Goal: Task Accomplishment & Management: Complete application form

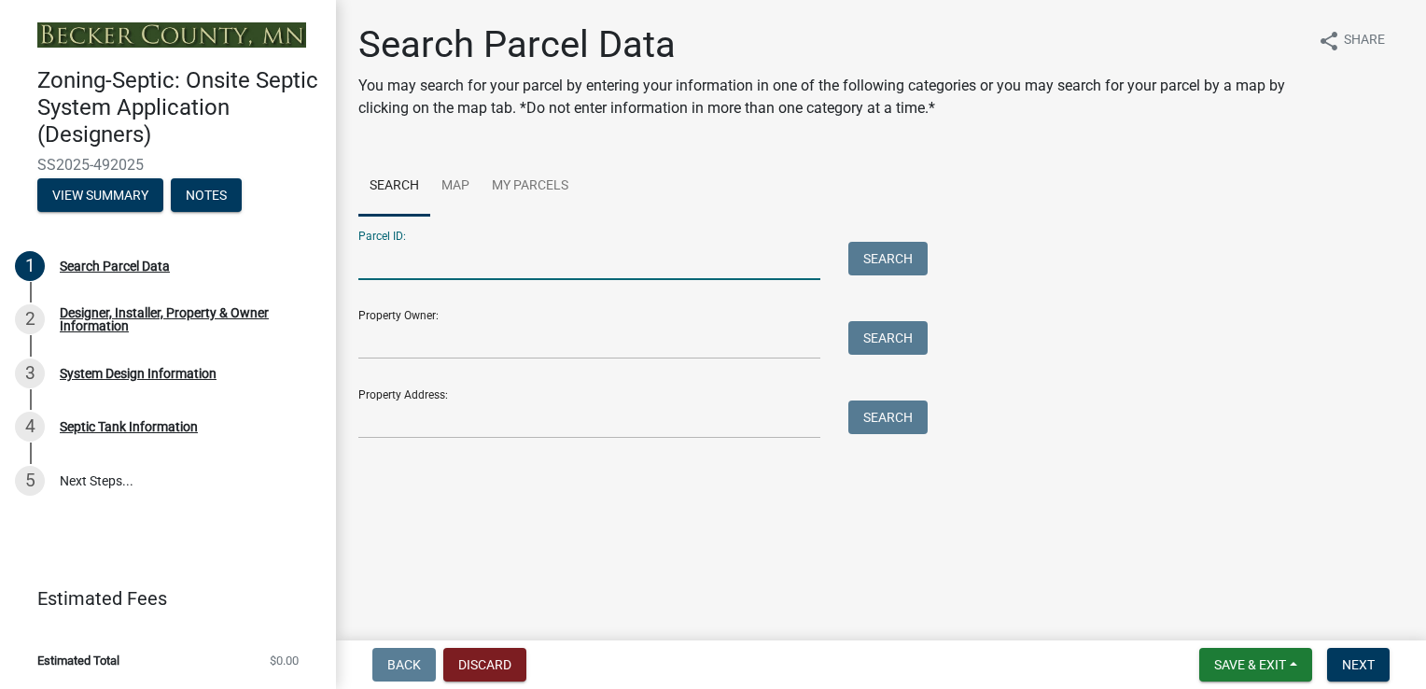
click at [385, 263] on input "Parcel ID:" at bounding box center [589, 261] width 462 height 38
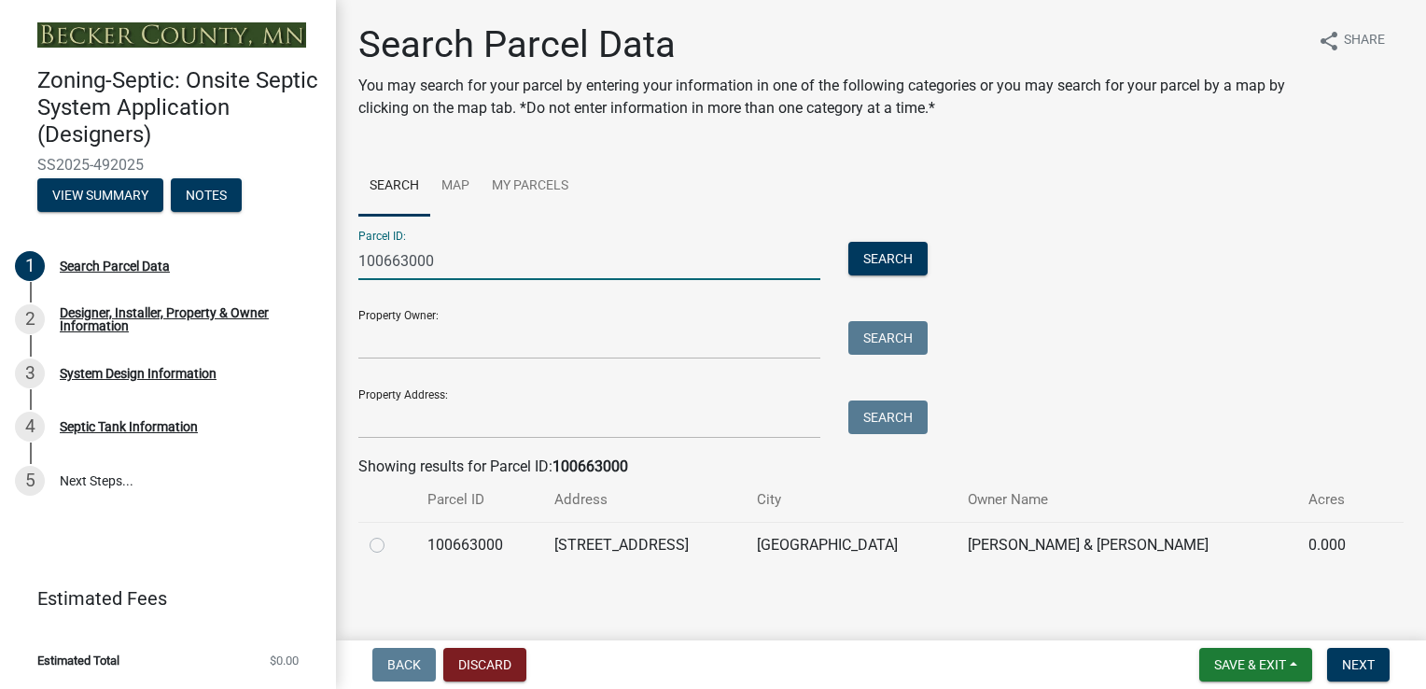
type input "100663000"
click at [377, 554] on div at bounding box center [387, 545] width 35 height 22
click at [392, 534] on label at bounding box center [392, 534] width 0 height 0
click at [392, 543] on input "radio" at bounding box center [398, 540] width 12 height 12
radio input "true"
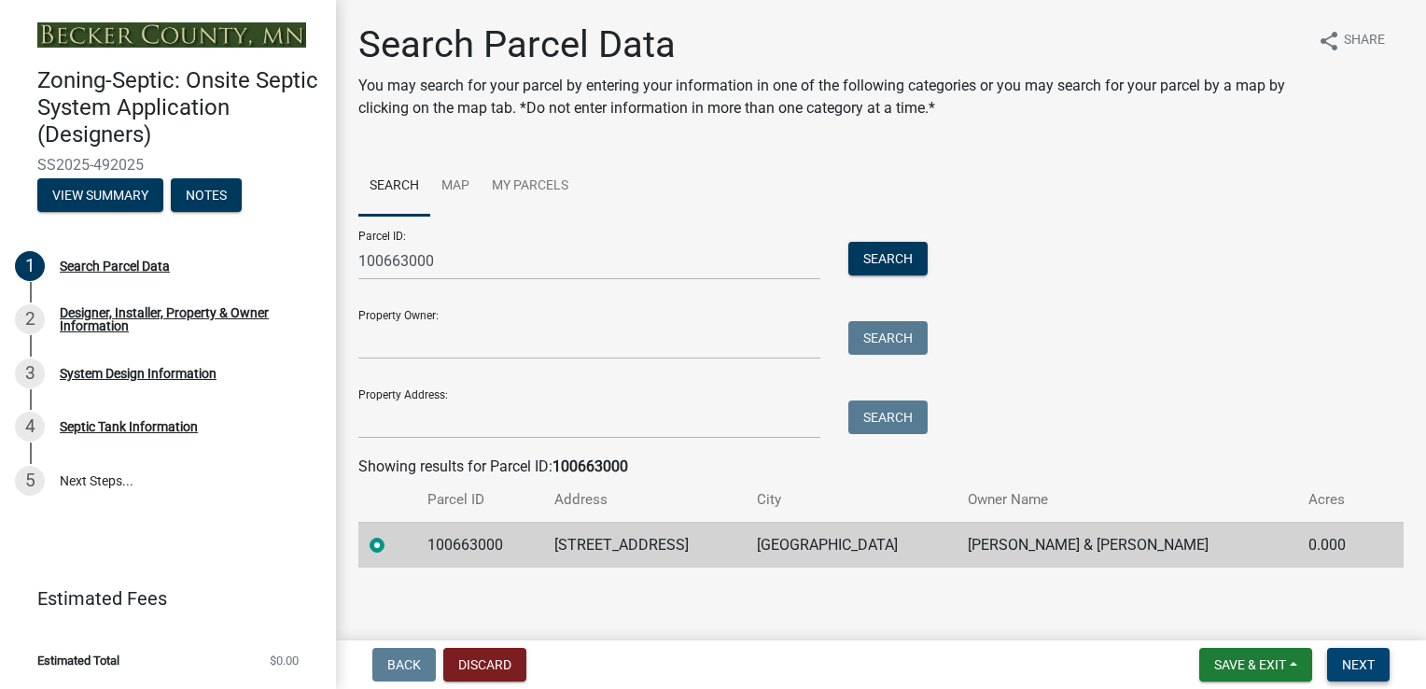
click at [1360, 662] on span "Next" at bounding box center [1358, 664] width 33 height 15
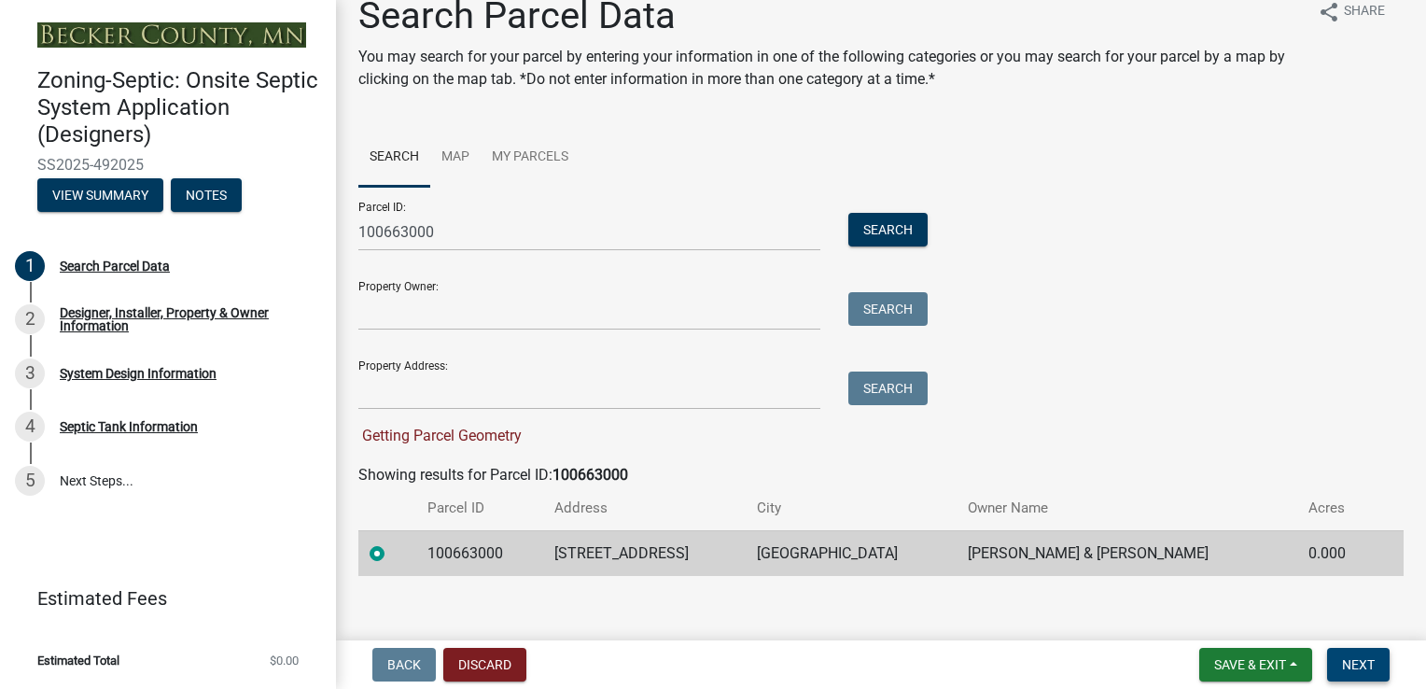
scroll to position [44, 0]
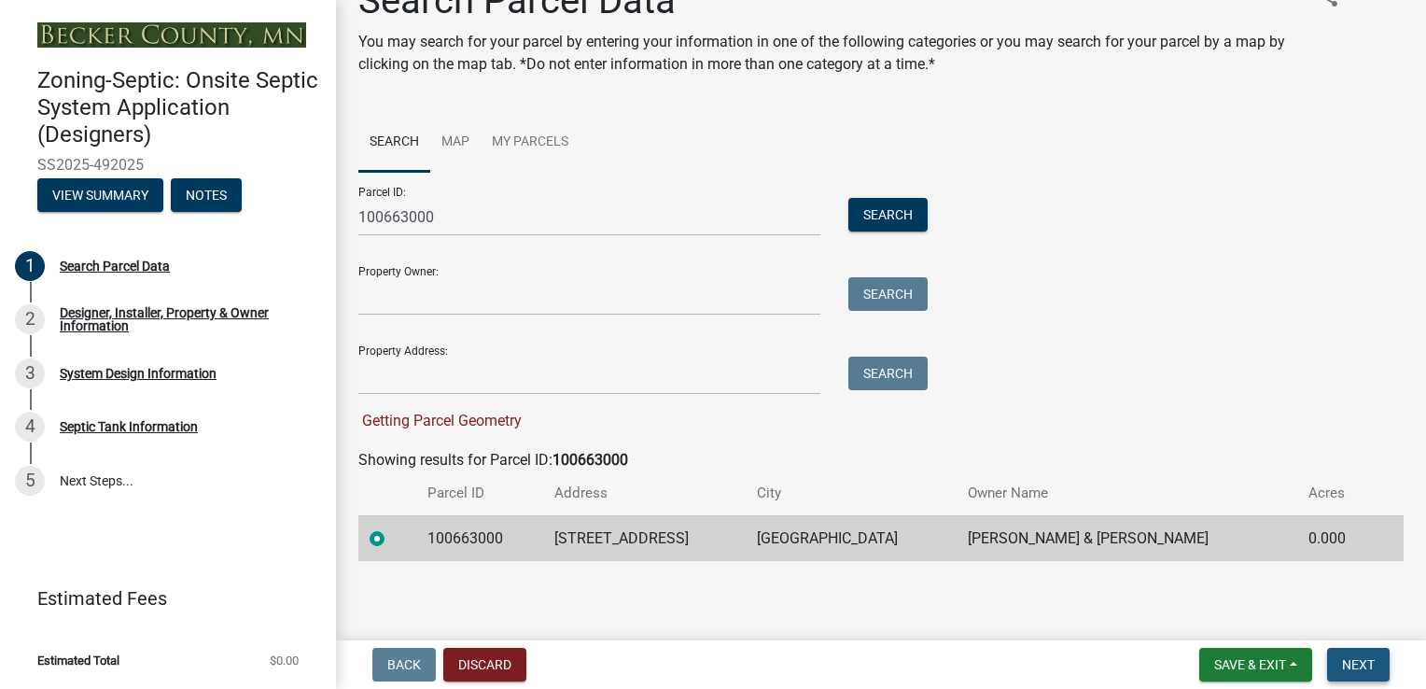
click at [1355, 658] on span "Next" at bounding box center [1358, 664] width 33 height 15
click at [1369, 663] on span "Next" at bounding box center [1358, 664] width 33 height 15
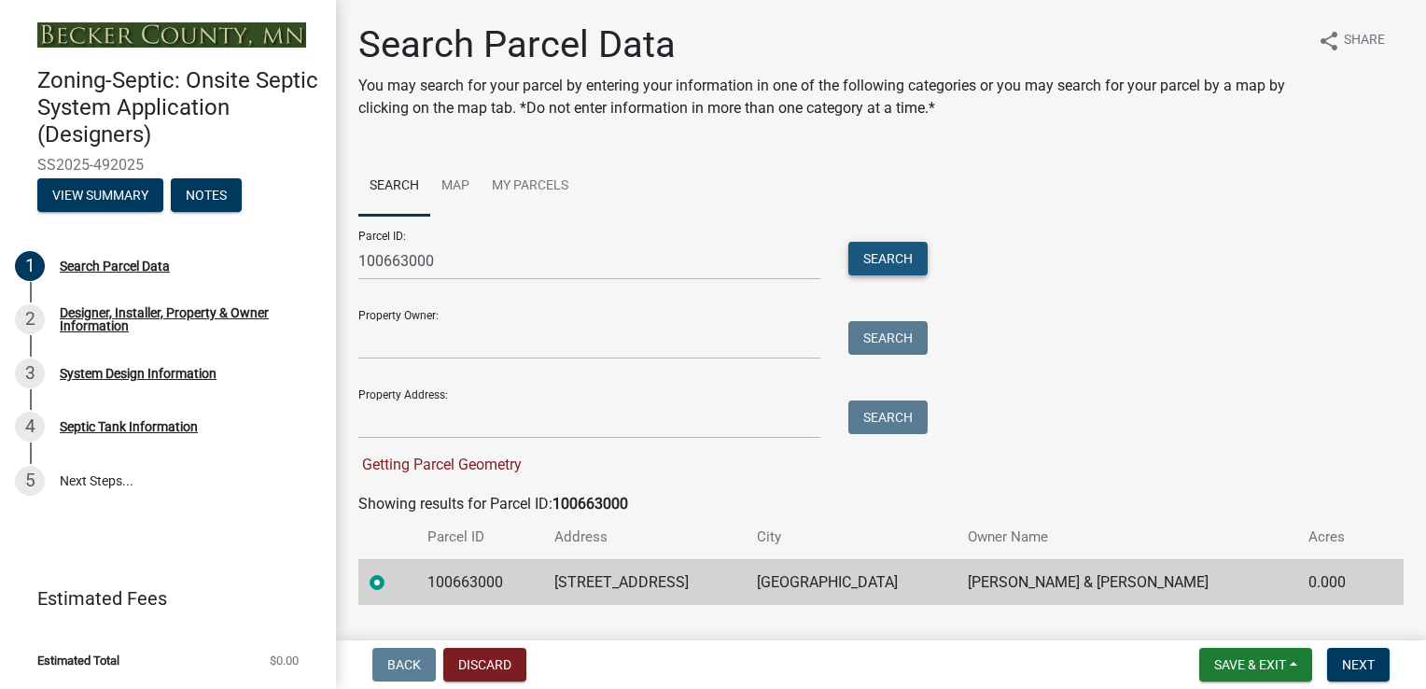
click at [877, 251] on button "Search" at bounding box center [888, 259] width 79 height 34
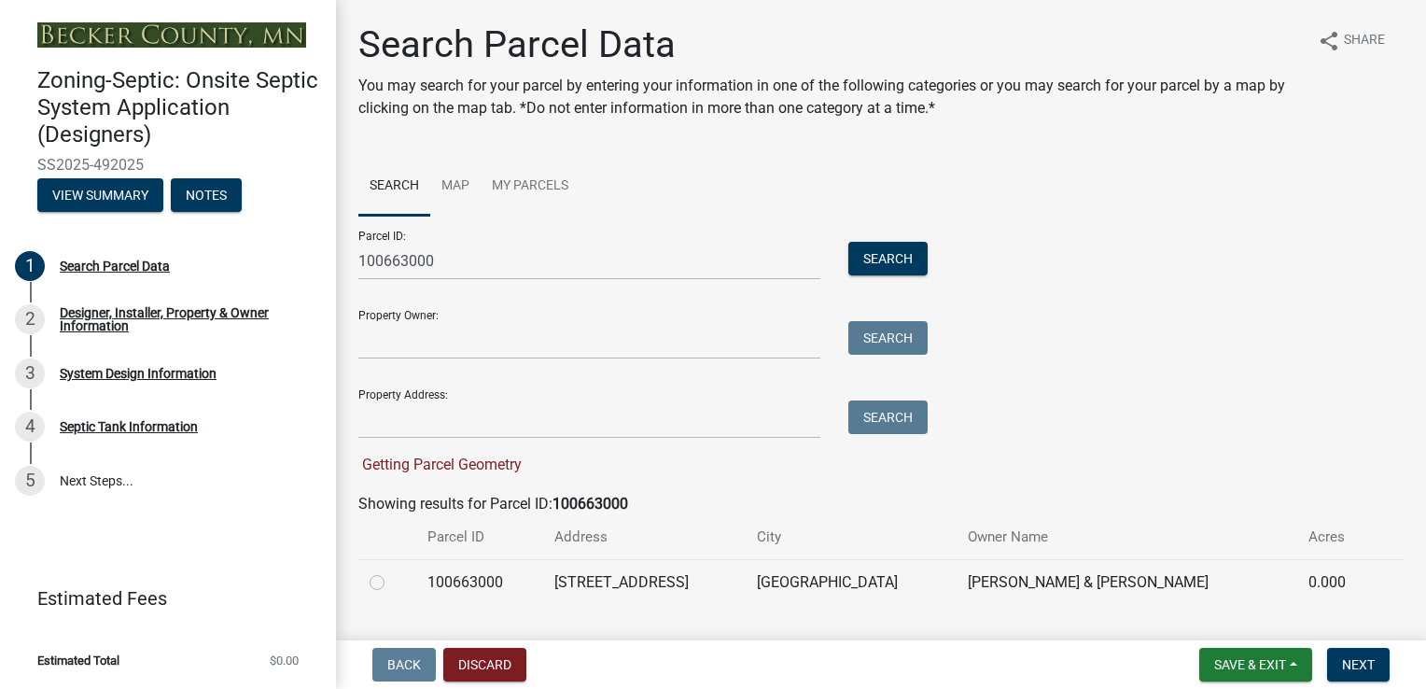
click at [392, 571] on label at bounding box center [392, 571] width 0 height 0
click at [392, 582] on input "radio" at bounding box center [398, 577] width 12 height 12
radio input "true"
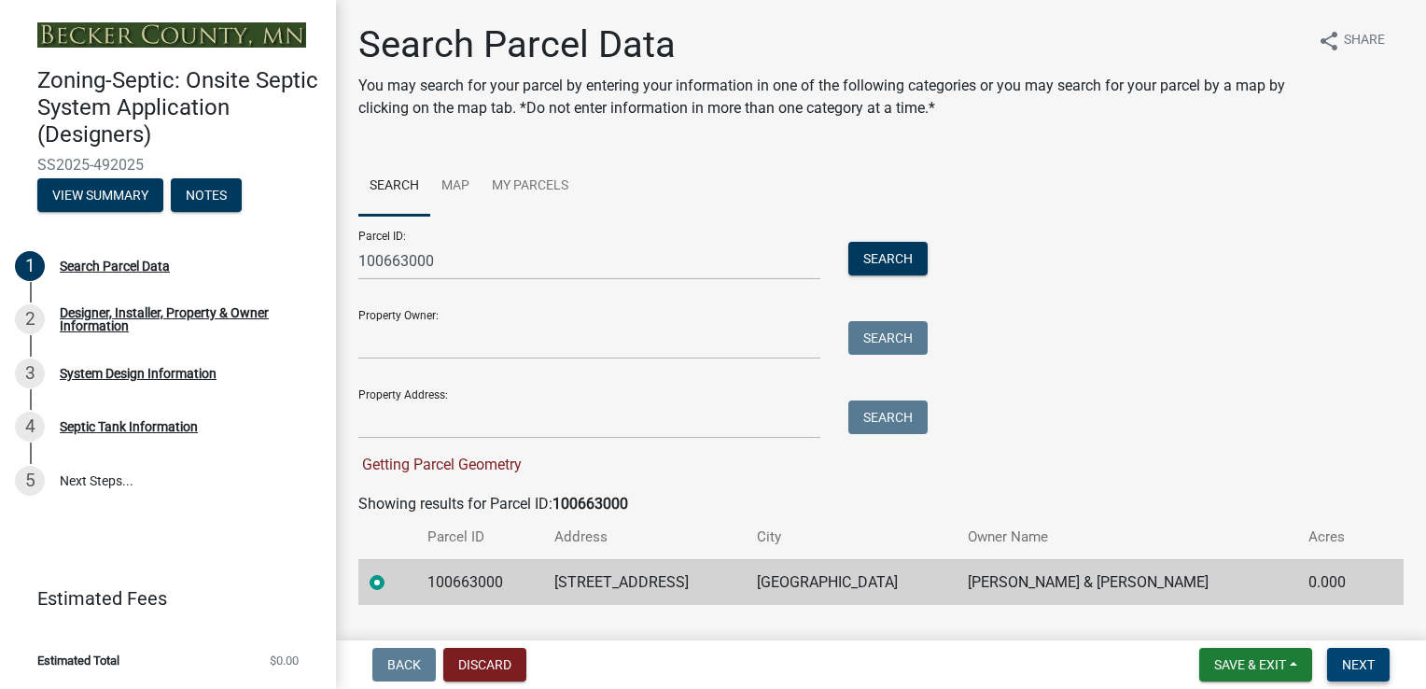
click at [1360, 667] on span "Next" at bounding box center [1358, 664] width 33 height 15
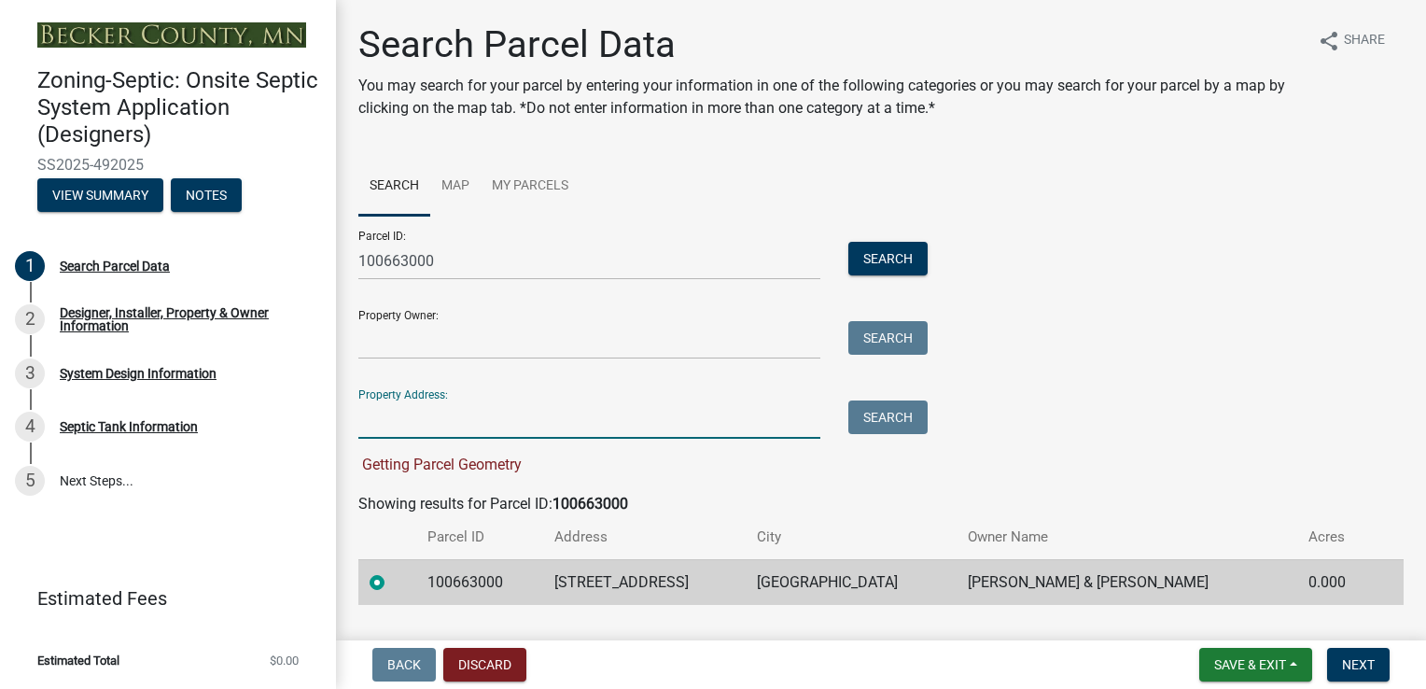
click at [387, 423] on input "Property Address:" at bounding box center [589, 419] width 462 height 38
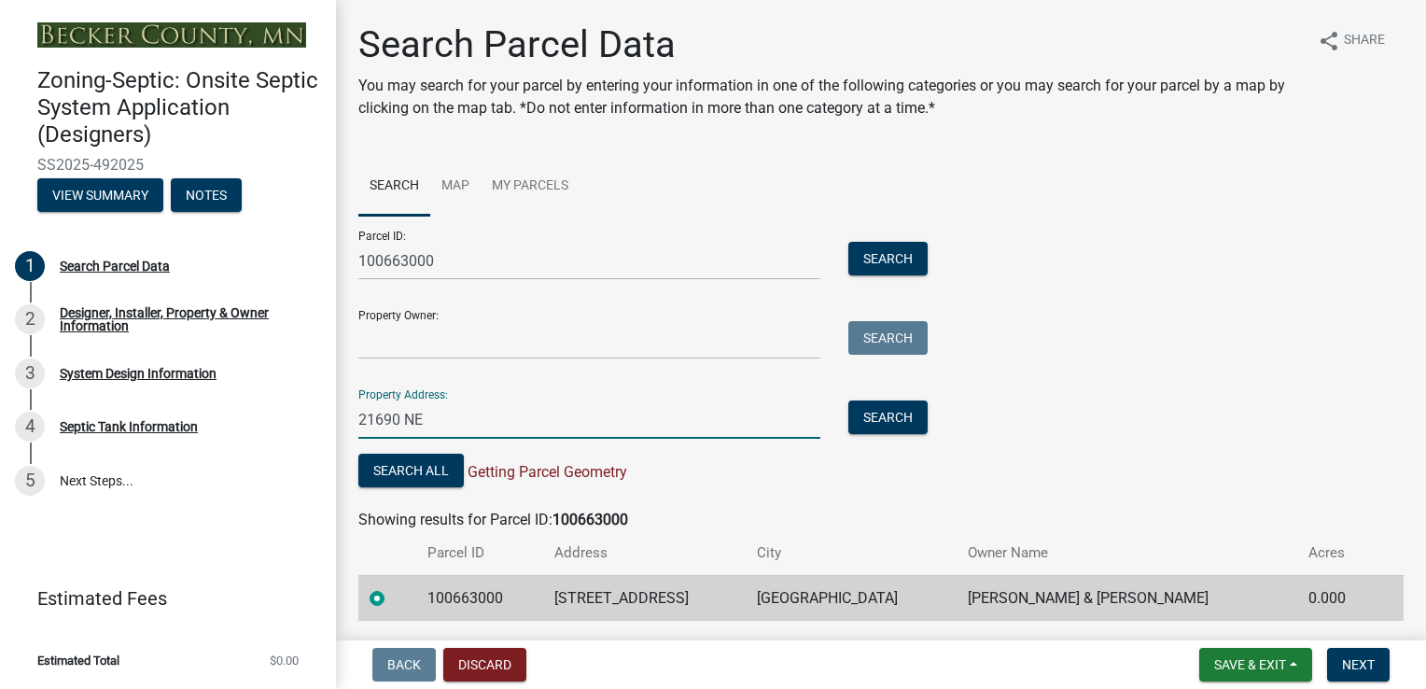
drag, startPoint x: 389, startPoint y: 419, endPoint x: 1183, endPoint y: 737, distance: 854.6
click at [1183, 688] on html "Internet Explorer does NOT work with GeoPermits. Get a new browser for more sec…" at bounding box center [713, 344] width 1426 height 689
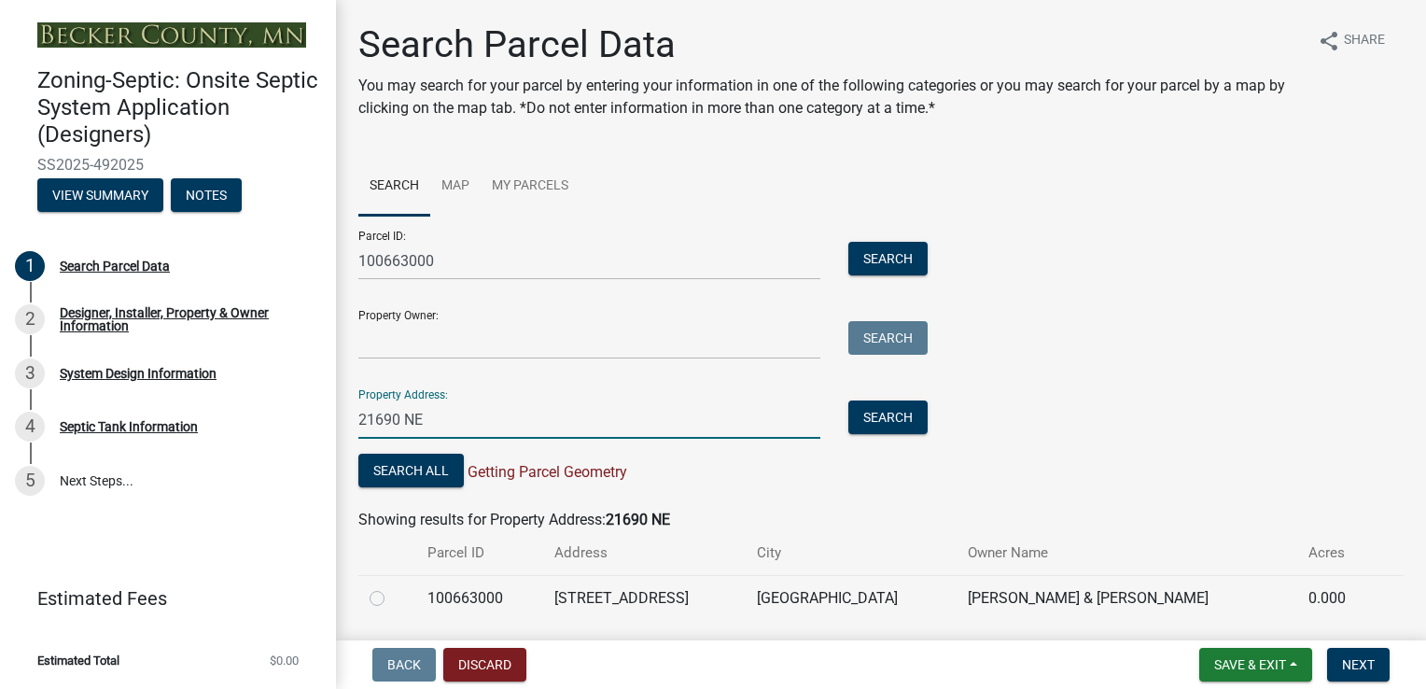
type input "21690 NE"
click at [392, 587] on label at bounding box center [392, 587] width 0 height 0
click at [392, 599] on input "radio" at bounding box center [398, 593] width 12 height 12
radio input "true"
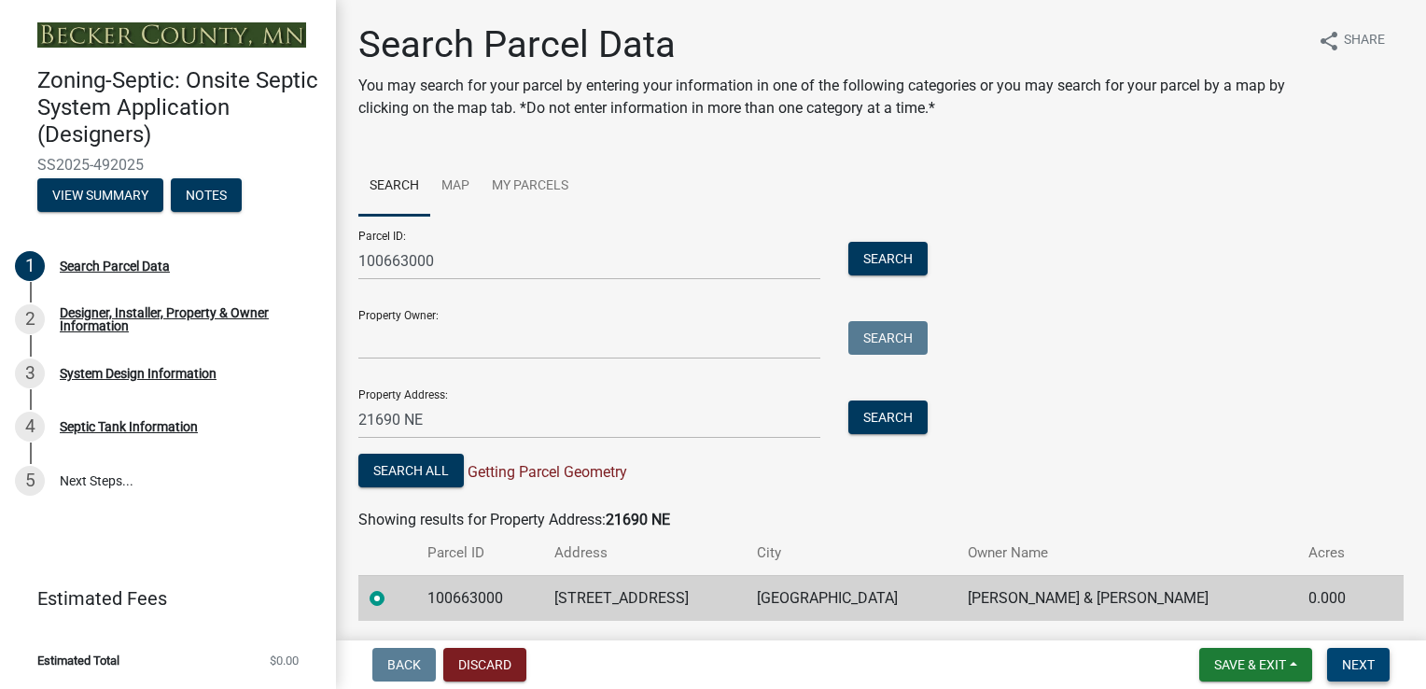
click at [1356, 662] on span "Next" at bounding box center [1358, 664] width 33 height 15
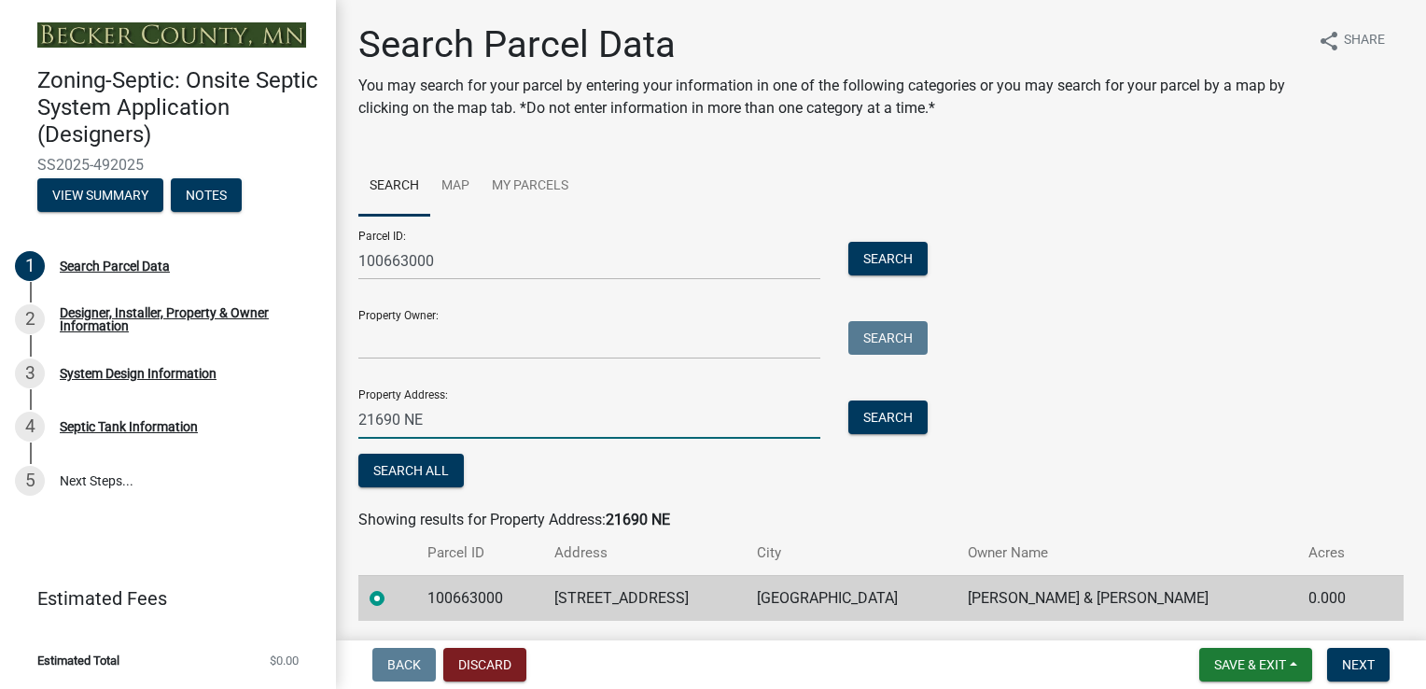
drag, startPoint x: 414, startPoint y: 407, endPoint x: 530, endPoint y: 423, distance: 117.8
click at [467, 416] on input "21690 NE" at bounding box center [589, 419] width 462 height 38
type input "2"
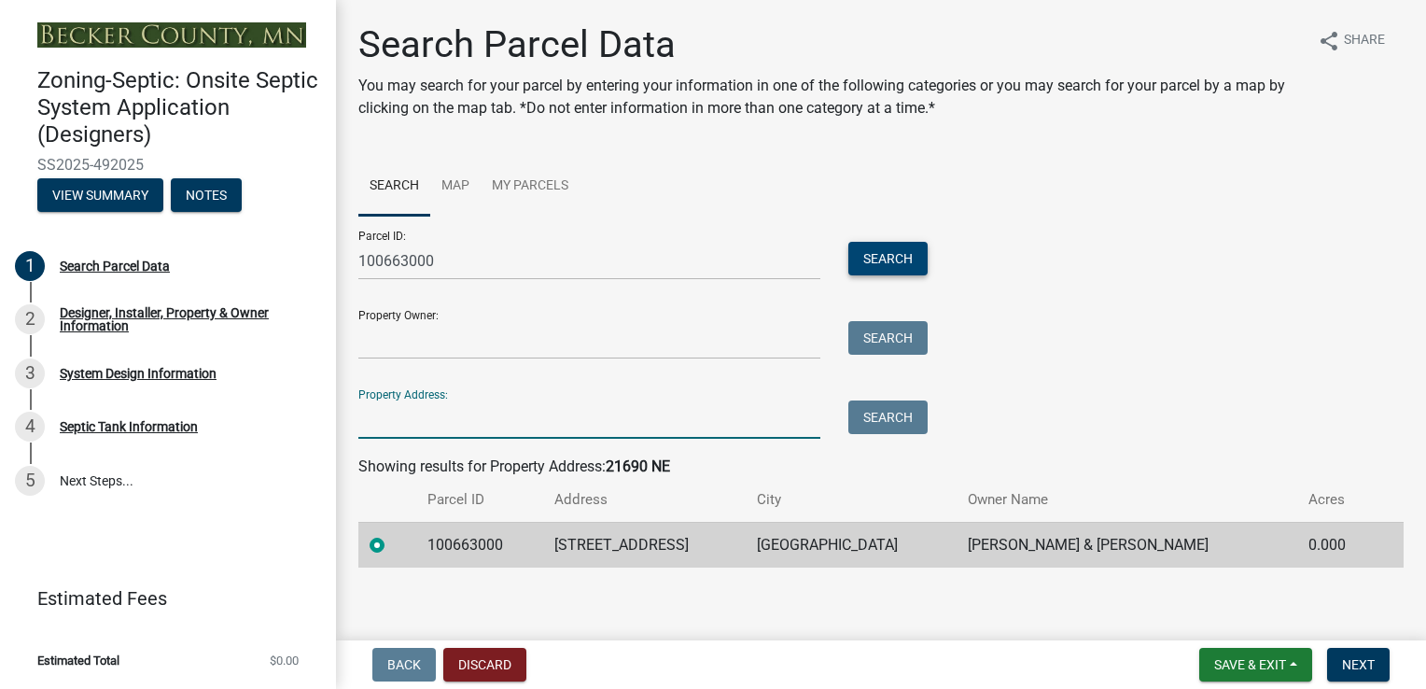
click at [889, 252] on button "Search" at bounding box center [888, 259] width 79 height 34
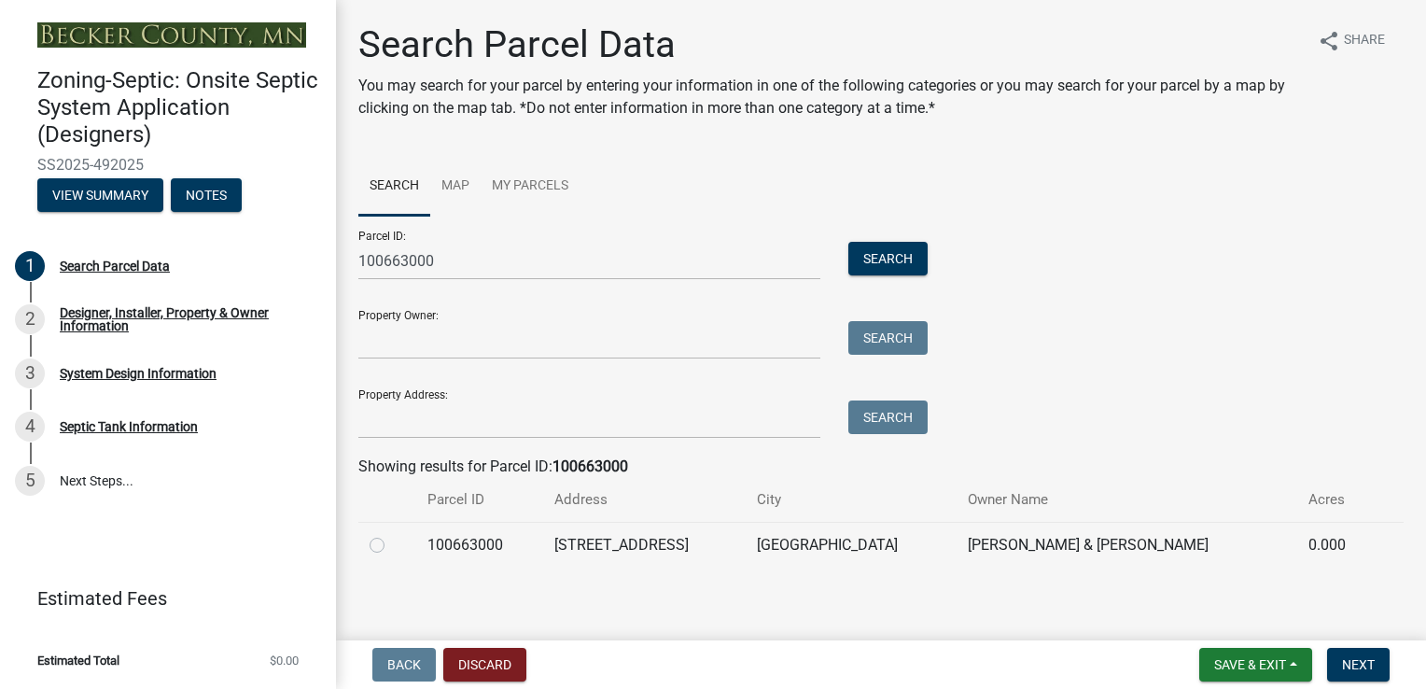
click at [392, 534] on label at bounding box center [392, 534] width 0 height 0
click at [392, 543] on input "radio" at bounding box center [398, 540] width 12 height 12
radio input "true"
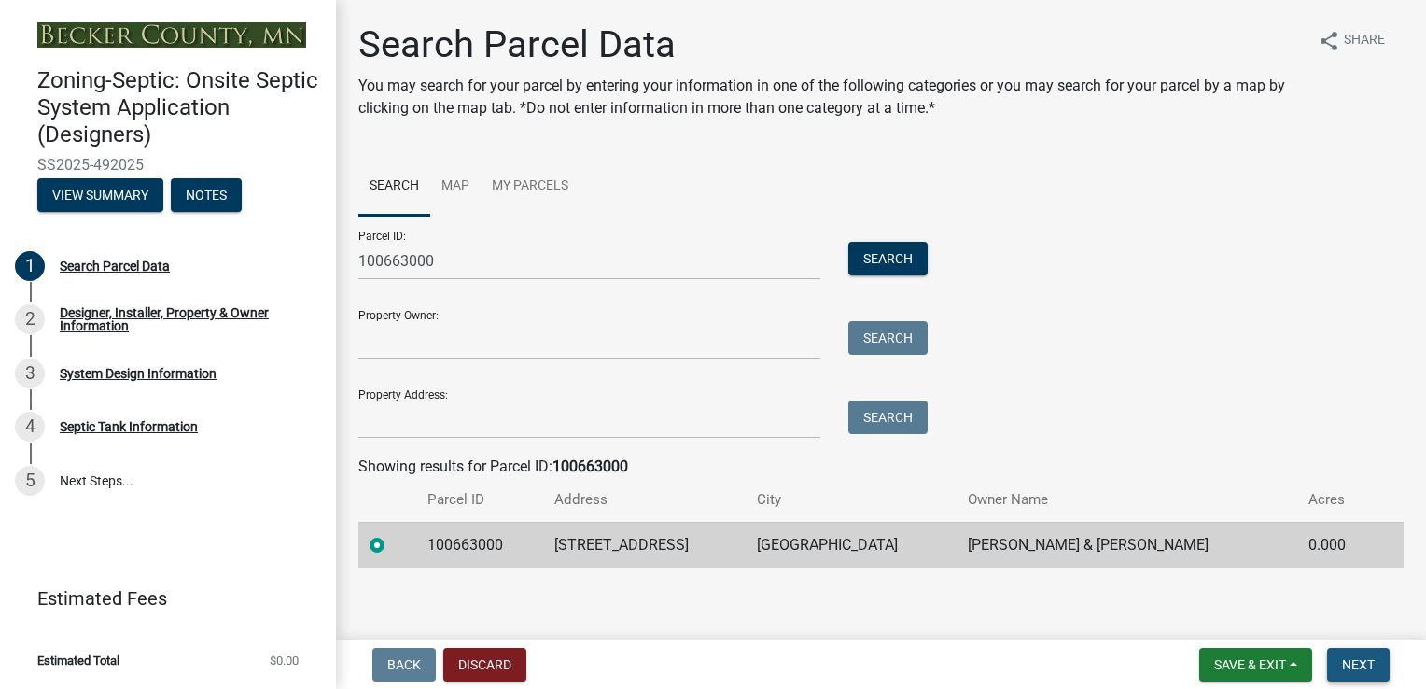
click at [1349, 660] on span "Next" at bounding box center [1358, 664] width 33 height 15
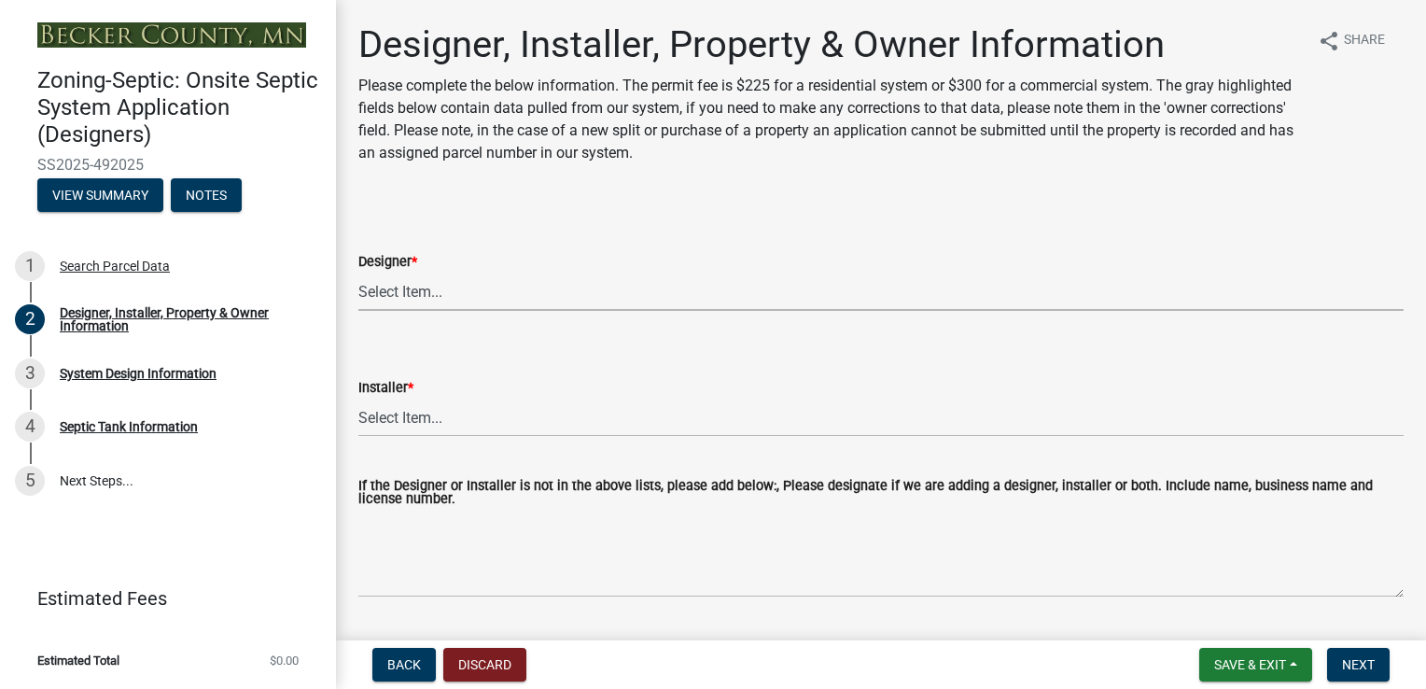
drag, startPoint x: 447, startPoint y: 278, endPoint x: 437, endPoint y: 288, distance: 14.5
click at [441, 286] on select "Select Item... OTHER – Not listed (please add in next field and we will add to …" at bounding box center [881, 292] width 1046 height 38
click at [437, 288] on select "Select Item... OTHER – Not listed (please add in next field and we will add to …" at bounding box center [881, 292] width 1046 height 38
click at [443, 299] on select "Select Item... OTHER – Not listed (please add in next field and we will add to …" at bounding box center [881, 292] width 1046 height 38
click at [358, 273] on select "Select Item... OTHER – Not listed (please add in next field and we will add to …" at bounding box center [881, 292] width 1046 height 38
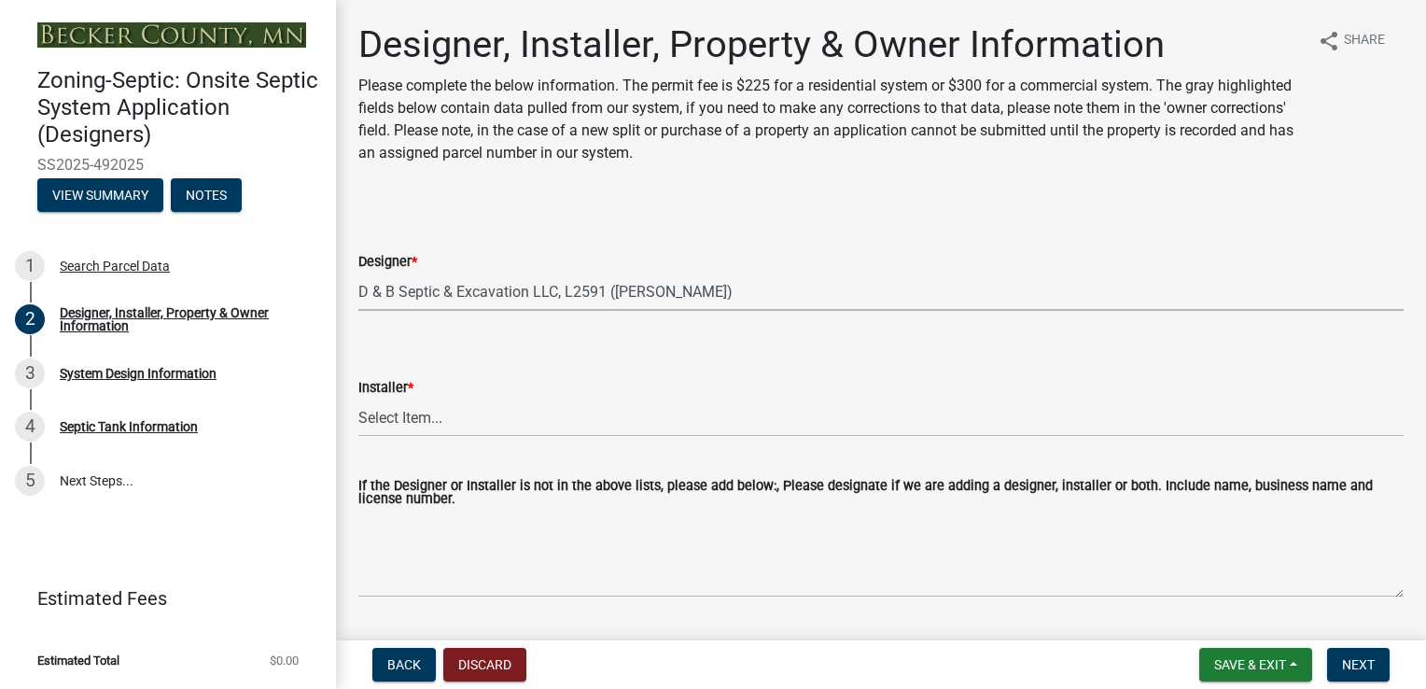
select select "93568ba9-377d-4c4d-ade0-18cfa13ae8d1"
click at [389, 420] on select "Select Item... OTHER – Not listed (please add in next field and we will add to …" at bounding box center [881, 418] width 1046 height 38
click at [358, 399] on select "Select Item... OTHER – Not listed (please add in next field and we will add to …" at bounding box center [881, 418] width 1046 height 38
select select "93d16d8d-28e7-42bc-9d67-35bae6067bdd"
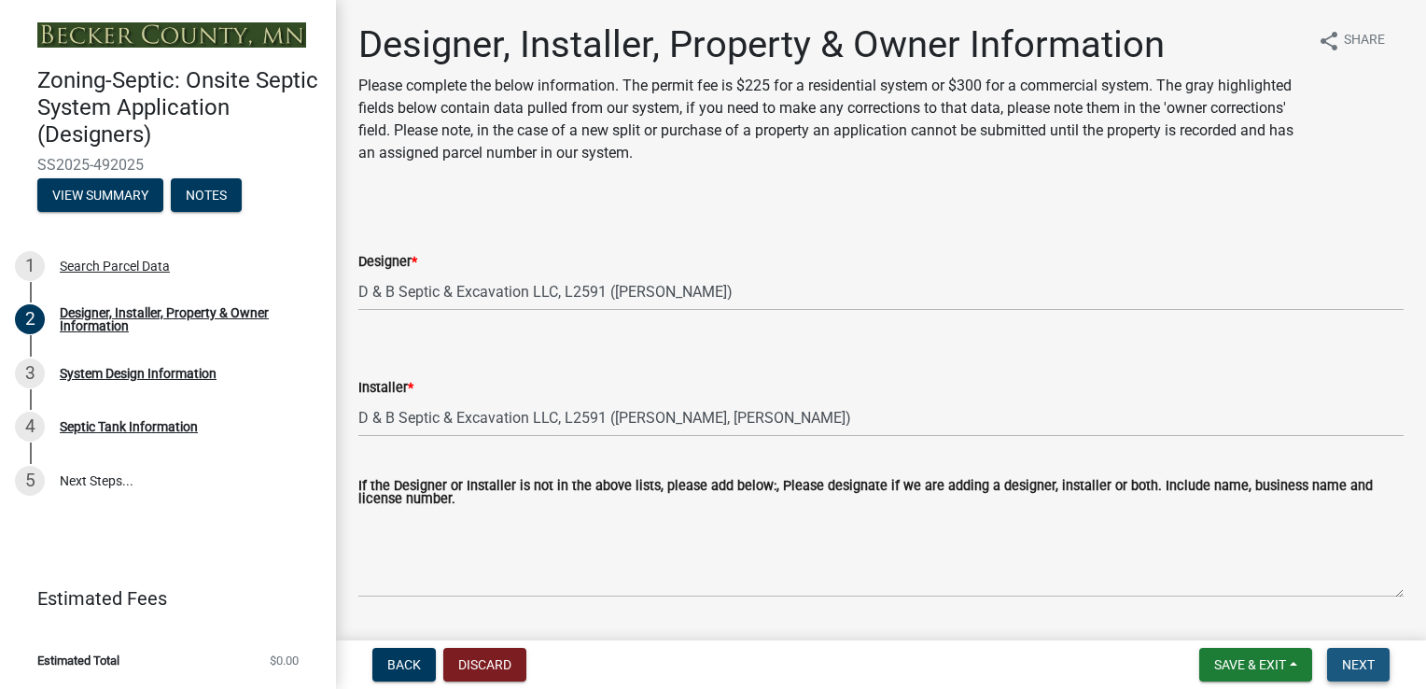
click at [1358, 657] on span "Next" at bounding box center [1358, 664] width 33 height 15
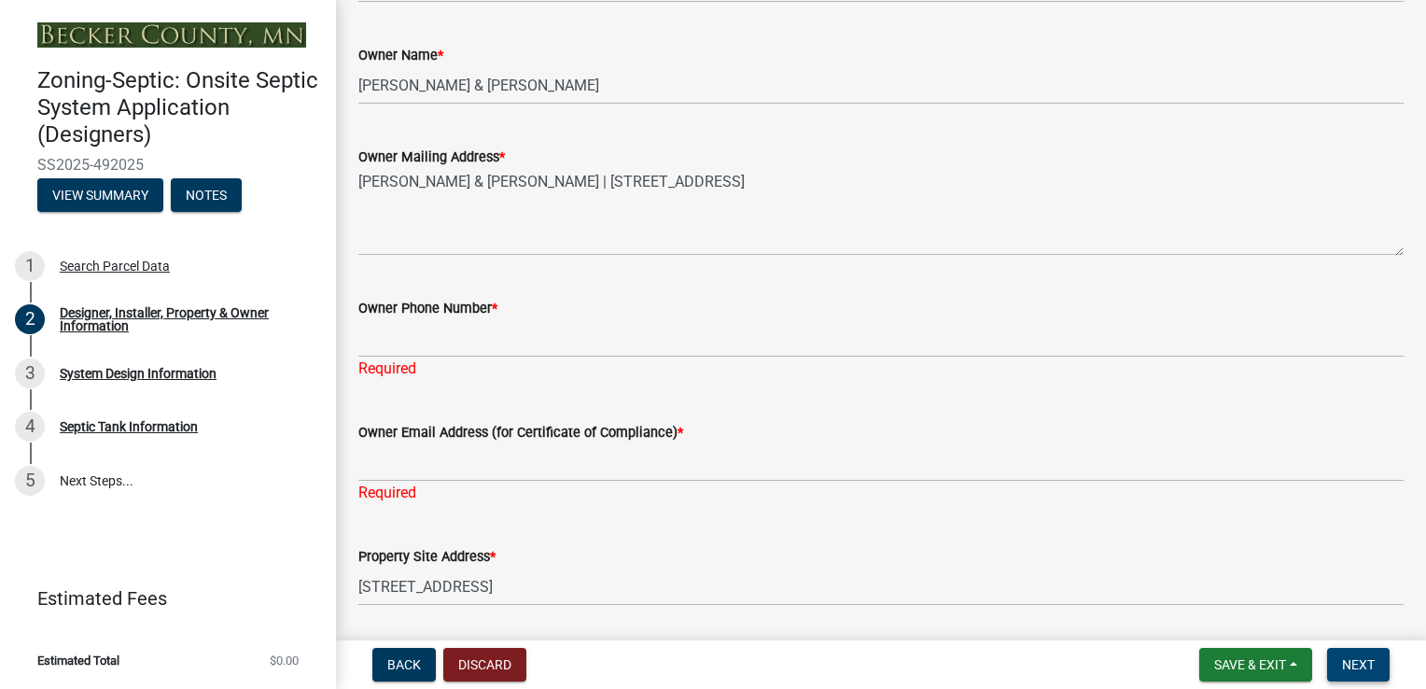
scroll to position [840, 0]
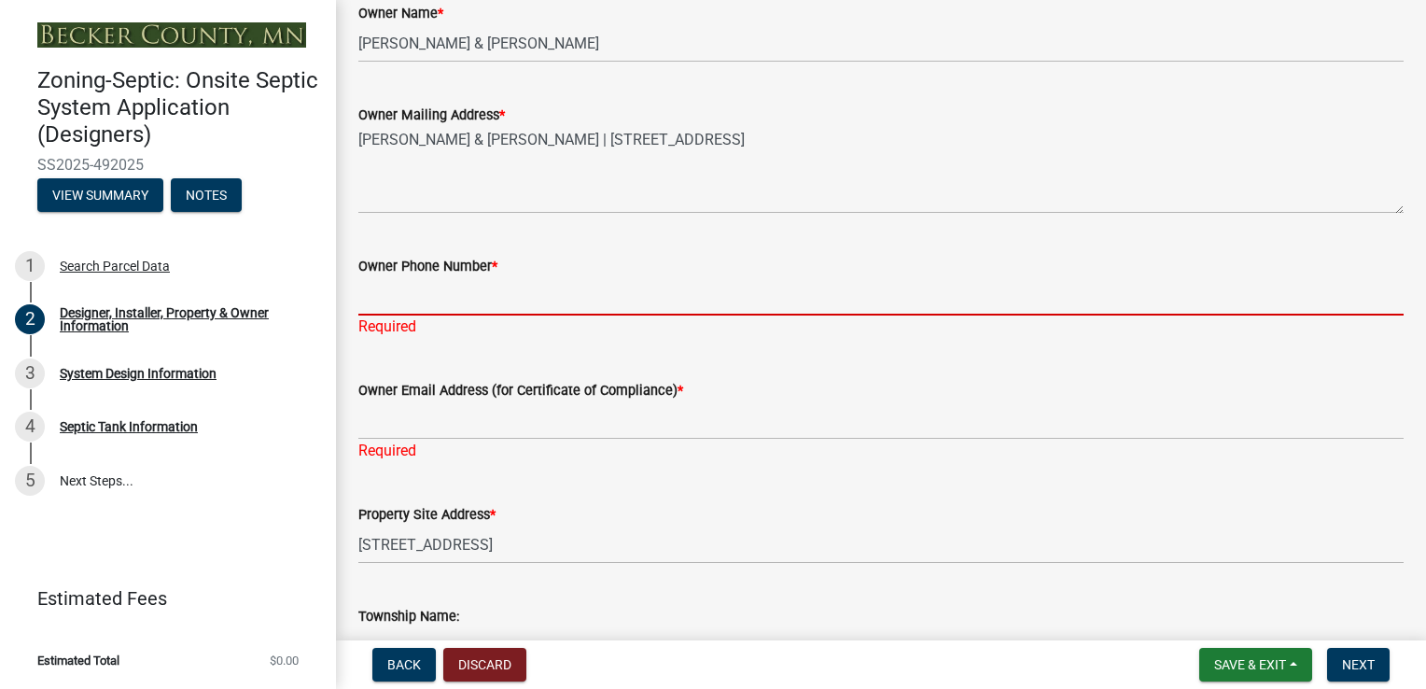
click at [372, 292] on input "Owner Phone Number *" at bounding box center [881, 296] width 1046 height 38
type input "[PHONE_NUMBER]"
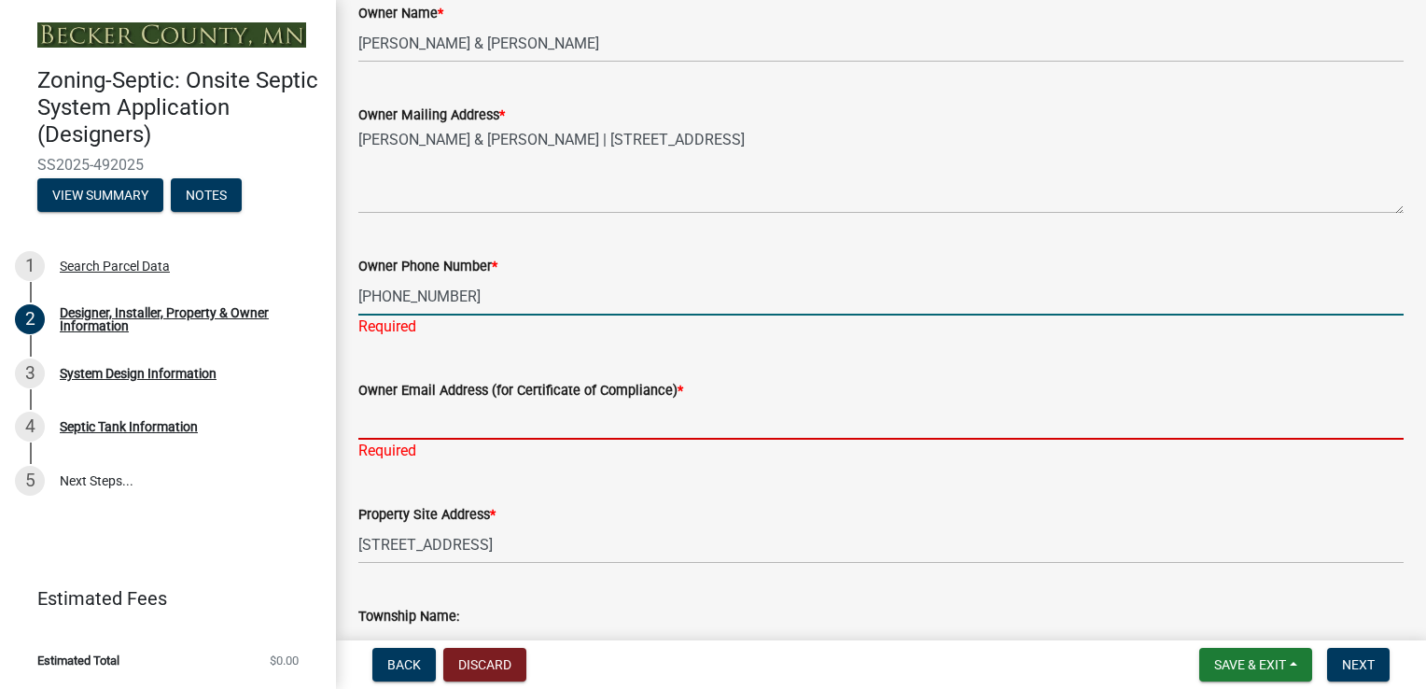
type input "[EMAIL_ADDRESS][PERSON_NAME][DOMAIN_NAME]"
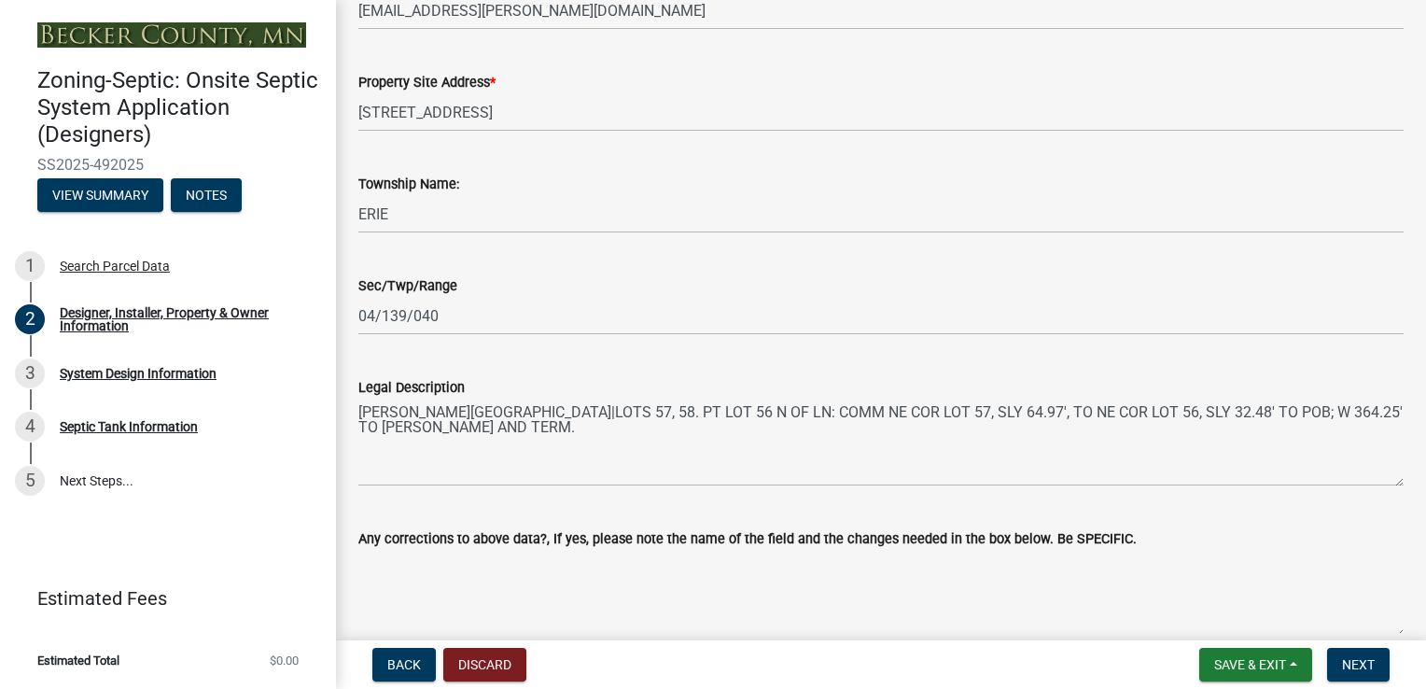
scroll to position [1133, 0]
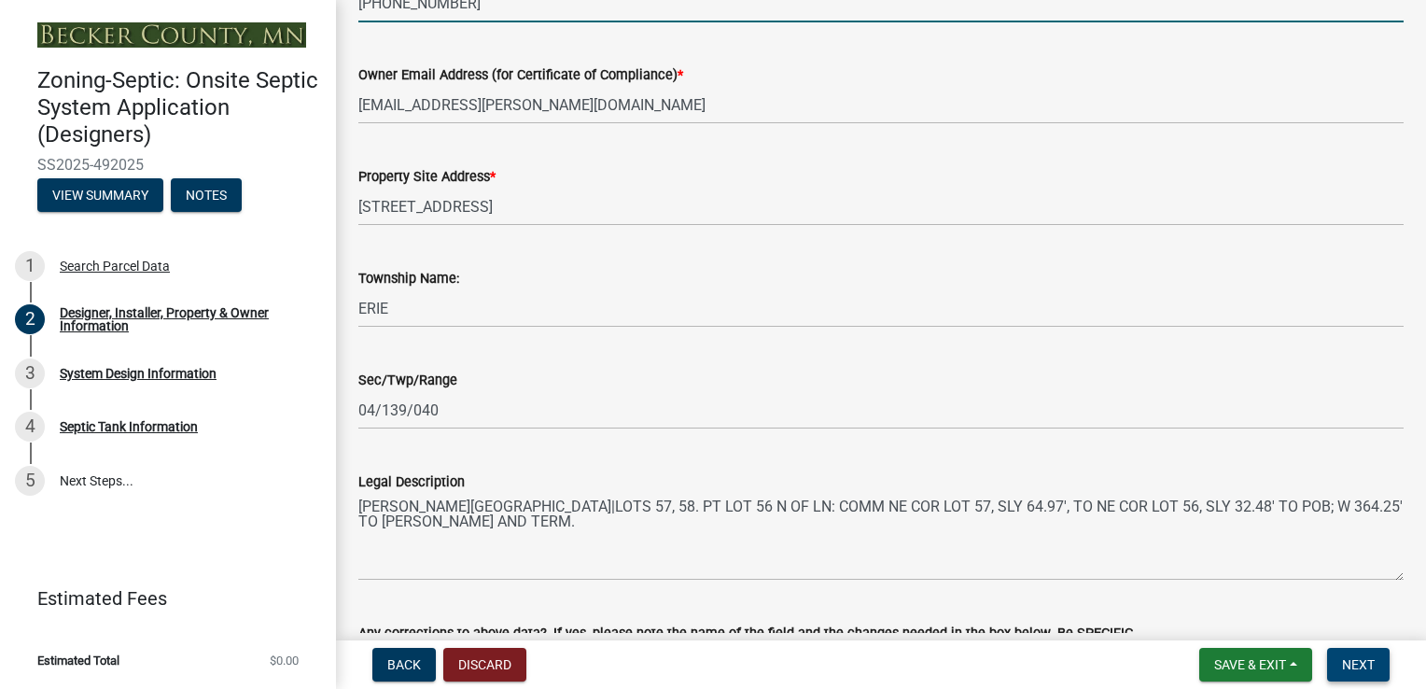
click at [1346, 658] on span "Next" at bounding box center [1358, 664] width 33 height 15
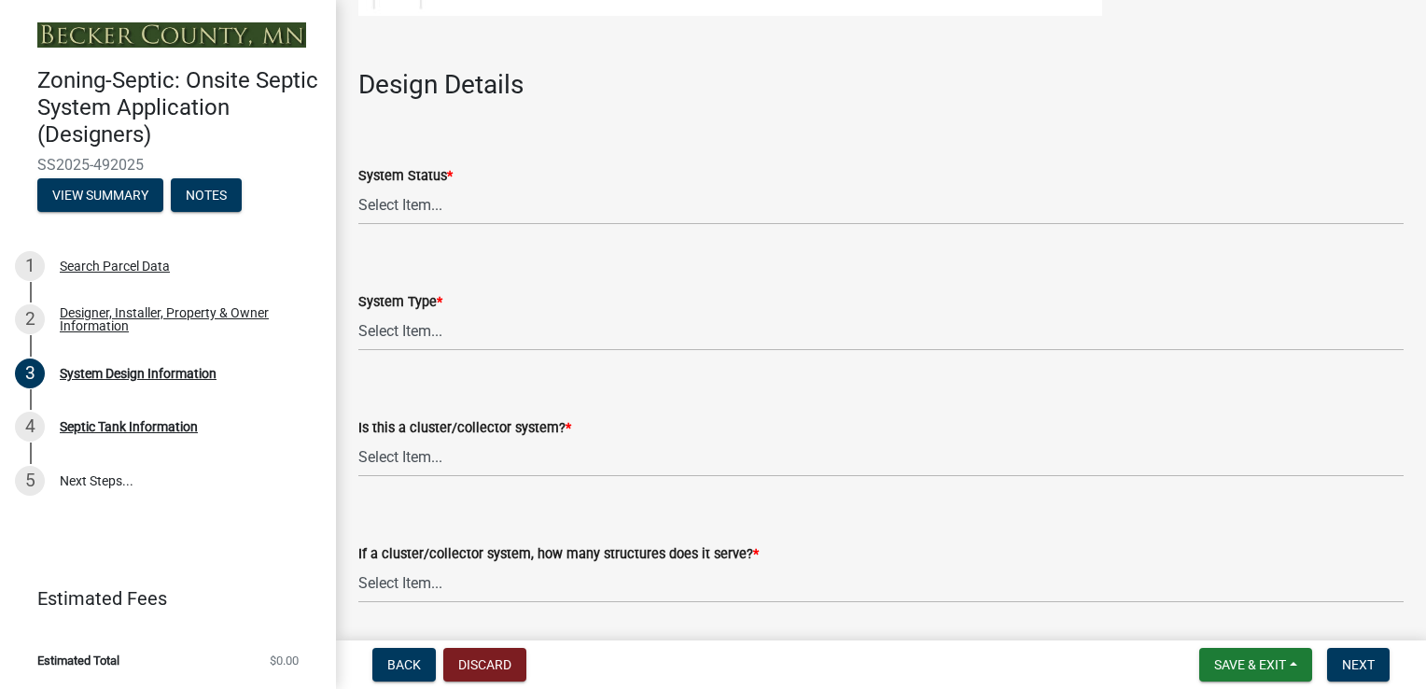
scroll to position [2147, 0]
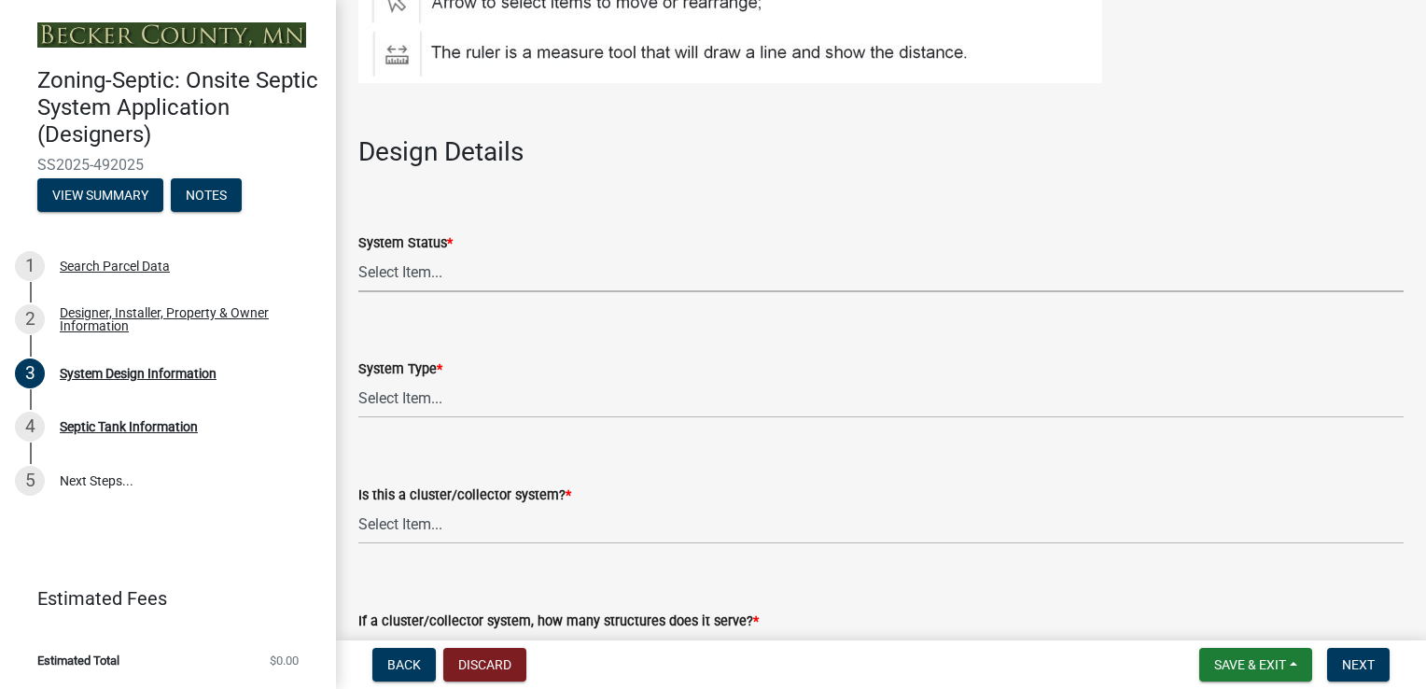
click at [426, 271] on select "Select Item... No Existing System Replacement System Failing System (Cesspool, …" at bounding box center [881, 273] width 1046 height 38
click at [358, 254] on select "Select Item... No Existing System Replacement System Failing System (Cesspool, …" at bounding box center [881, 273] width 1046 height 38
select select "8ba21533-2acf-4cc6-95e5-280e4aabd5a3"
click at [459, 402] on select "Select Item... Type I Type II Type III Type IV Type V" at bounding box center [881, 399] width 1046 height 38
click at [358, 380] on select "Select Item... Type I Type II Type III Type IV Type V" at bounding box center [881, 399] width 1046 height 38
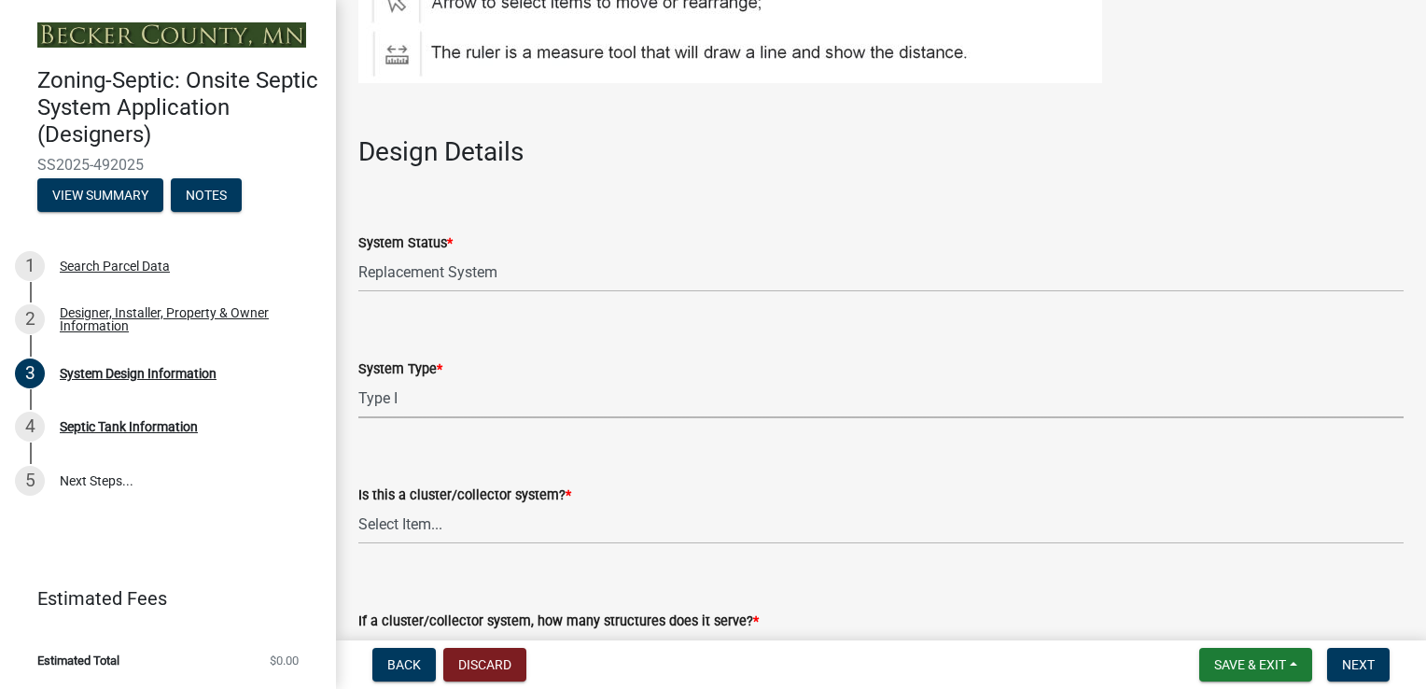
select select "25258e87-3ef9-4f1c-a5f1-75a1d463abfb"
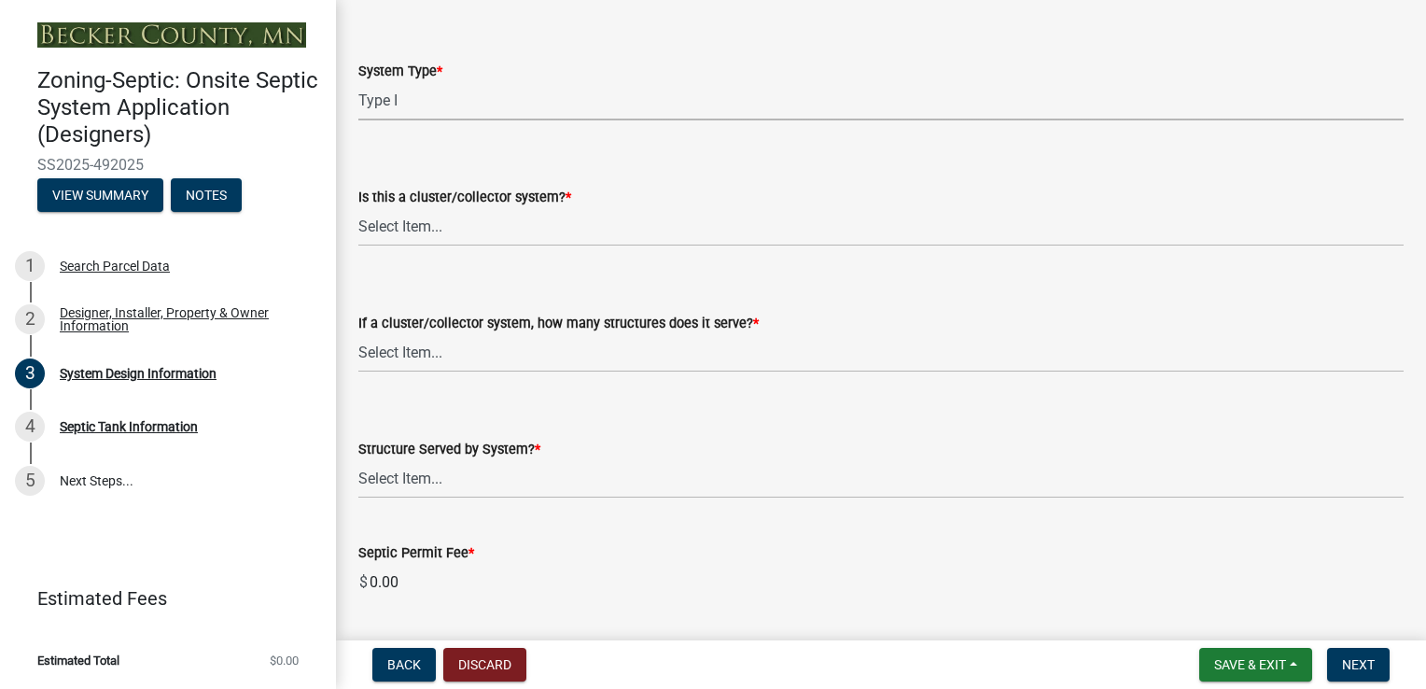
scroll to position [2520, 0]
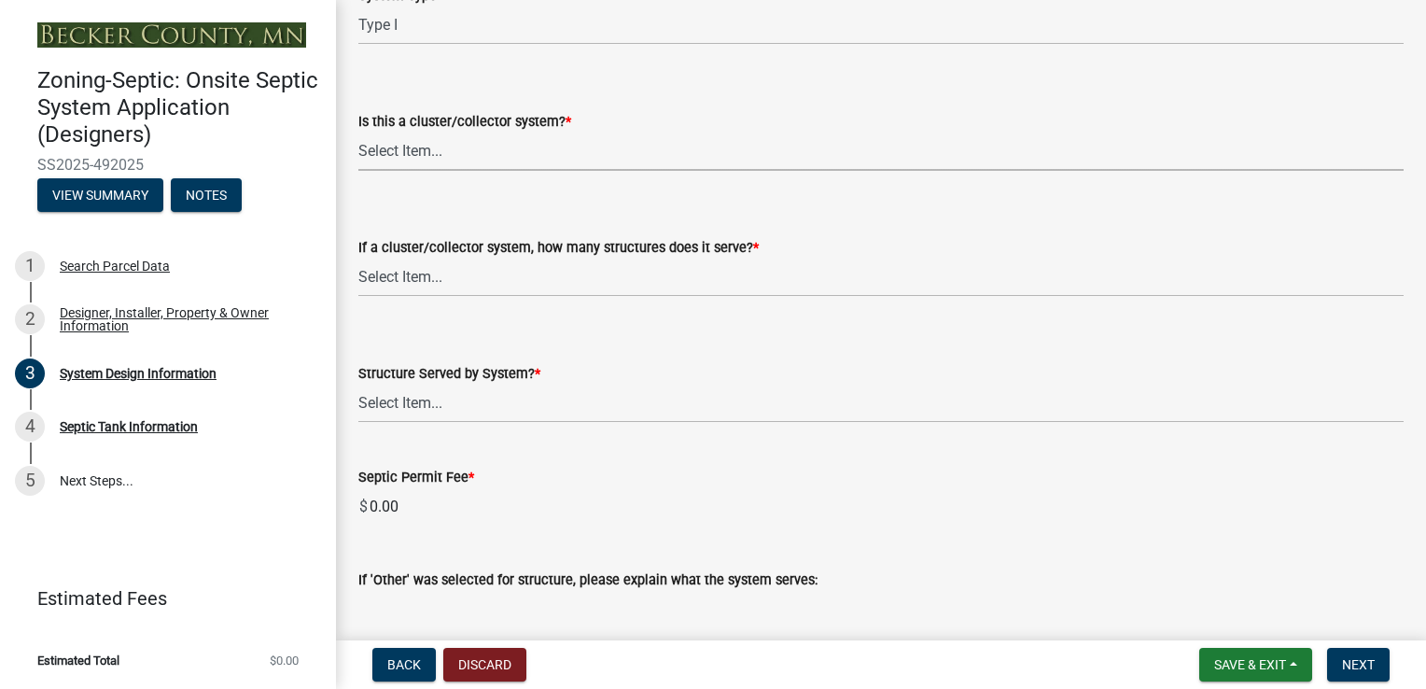
click at [384, 157] on select "Select Item... Yes No" at bounding box center [881, 152] width 1046 height 38
click at [358, 133] on select "Select Item... Yes No" at bounding box center [881, 152] width 1046 height 38
select select "011fbff4-a41d-4a75-9bd8-71c7e6c69e0d"
click at [378, 286] on select "Select Item... Not a cluster/collector system 1 2 3 4 5 6 7 8 9 10" at bounding box center [881, 278] width 1046 height 38
click at [358, 259] on select "Select Item... Not a cluster/collector system 1 2 3 4 5 6 7 8 9 10" at bounding box center [881, 278] width 1046 height 38
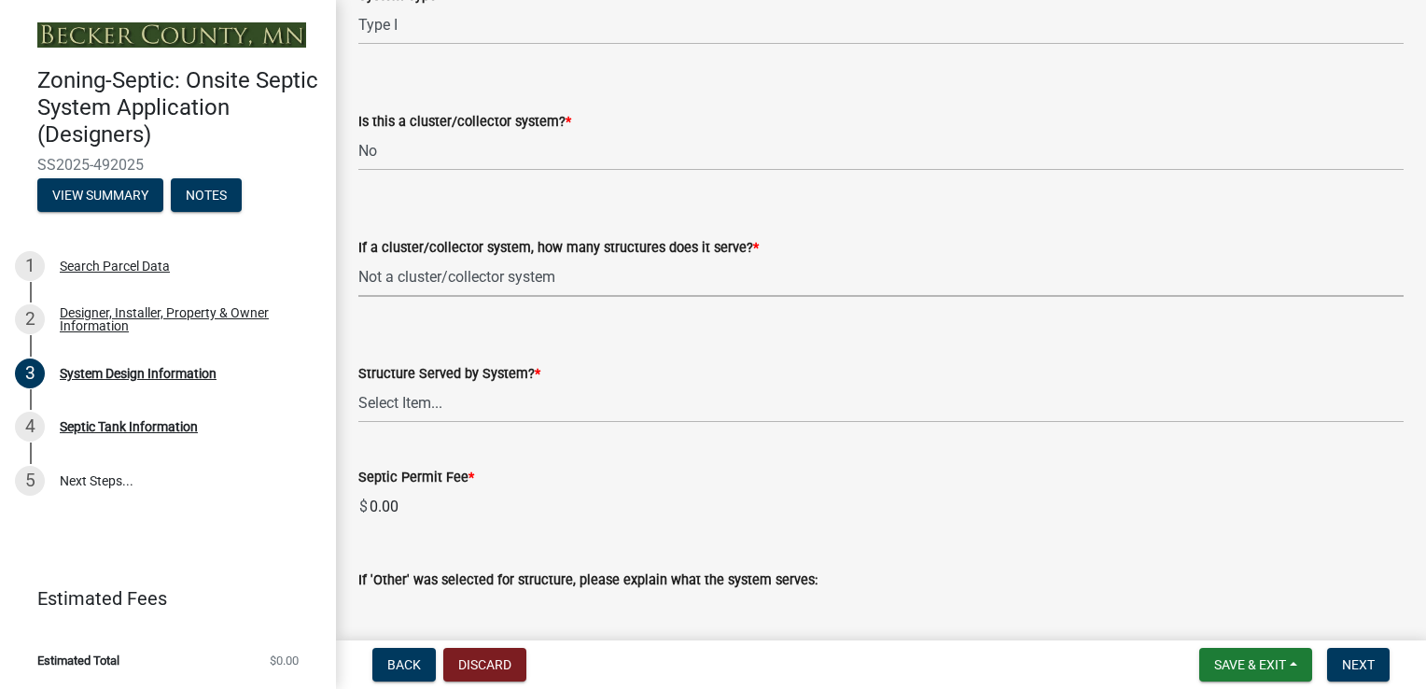
select select "85fdfef2-2683-4311-b5d5-5505f6411127"
click at [406, 408] on select "Select Item... Commercial Resort Commercial - Non Resort Other Full-Time Dwelli…" at bounding box center [881, 404] width 1046 height 38
click at [358, 385] on select "Select Item... Commercial Resort Commercial - Non Resort Other Full-Time Dwelli…" at bounding box center [881, 404] width 1046 height 38
select select "d95a9312-c8a1-4ec7-8581-25dbcf440a1f"
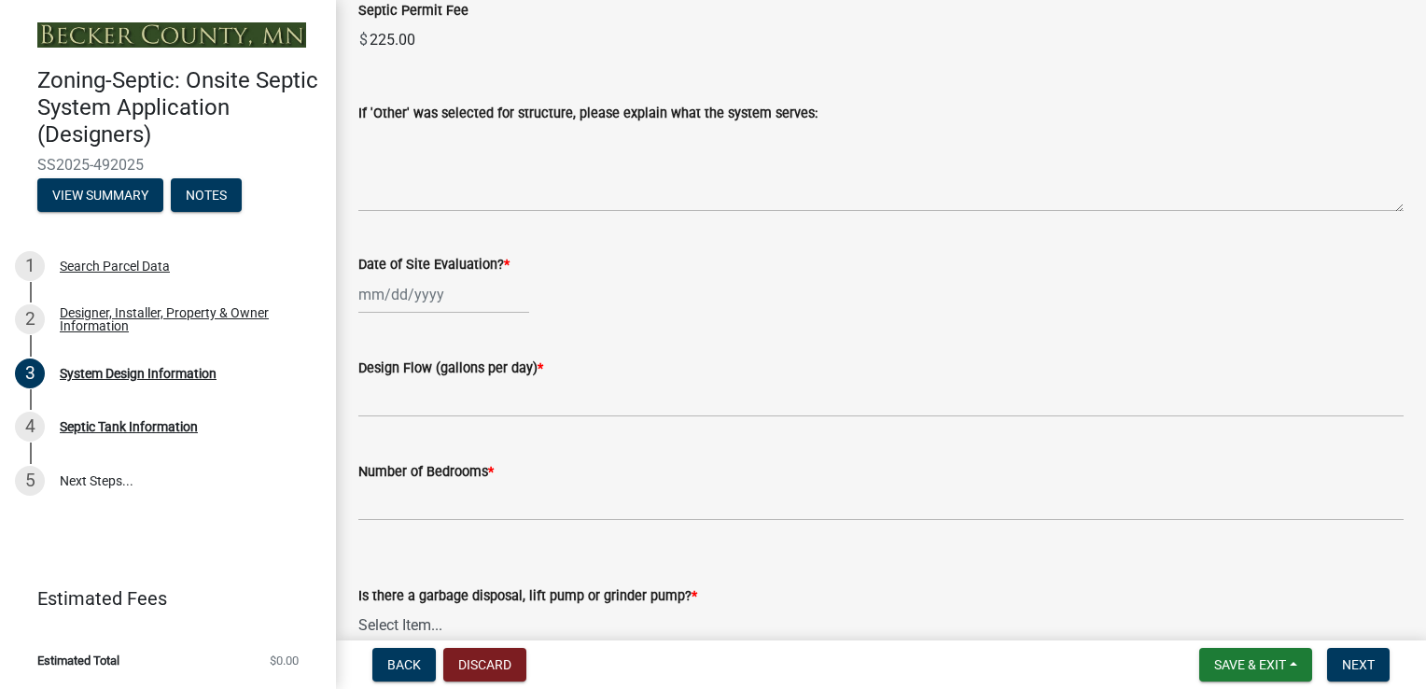
scroll to position [2894, 0]
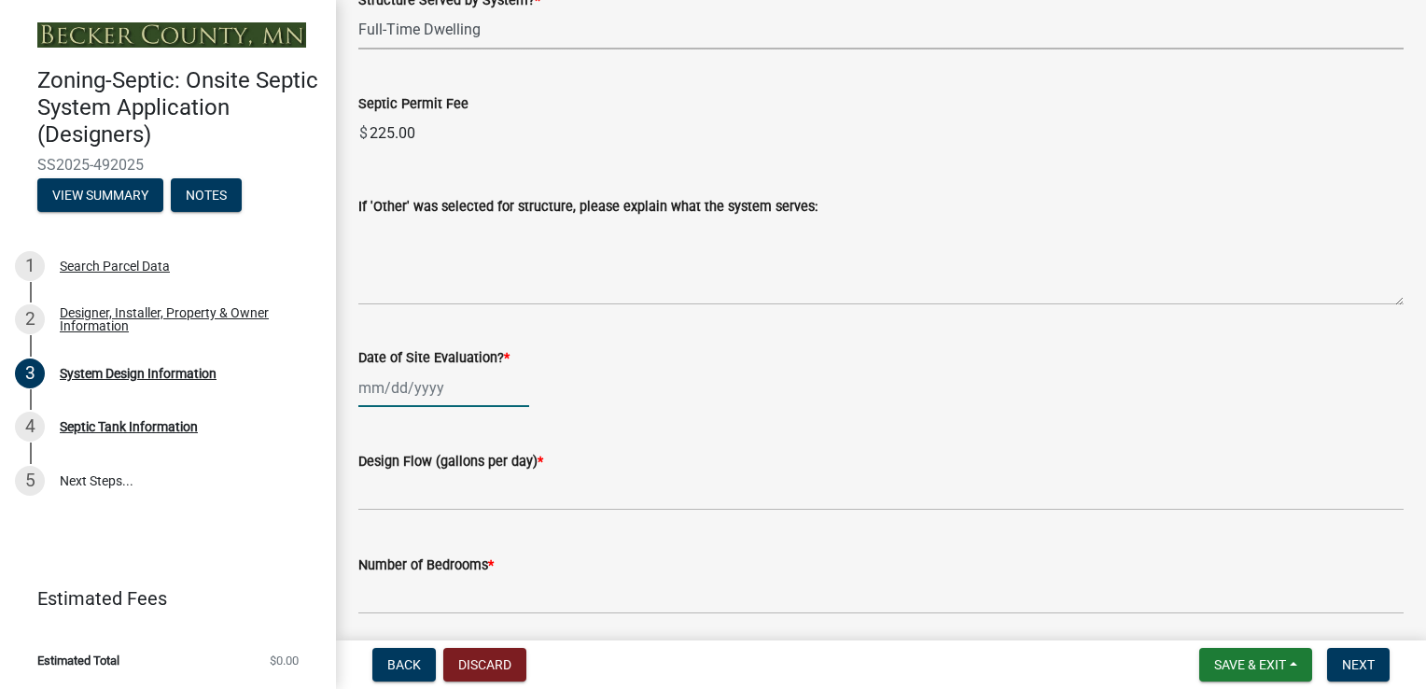
click at [385, 386] on div at bounding box center [443, 388] width 171 height 38
select select "10"
select select "2025"
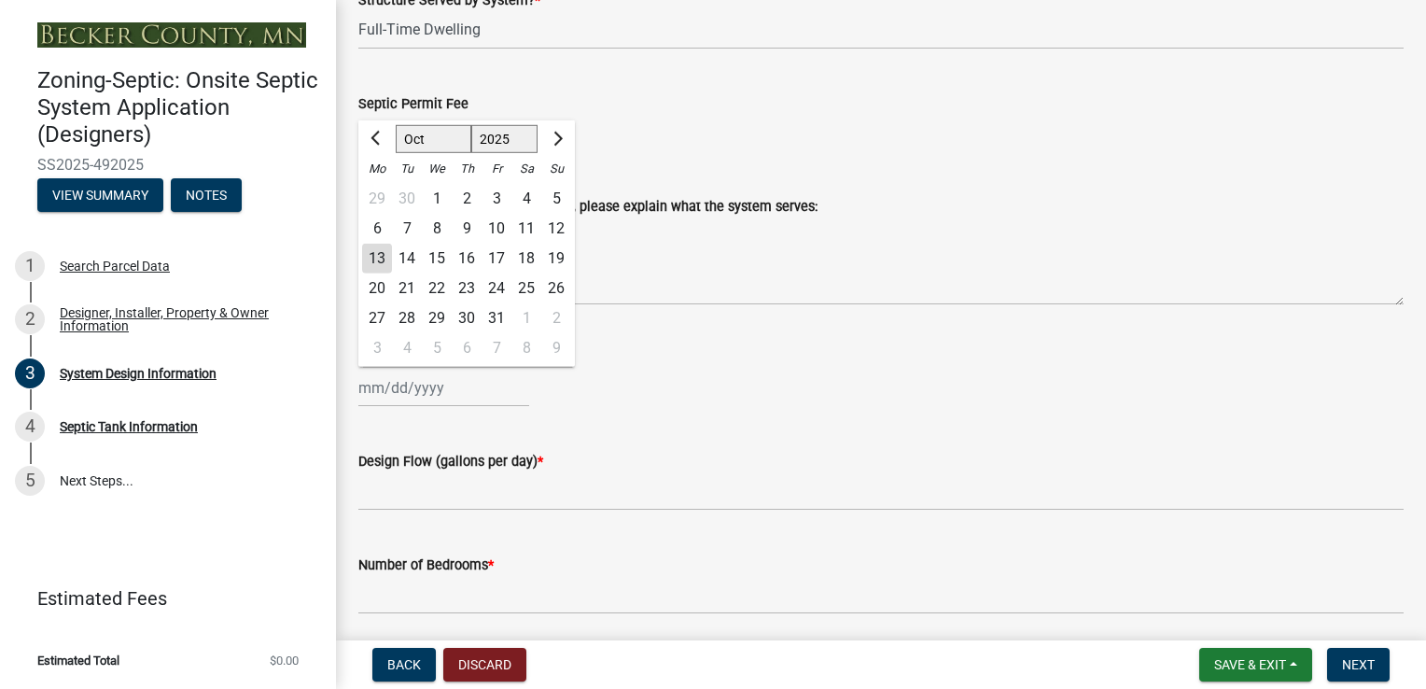
click at [376, 260] on div "13" at bounding box center [377, 259] width 30 height 30
type input "[DATE]"
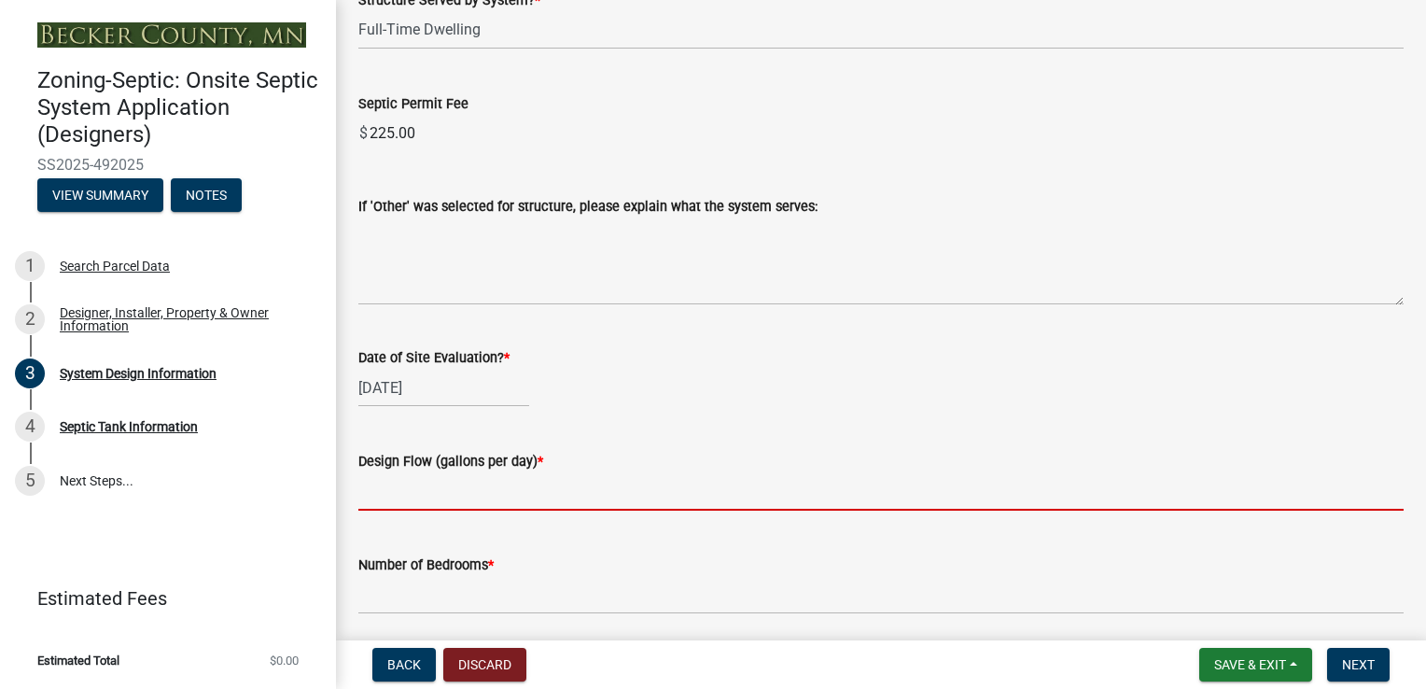
click at [418, 487] on input "text" at bounding box center [881, 491] width 1046 height 38
type input "750"
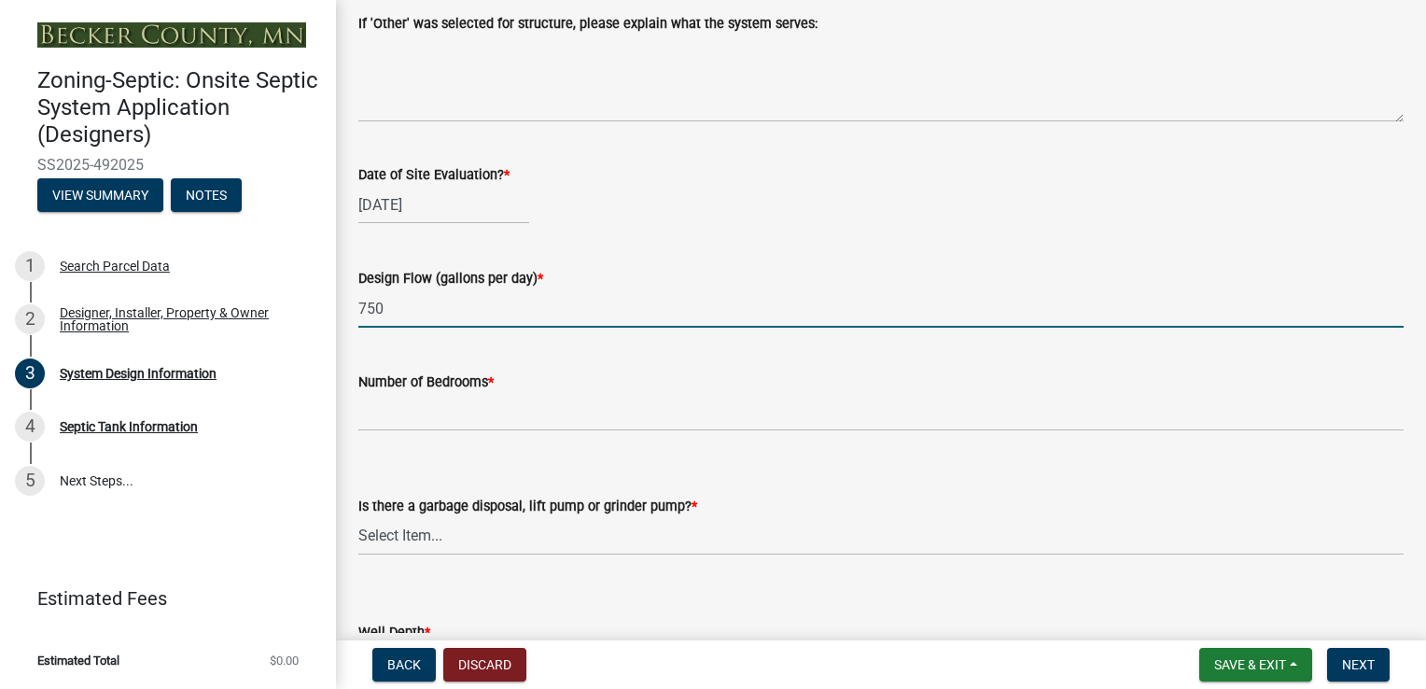
scroll to position [3081, 0]
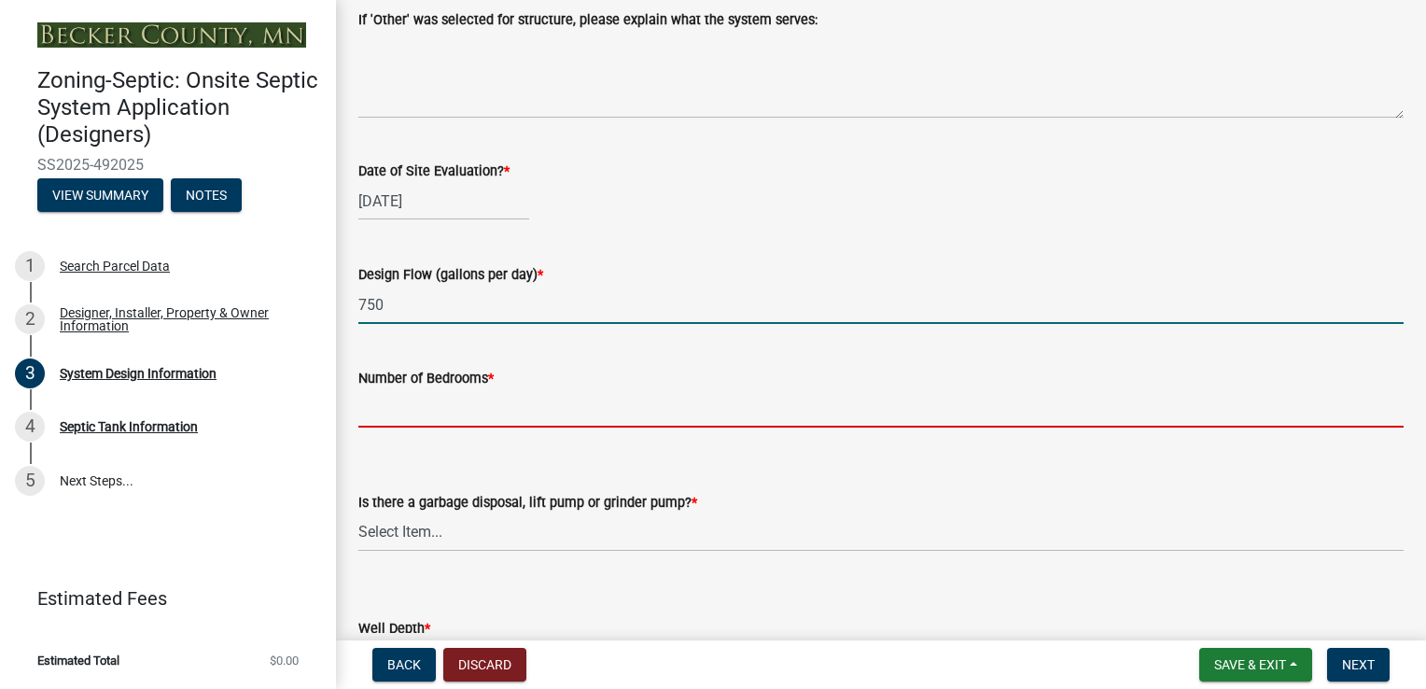
click at [440, 409] on input "Number of Bedrooms *" at bounding box center [881, 408] width 1046 height 38
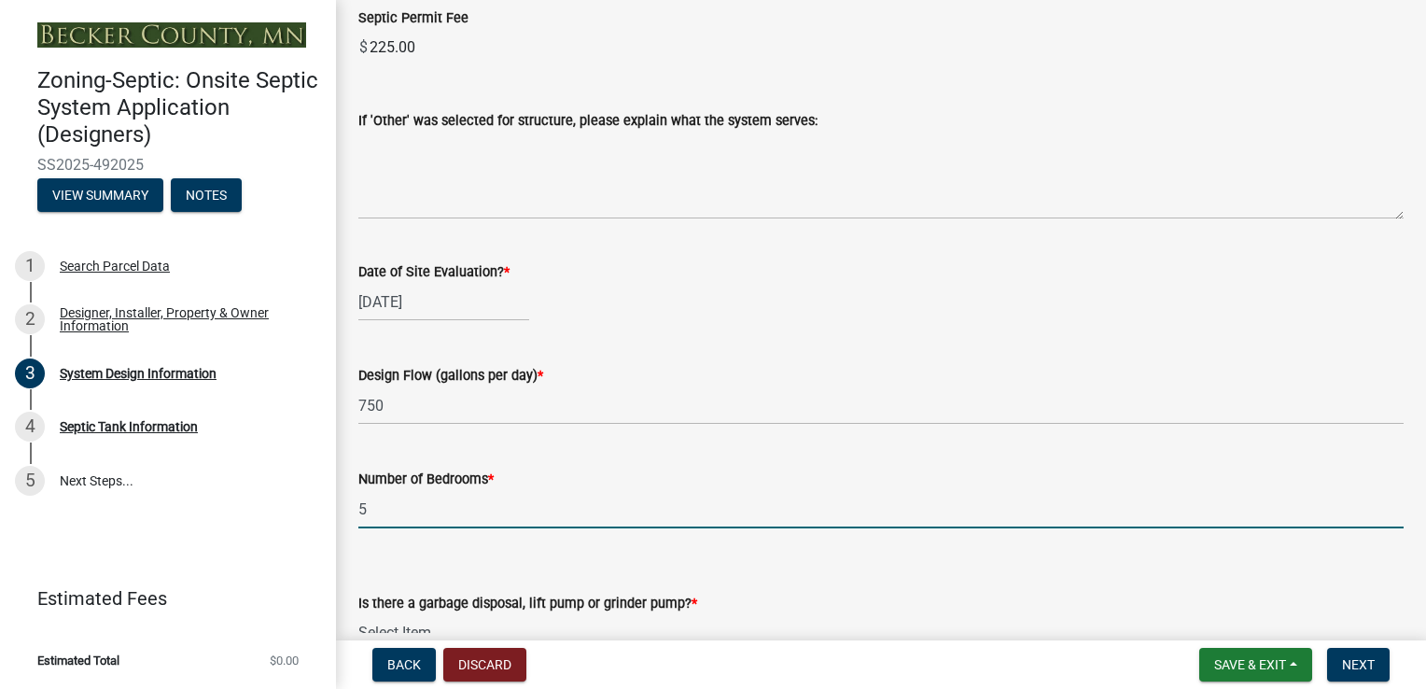
scroll to position [3267, 0]
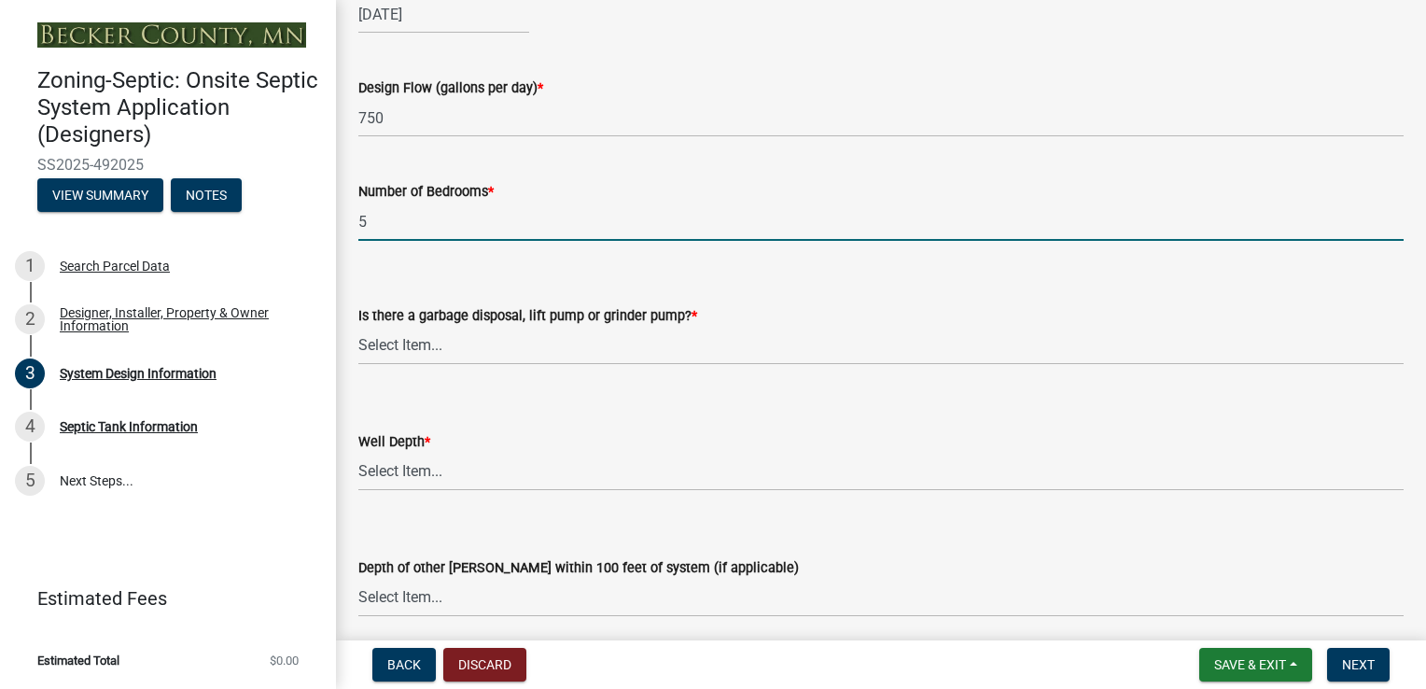
type input "5"
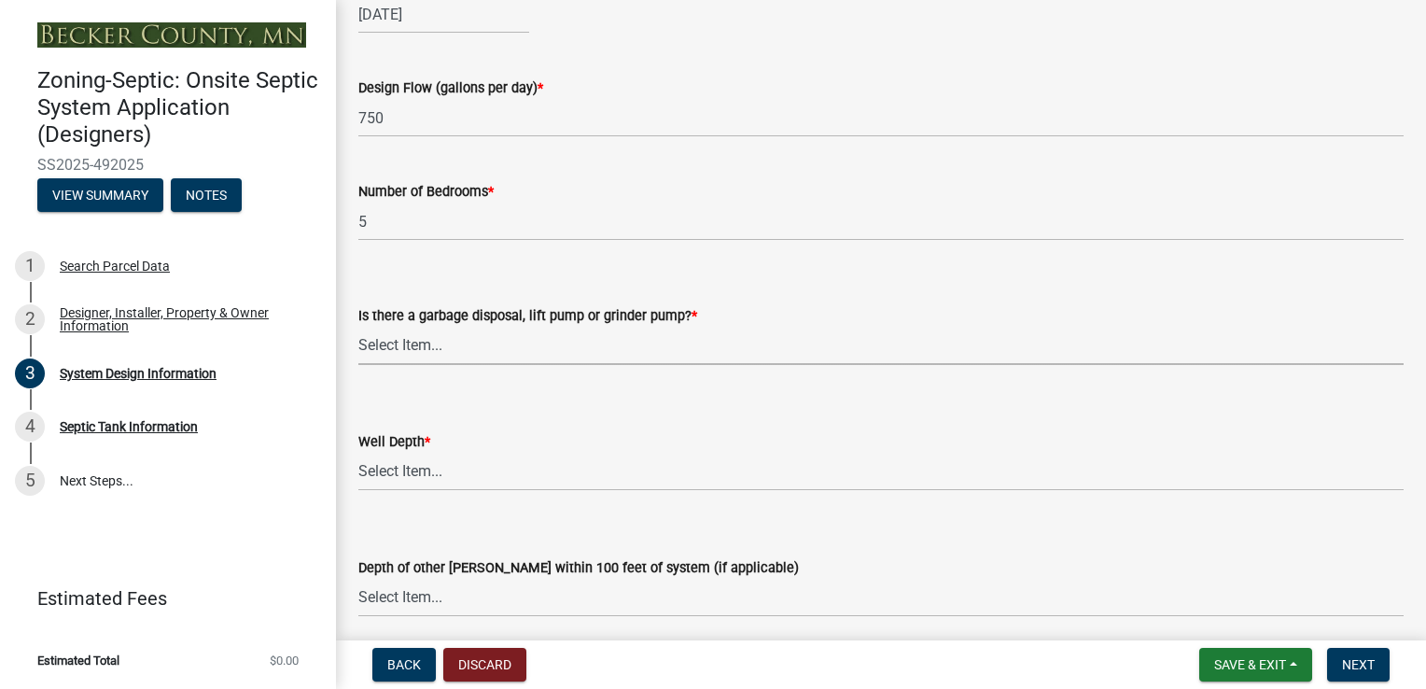
click at [428, 343] on select "Select Item... Yes No" at bounding box center [881, 346] width 1046 height 38
click at [421, 349] on select "Select Item... Yes No" at bounding box center [881, 346] width 1046 height 38
click at [426, 344] on select "Select Item... Yes No" at bounding box center [881, 346] width 1046 height 38
click at [358, 327] on select "Select Item... Yes No" at bounding box center [881, 346] width 1046 height 38
select select "1002d2f5-04ee-41f0-9277-2fadb170a736"
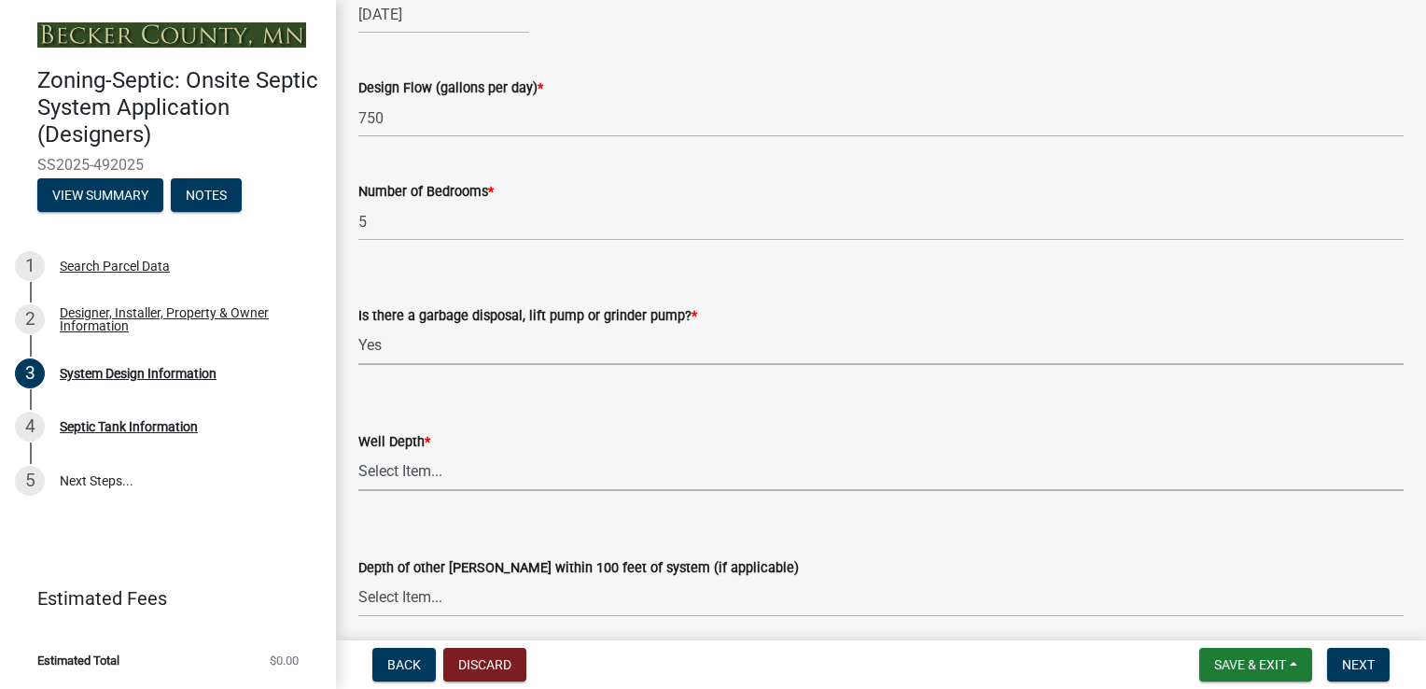
click at [400, 470] on select "Select Item... Deep Well Shallow Well Well not yet installed - To be drilled No…" at bounding box center [881, 472] width 1046 height 38
click at [358, 453] on select "Select Item... Deep Well Shallow Well Well not yet installed - To be drilled No…" at bounding box center [881, 472] width 1046 height 38
select select "ef698bf5-6172-44c1-9ffb-522c07469aed"
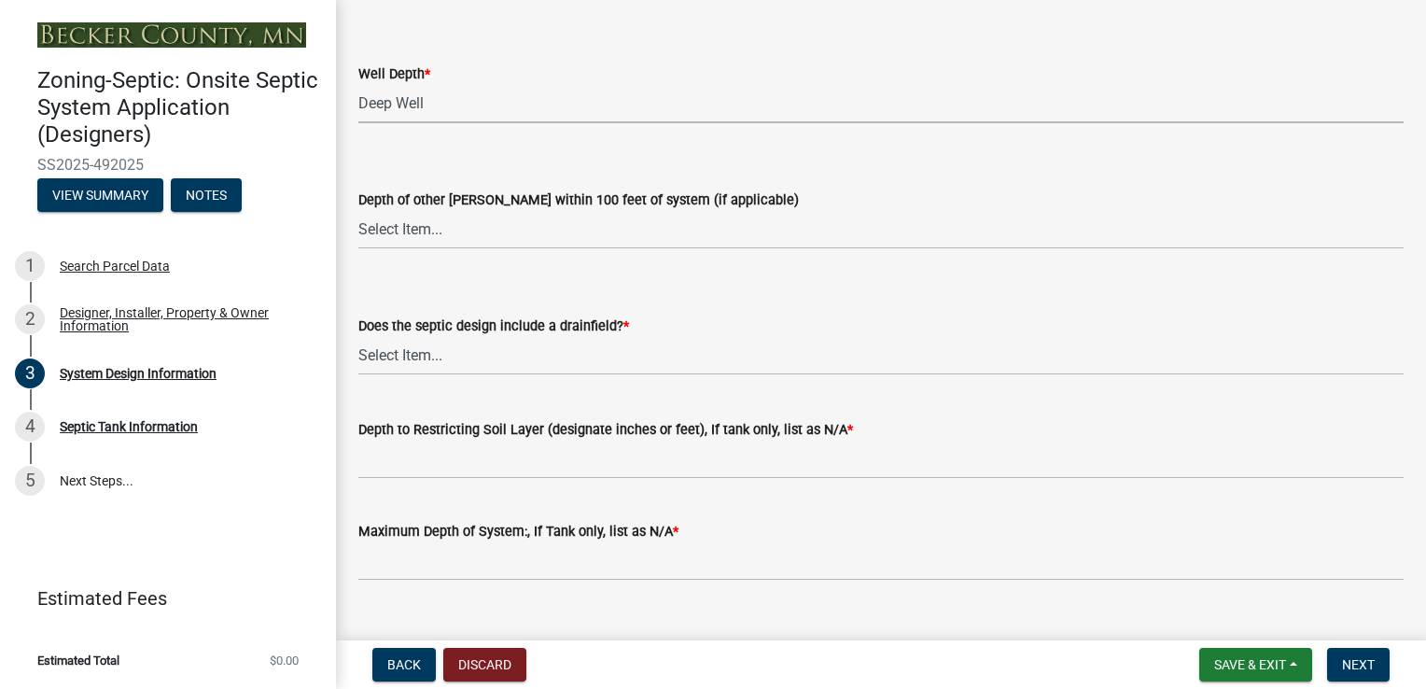
scroll to position [3641, 0]
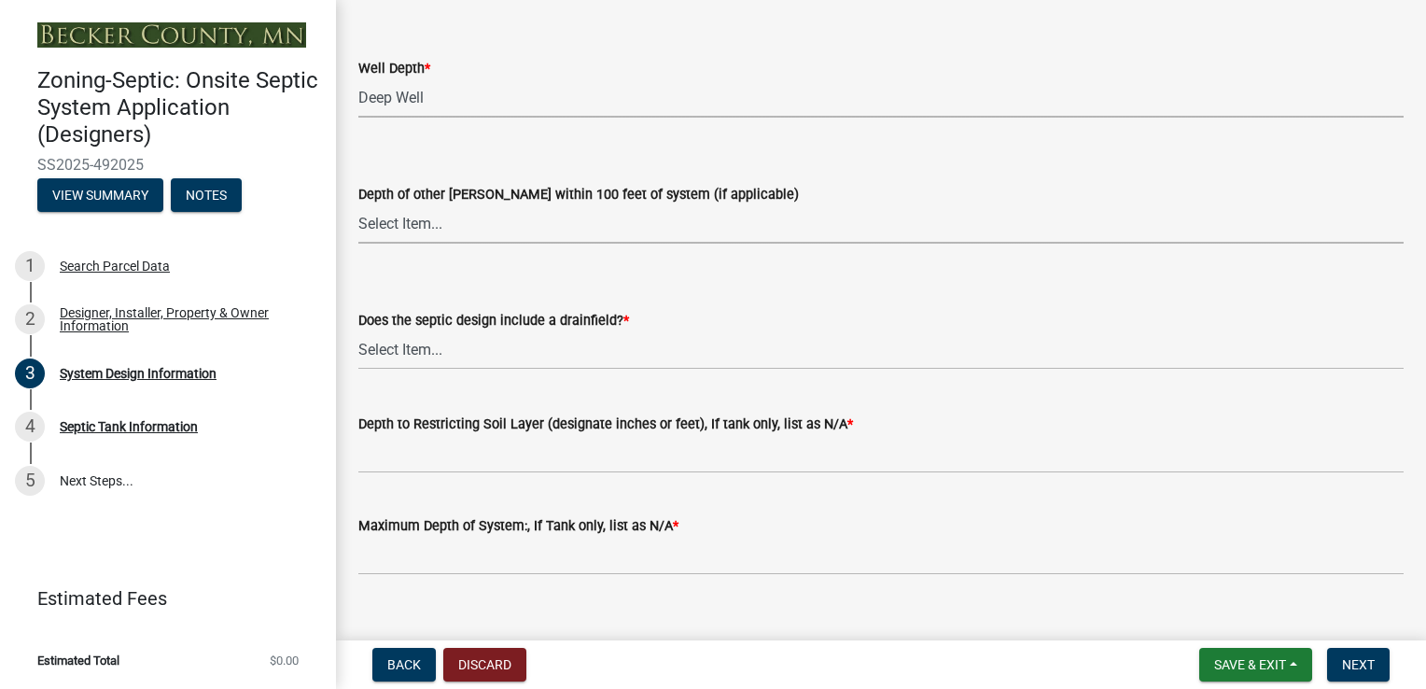
click at [433, 227] on select "Select Item... Deep Well Shallow Well No other [PERSON_NAME]" at bounding box center [881, 224] width 1046 height 38
click at [358, 205] on select "Select Item... Deep Well Shallow Well No other [PERSON_NAME]" at bounding box center [881, 224] width 1046 height 38
select select "384fc250-a67e-4e5e-a6e0-19116deb63e7"
click at [414, 351] on select "Select Item... Yes No Existing - COC must by submitted" at bounding box center [881, 350] width 1046 height 38
click at [358, 331] on select "Select Item... Yes No Existing - COC must by submitted" at bounding box center [881, 350] width 1046 height 38
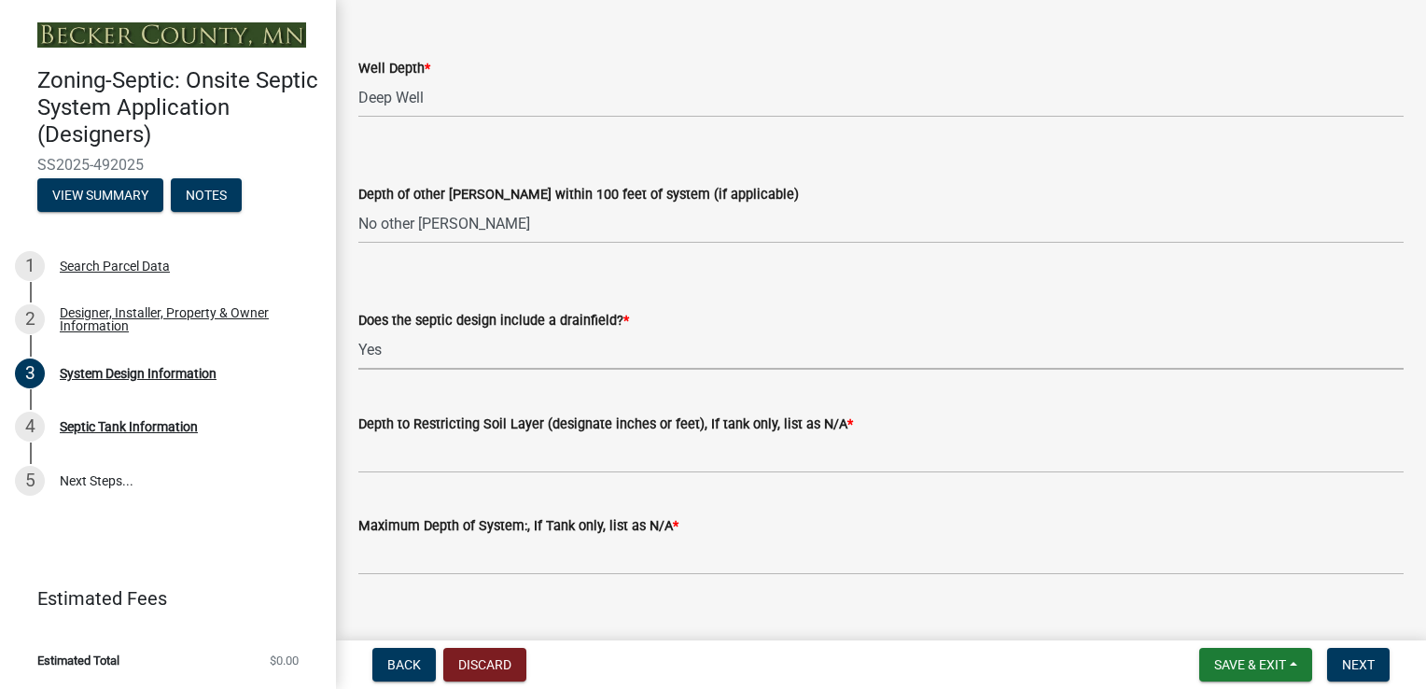
select select "a0c59fcd-b61c-4c3a-90a8-e70849750c47"
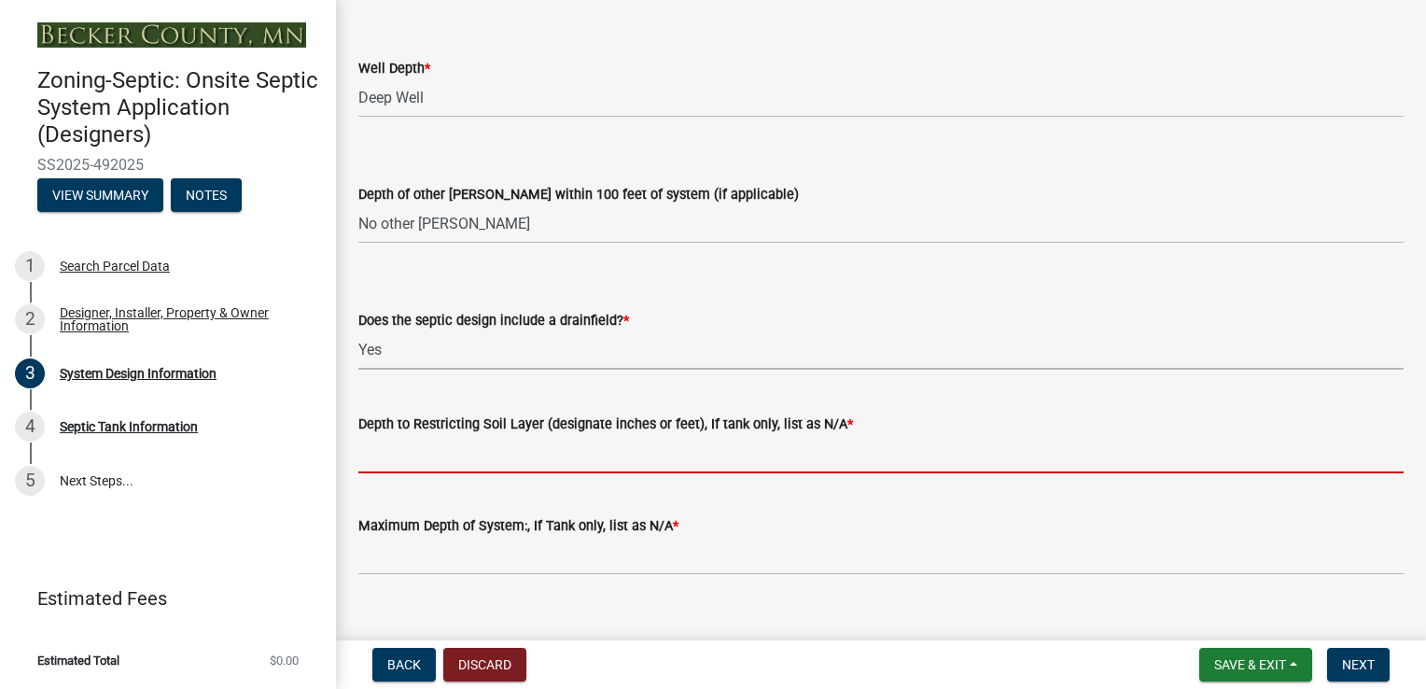
click at [402, 467] on input "Depth to Restricting Soil Layer (designate inches or feet), If tank only, list …" at bounding box center [881, 454] width 1046 height 38
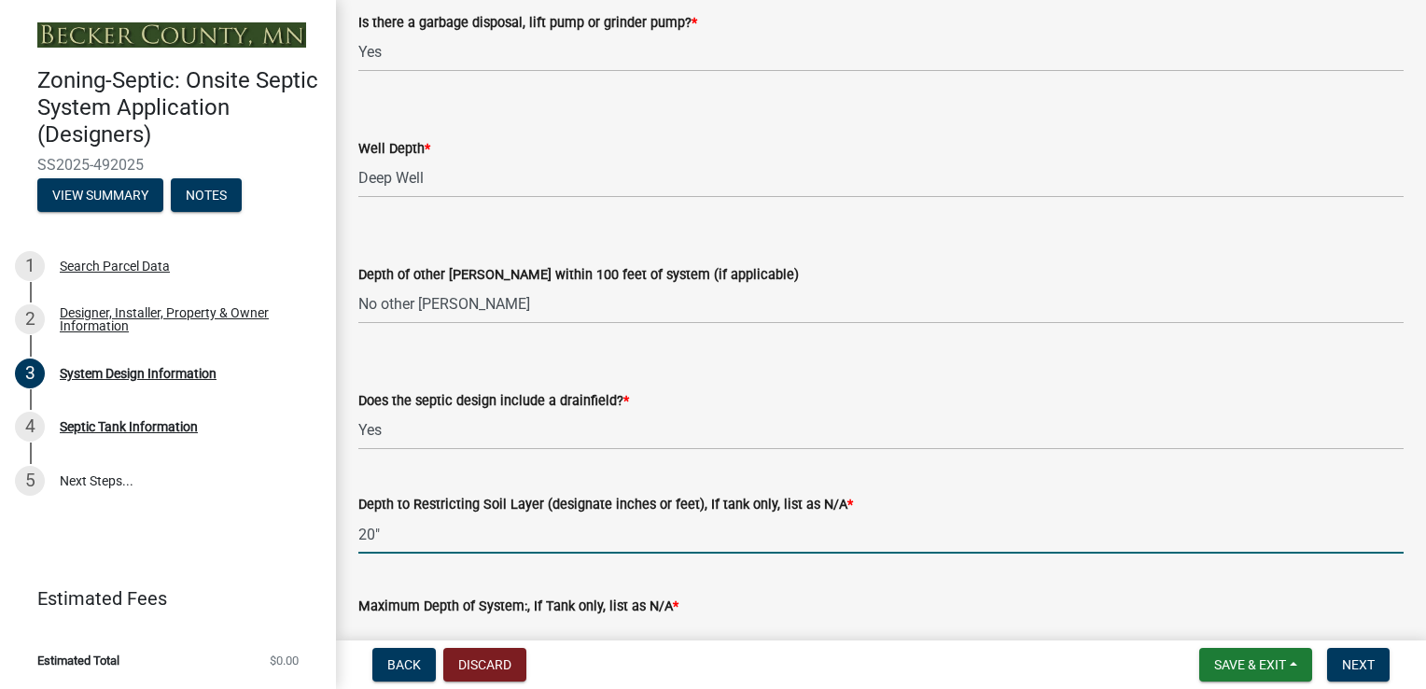
scroll to position [3670, 0]
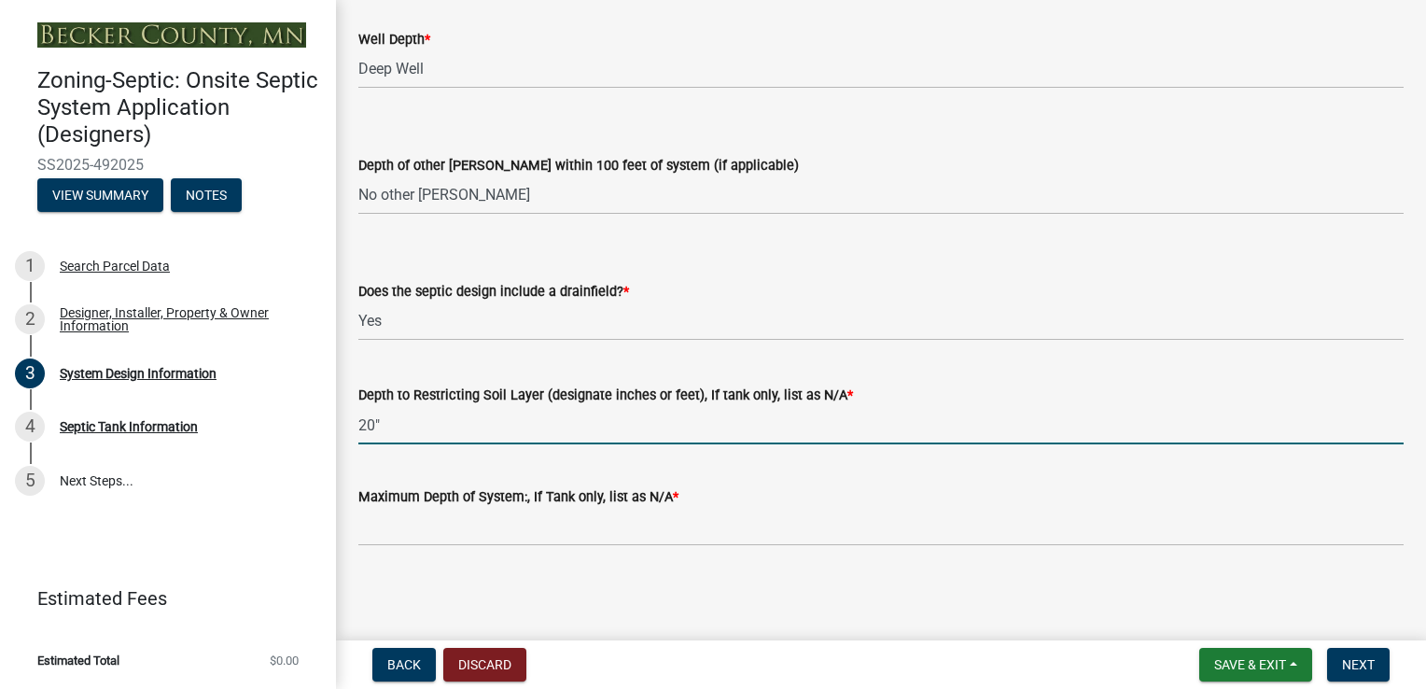
type input "20""
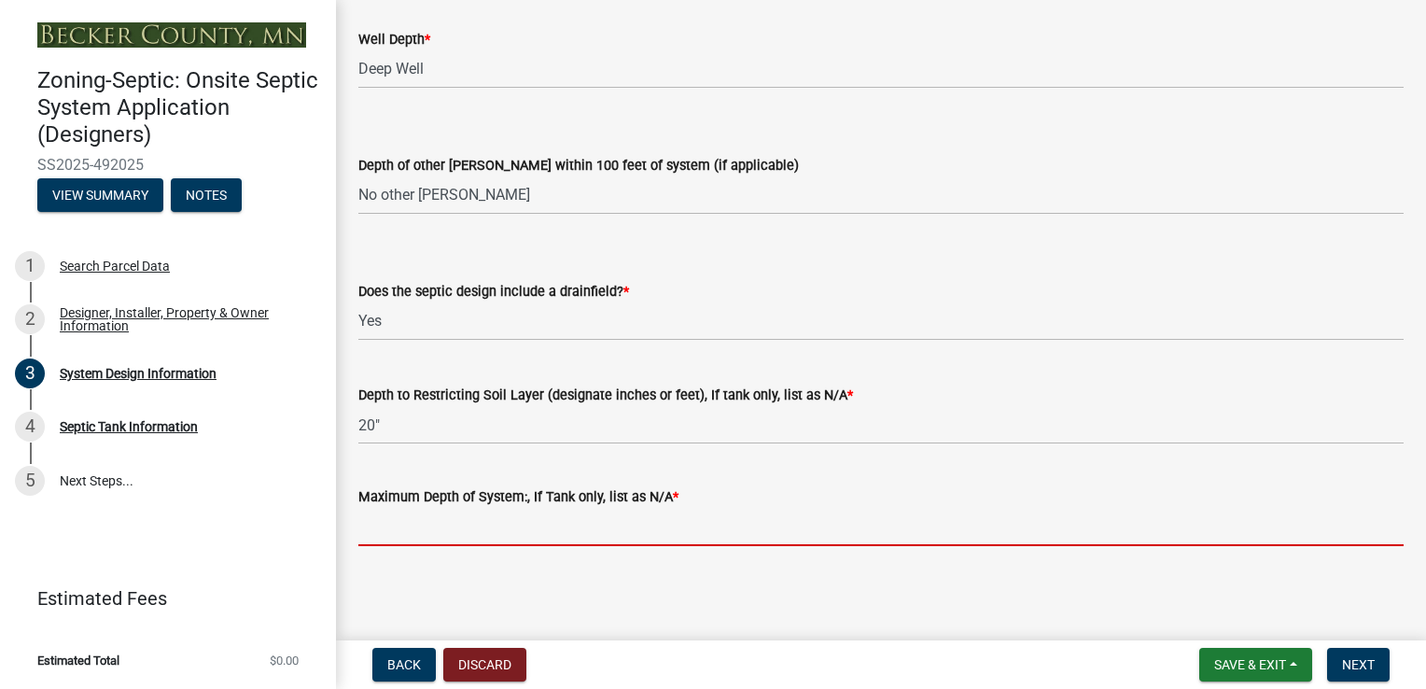
click at [463, 536] on input "Maximum Depth of System:, If Tank only, list as N/A *" at bounding box center [881, 527] width 1046 height 38
type input "Mound"
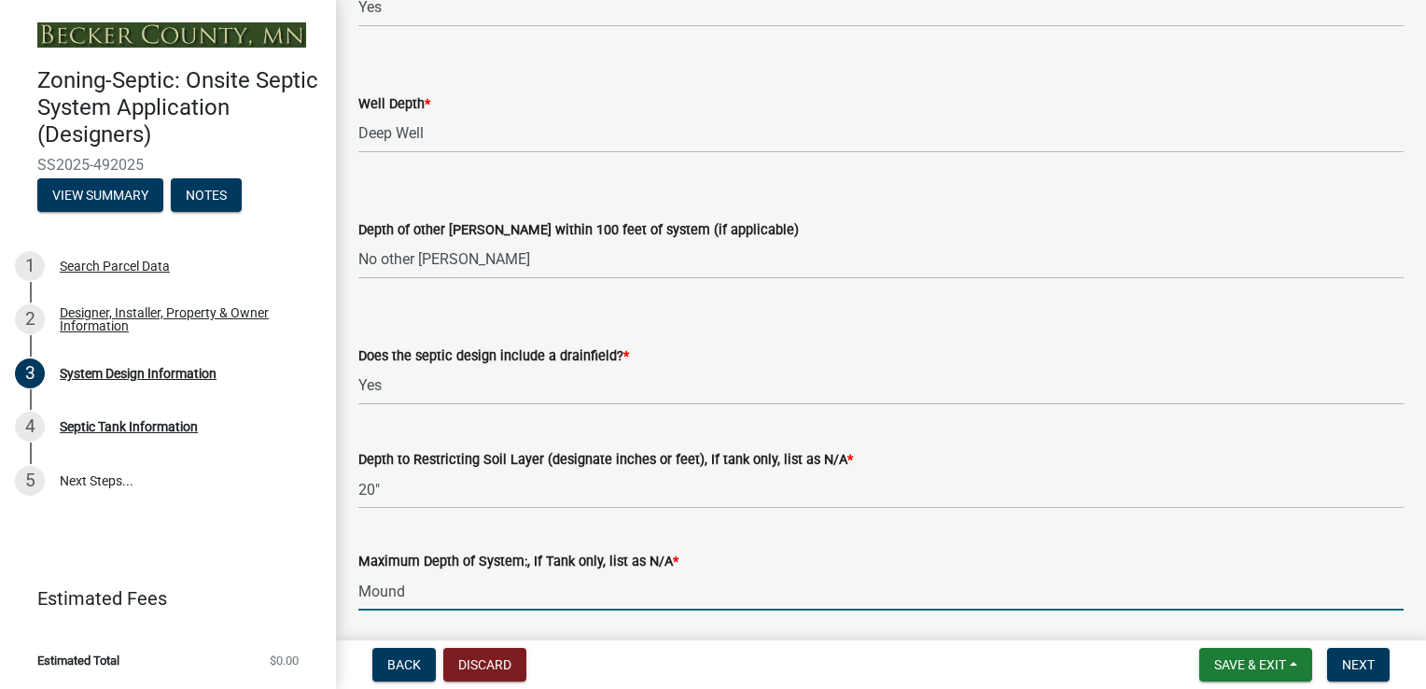
scroll to position [3576, 0]
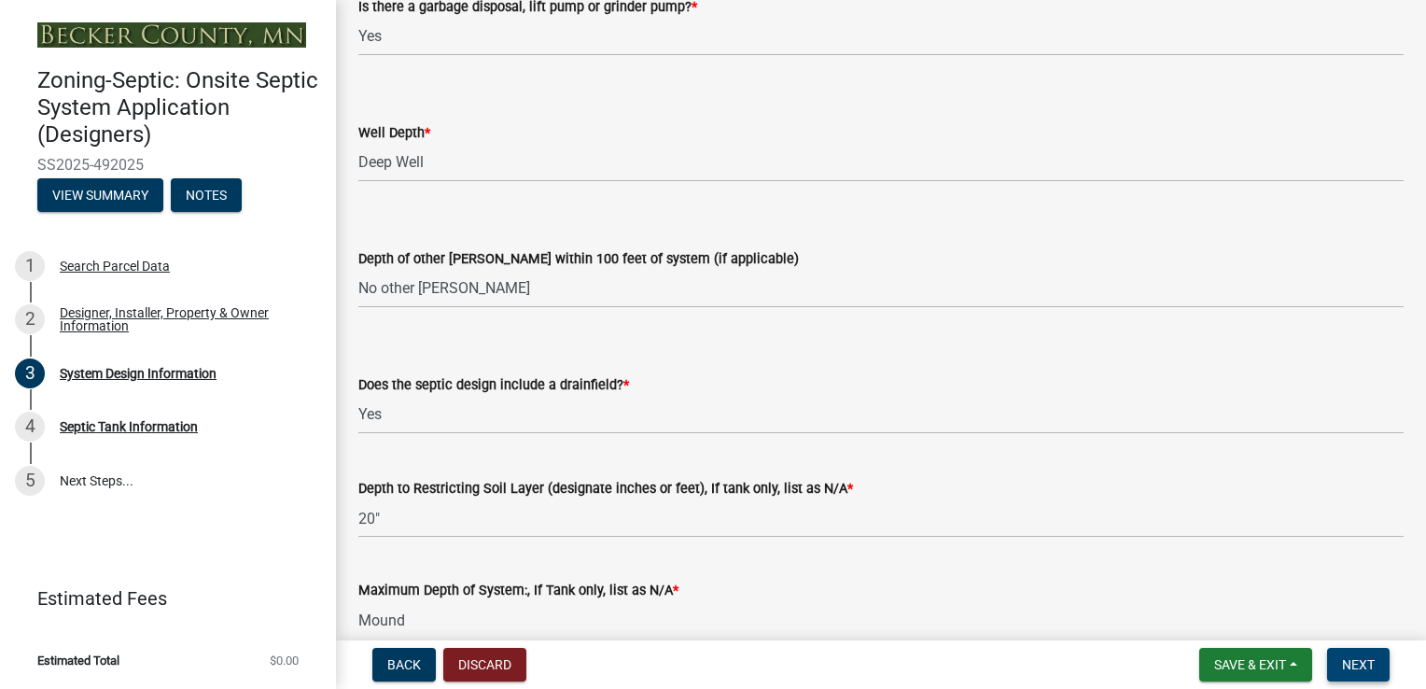
click at [1366, 667] on span "Next" at bounding box center [1358, 664] width 33 height 15
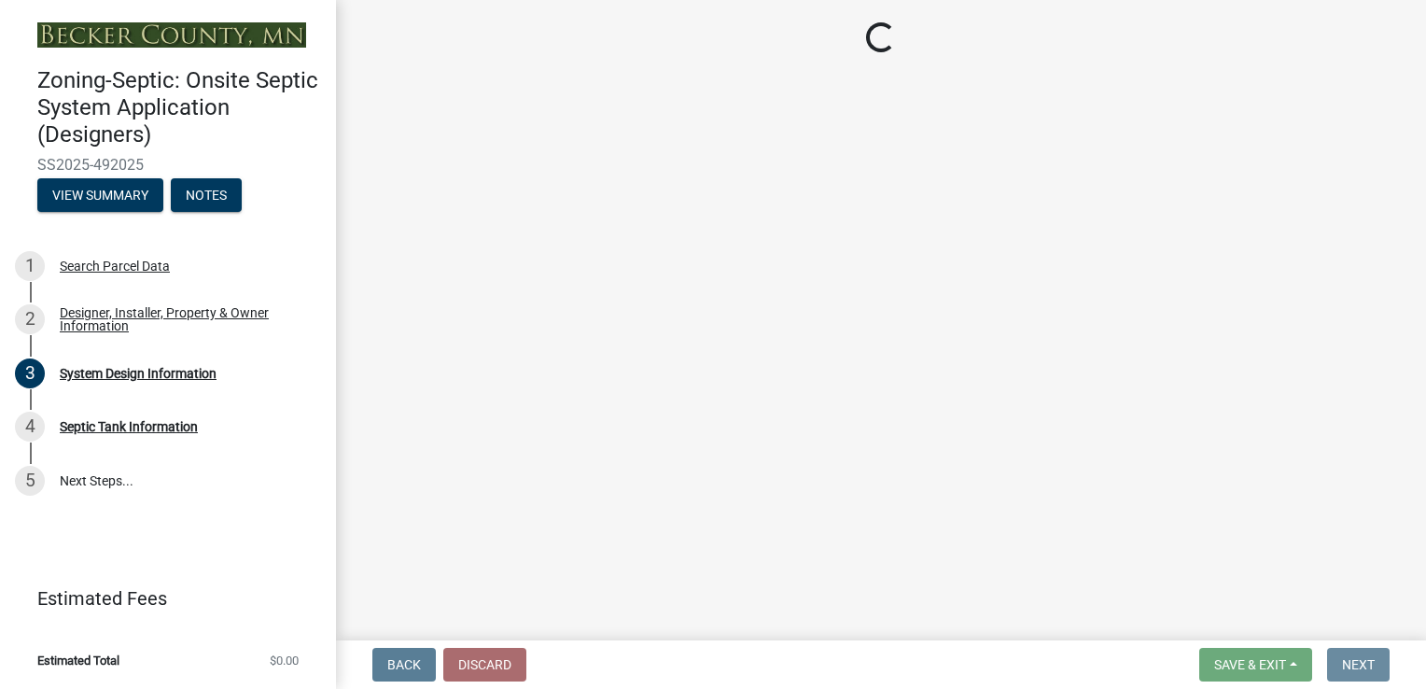
scroll to position [0, 0]
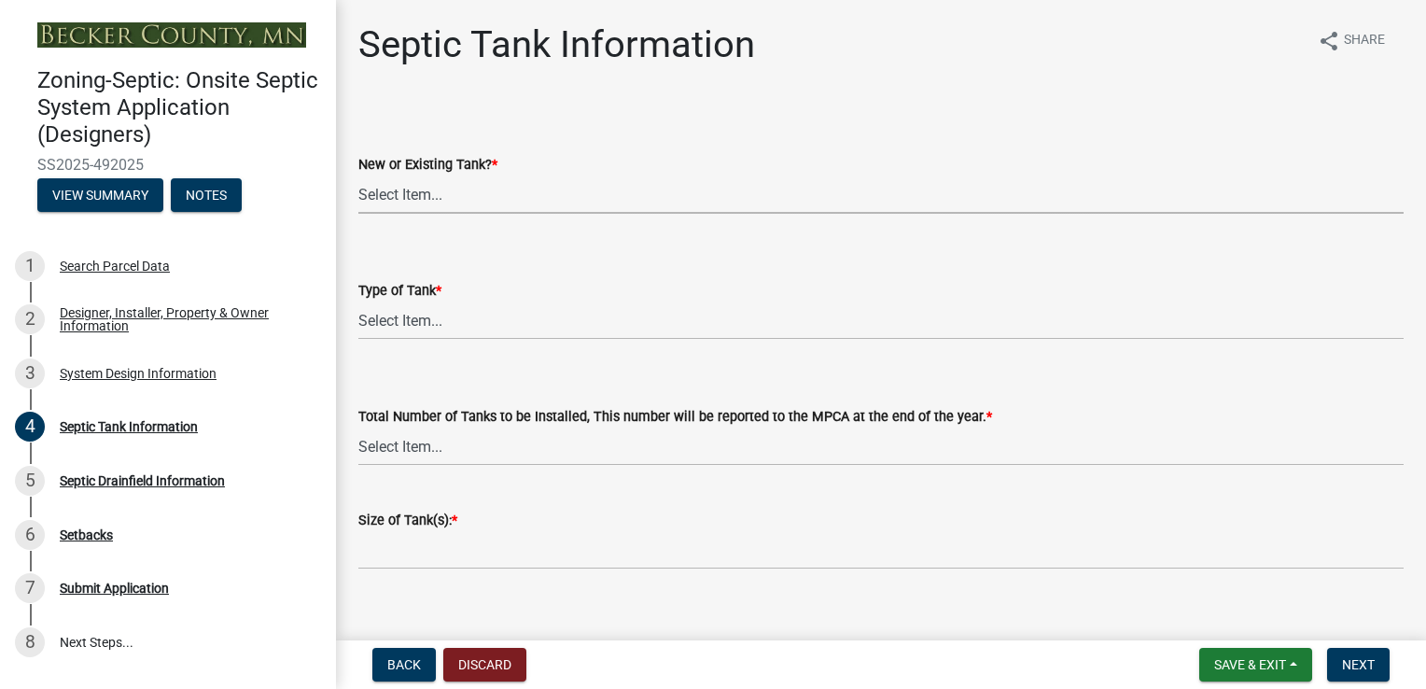
click at [413, 191] on select "Select Item... New Existing Both -New and Existing Tank" at bounding box center [881, 194] width 1046 height 38
click at [358, 175] on select "Select Item... New Existing Both -New and Existing Tank" at bounding box center [881, 194] width 1046 height 38
select select "f9fbe67c-c1cf-4a63-8ad4-799ce56b7f21"
click at [412, 316] on select "Select Item... Single Septic Tank Compartmented Tank Single Tank plus Compartme…" at bounding box center [881, 321] width 1046 height 38
click at [358, 302] on select "Select Item... Single Septic Tank Compartmented Tank Single Tank plus Compartme…" at bounding box center [881, 321] width 1046 height 38
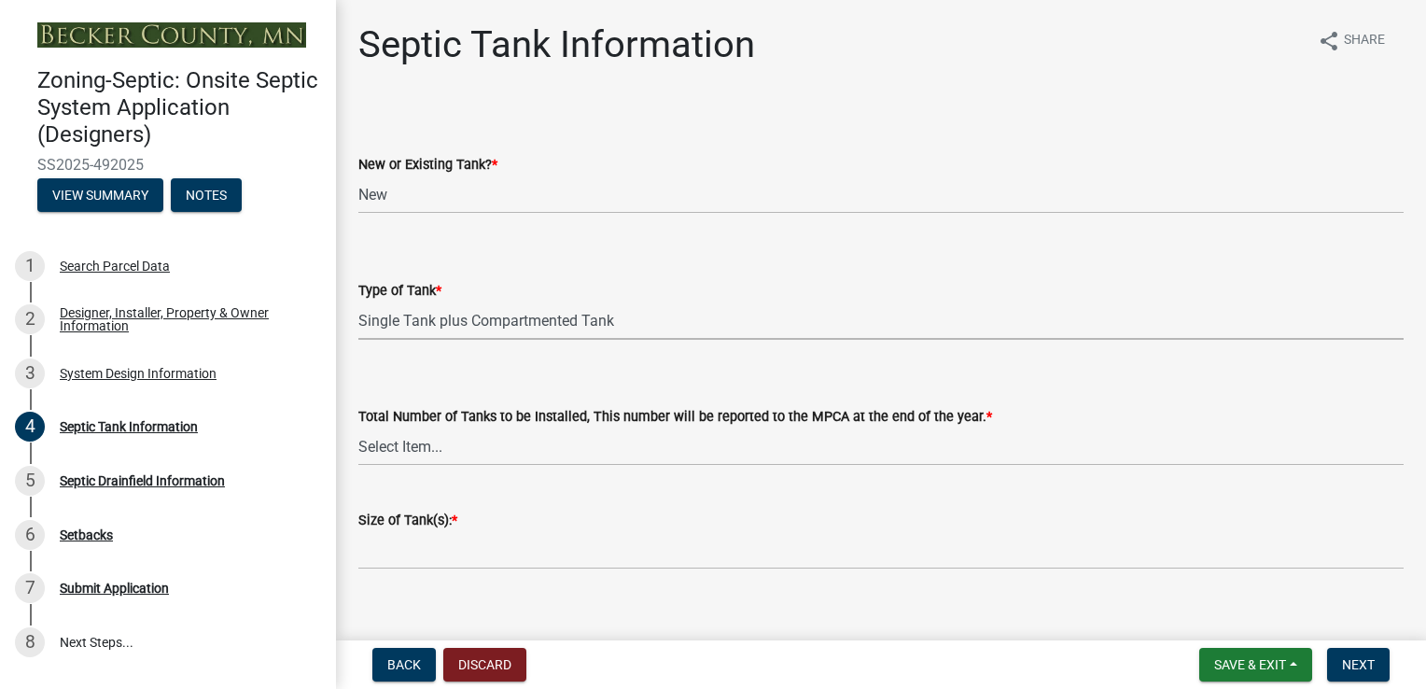
select select "c79cdd98-55ab-4f3a-b3b0-b7514a1cd747"
click at [443, 439] on select "Select Item... 0 1 2 3 4" at bounding box center [881, 447] width 1046 height 38
click at [369, 442] on select "Select Item... 0 1 2 3 4" at bounding box center [881, 447] width 1046 height 38
click at [358, 428] on select "Select Item... 0 1 2 3 4" at bounding box center [881, 447] width 1046 height 38
click at [380, 436] on select "Select Item... 0 1 2 3 4" at bounding box center [881, 447] width 1046 height 38
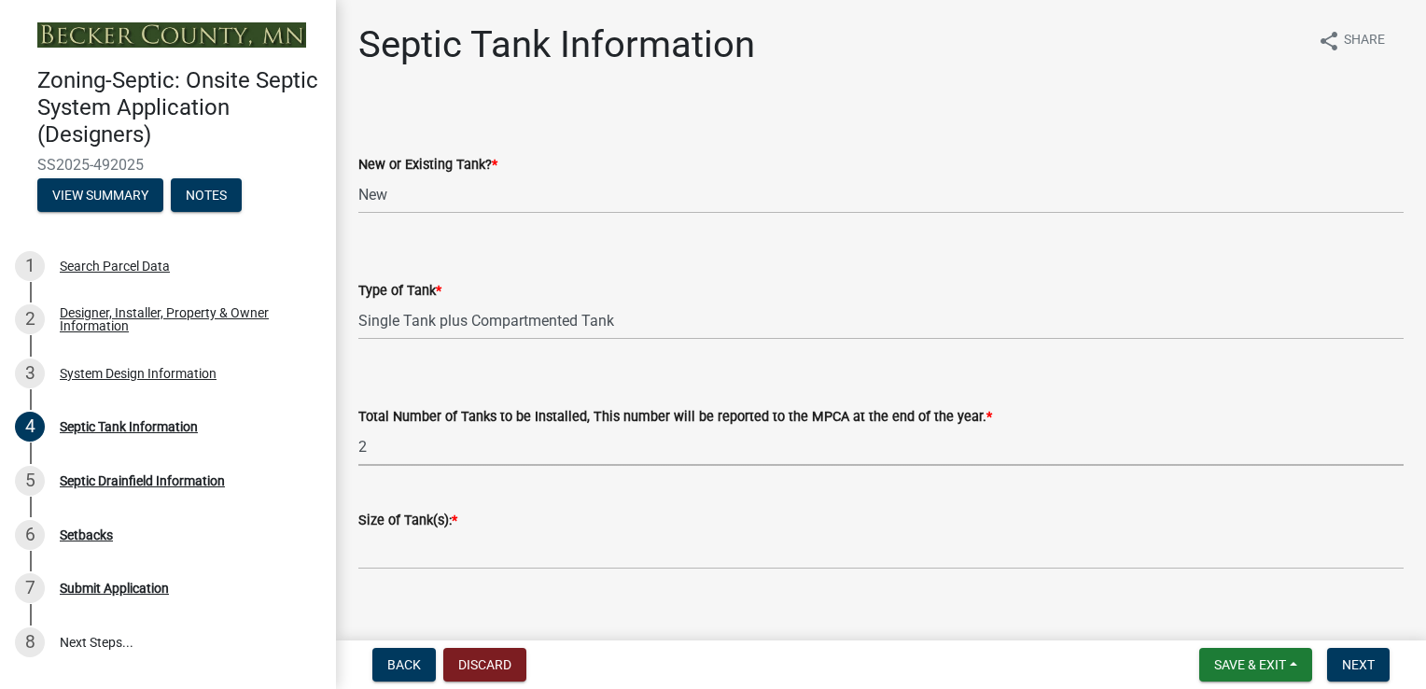
click at [358, 428] on select "Select Item... 0 1 2 3 4" at bounding box center [881, 447] width 1046 height 38
select select "e0ee17af-48b7-4b92-9885-812dbb1428e7"
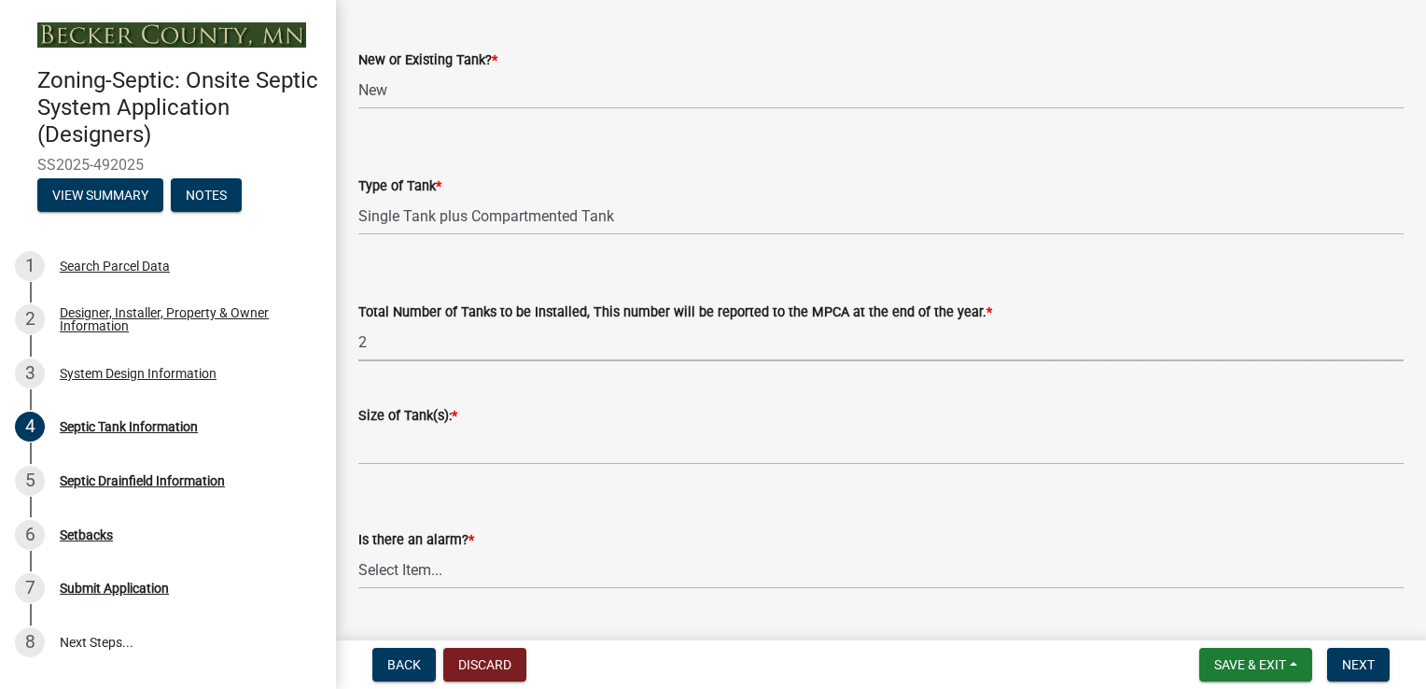
scroll to position [187, 0]
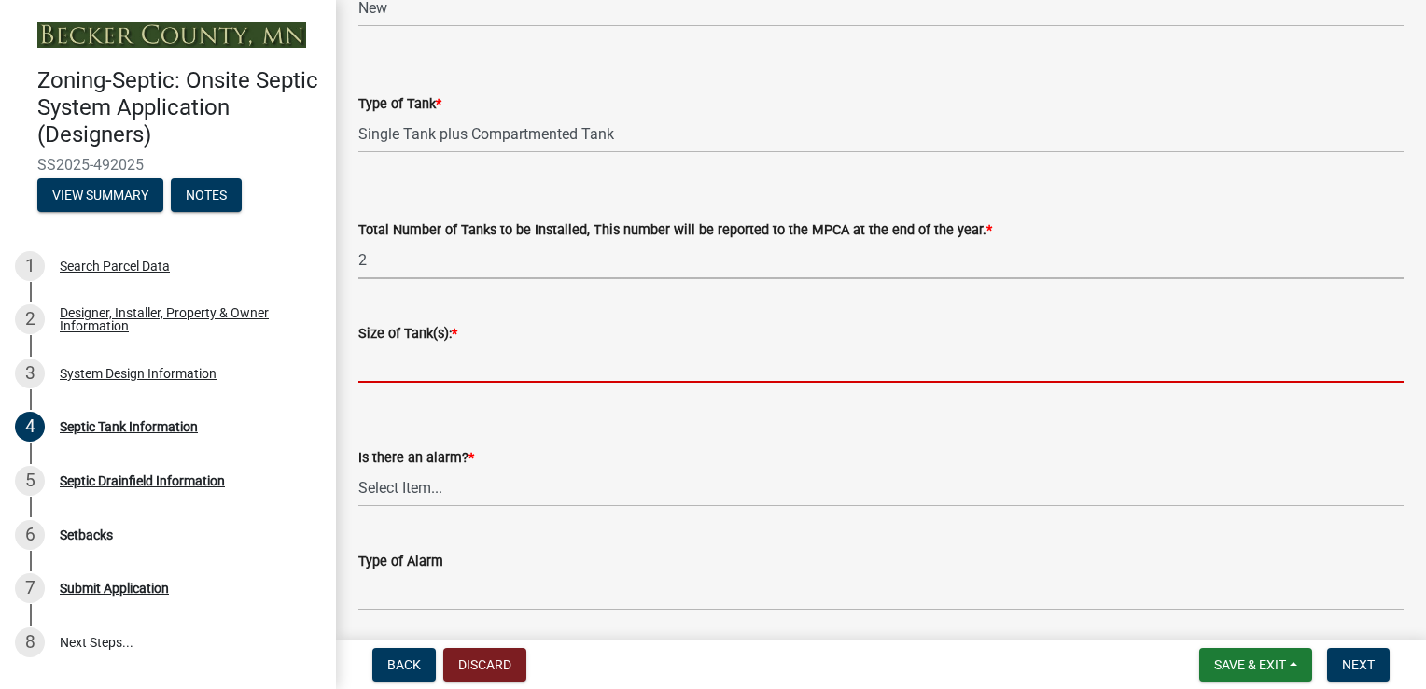
click at [398, 356] on input "Size of Tank(s): *" at bounding box center [881, 363] width 1046 height 38
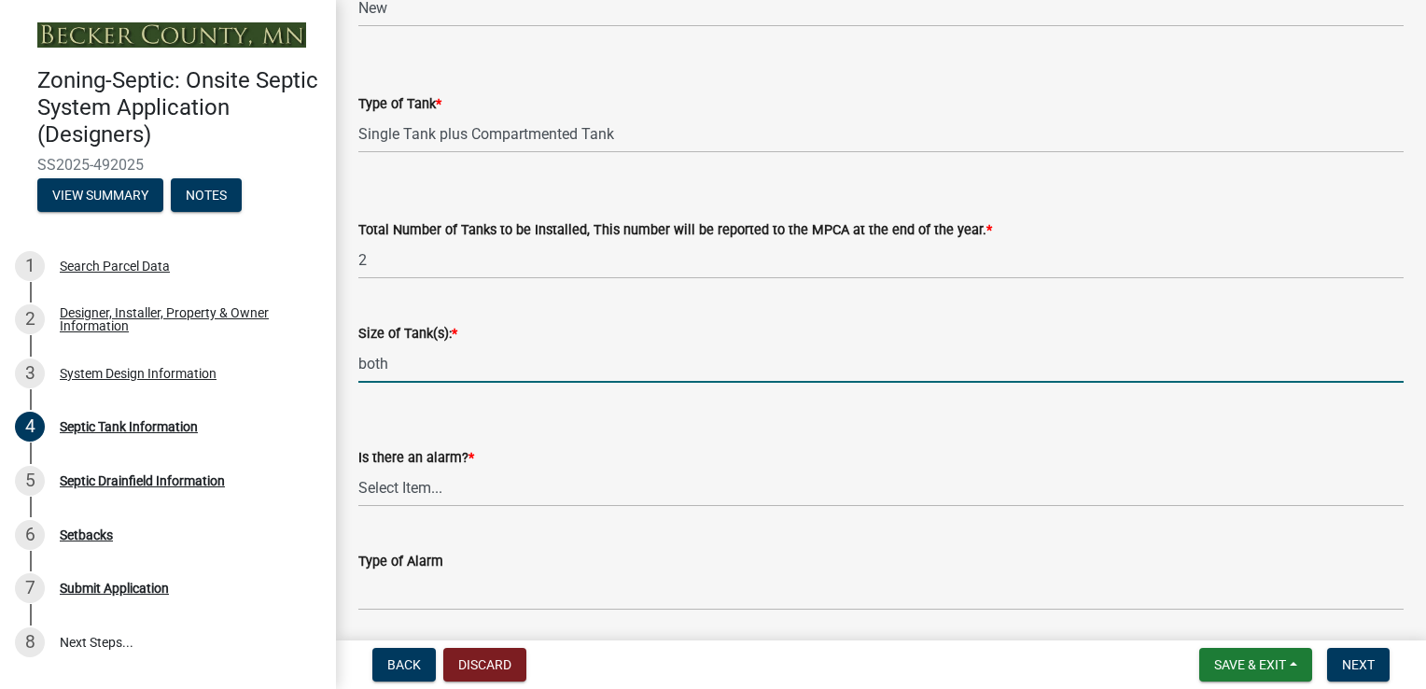
type input "Both 1500 Gallon - 1 single compartment; 1 two compartment"
click at [433, 491] on select "Select Item... Yes No" at bounding box center [881, 488] width 1046 height 38
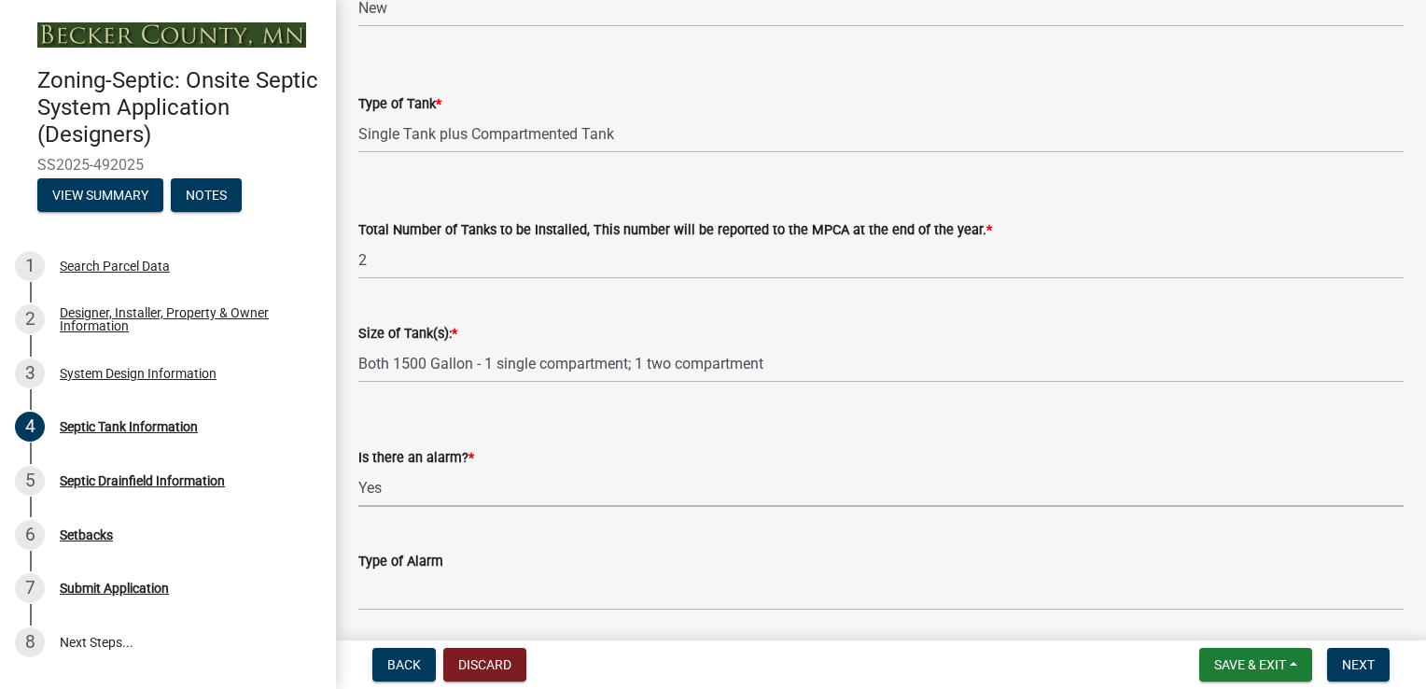
click at [358, 469] on select "Select Item... Yes No" at bounding box center [881, 488] width 1046 height 38
select select "c84d9e4c-2287-4d2e-9ef7-9874a7456ee3"
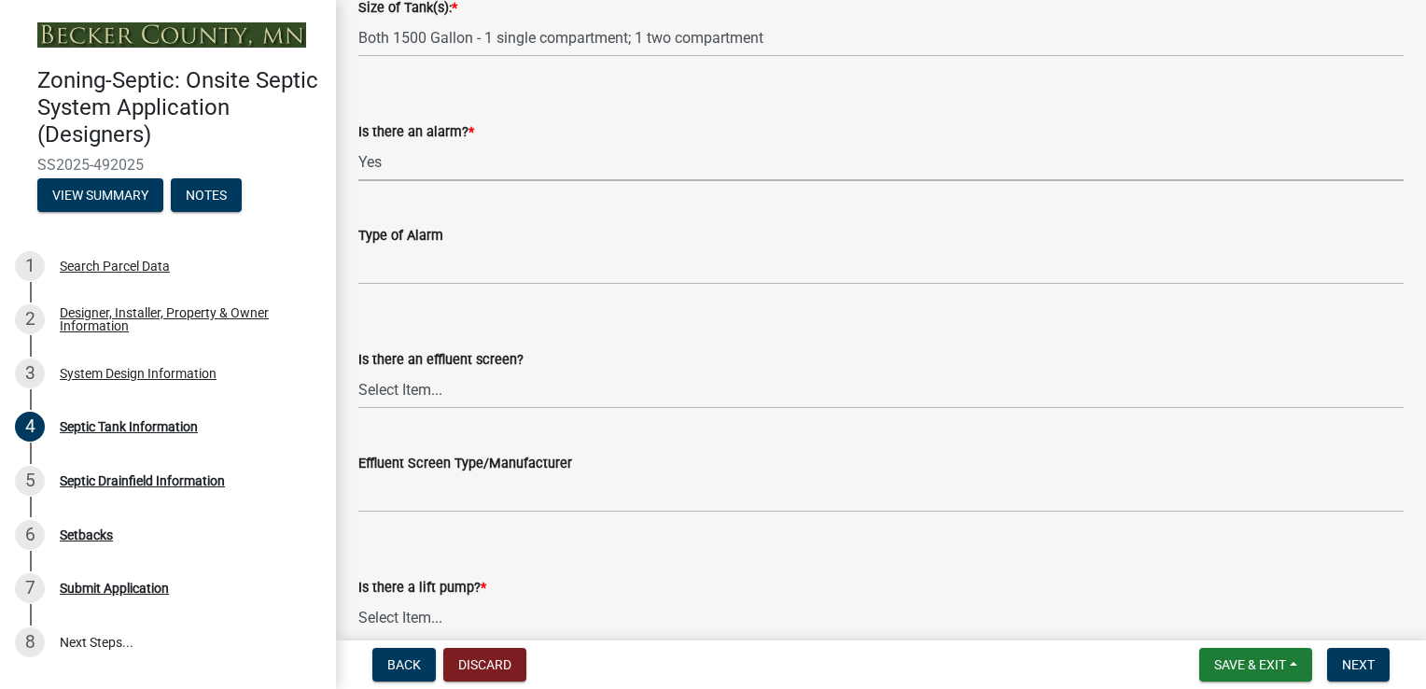
scroll to position [560, 0]
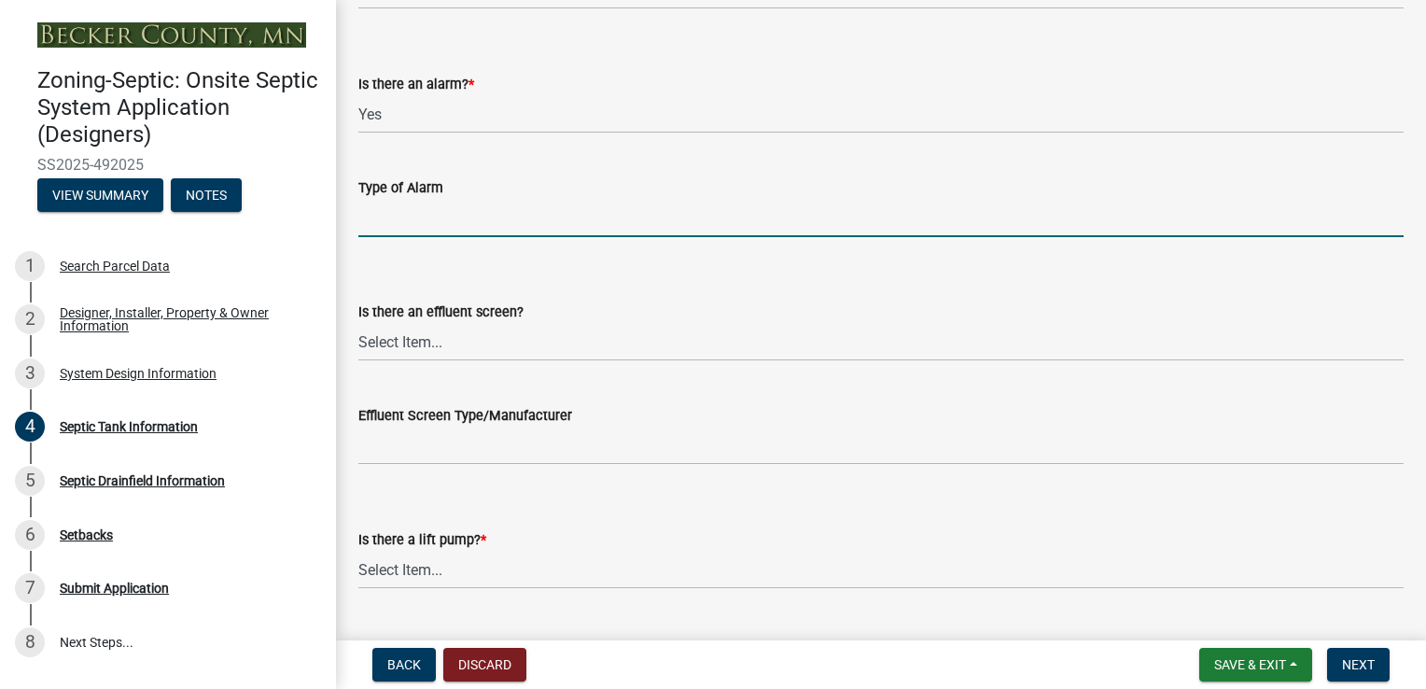
click at [418, 215] on input "Type of Alarm" at bounding box center [881, 218] width 1046 height 38
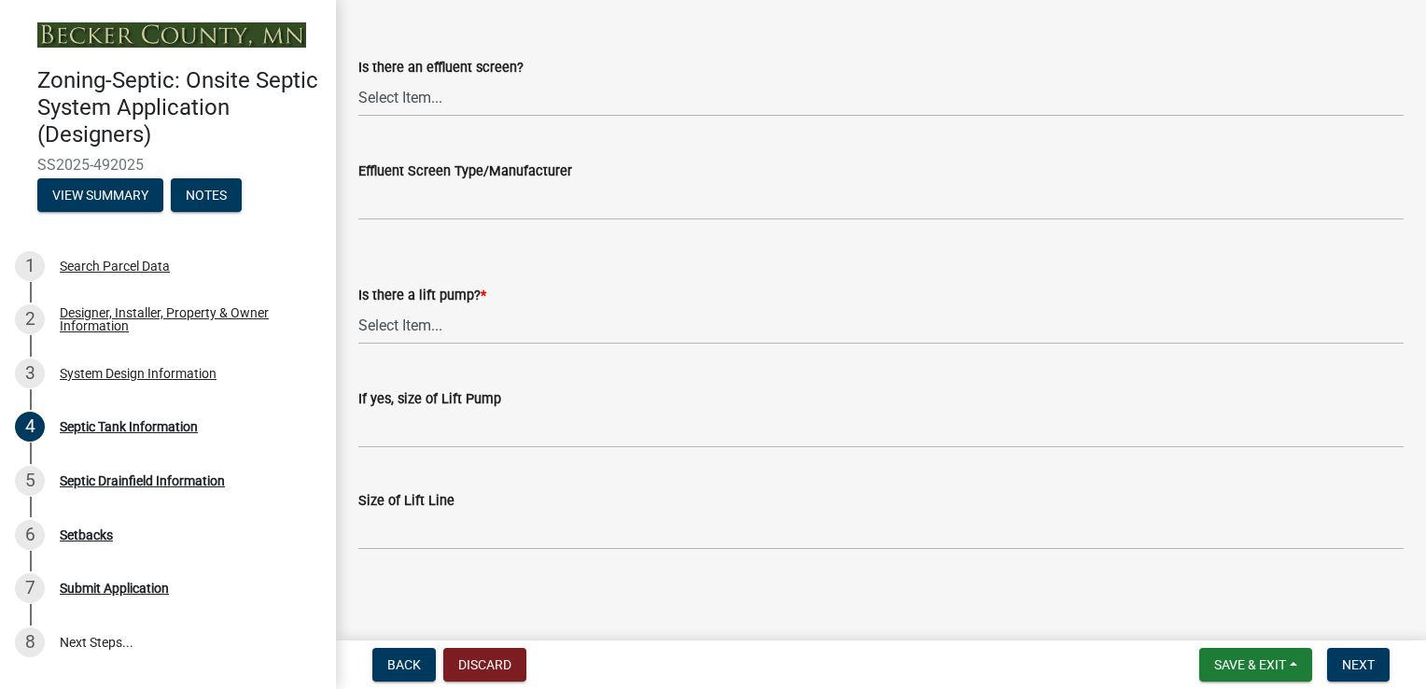
scroll to position [808, 0]
type input "SJ"
click at [378, 315] on select "Select Item... Yes No" at bounding box center [881, 321] width 1046 height 38
click at [358, 302] on select "Select Item... Yes No" at bounding box center [881, 321] width 1046 height 38
select select "7b57e397-6881-49c8-9b87-e40bdbeb8239"
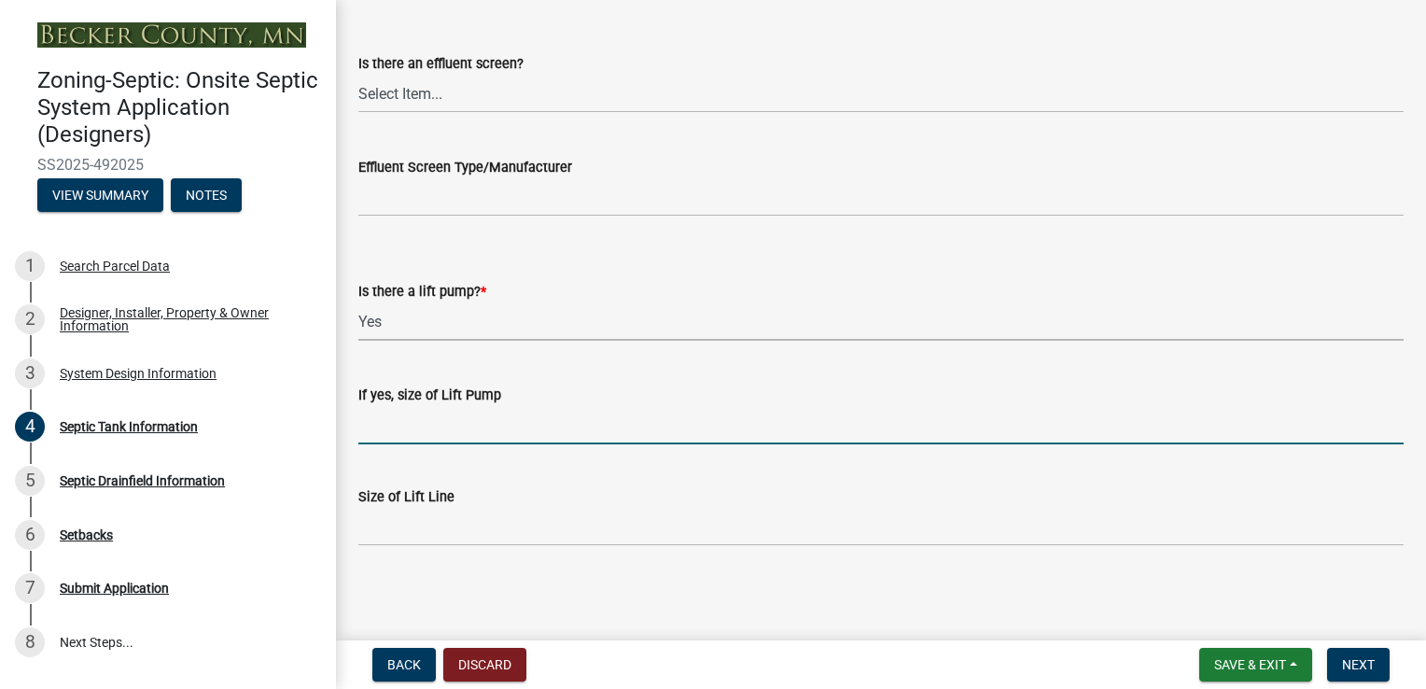
click at [413, 428] on input "If yes, size of Lift Pump" at bounding box center [881, 425] width 1046 height 38
type input "1/2 hp"
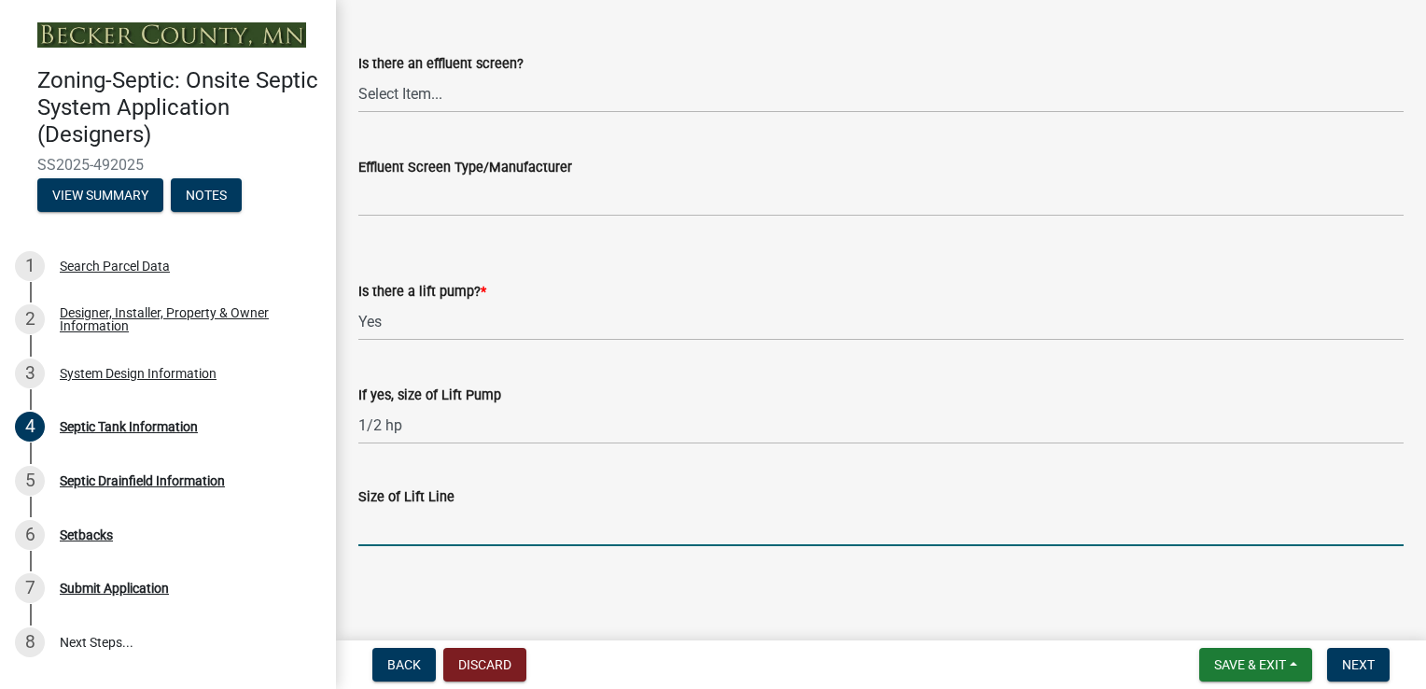
click at [444, 532] on input "Size of Lift Line" at bounding box center [881, 527] width 1046 height 38
type input "2""
click at [1363, 660] on span "Next" at bounding box center [1358, 664] width 33 height 15
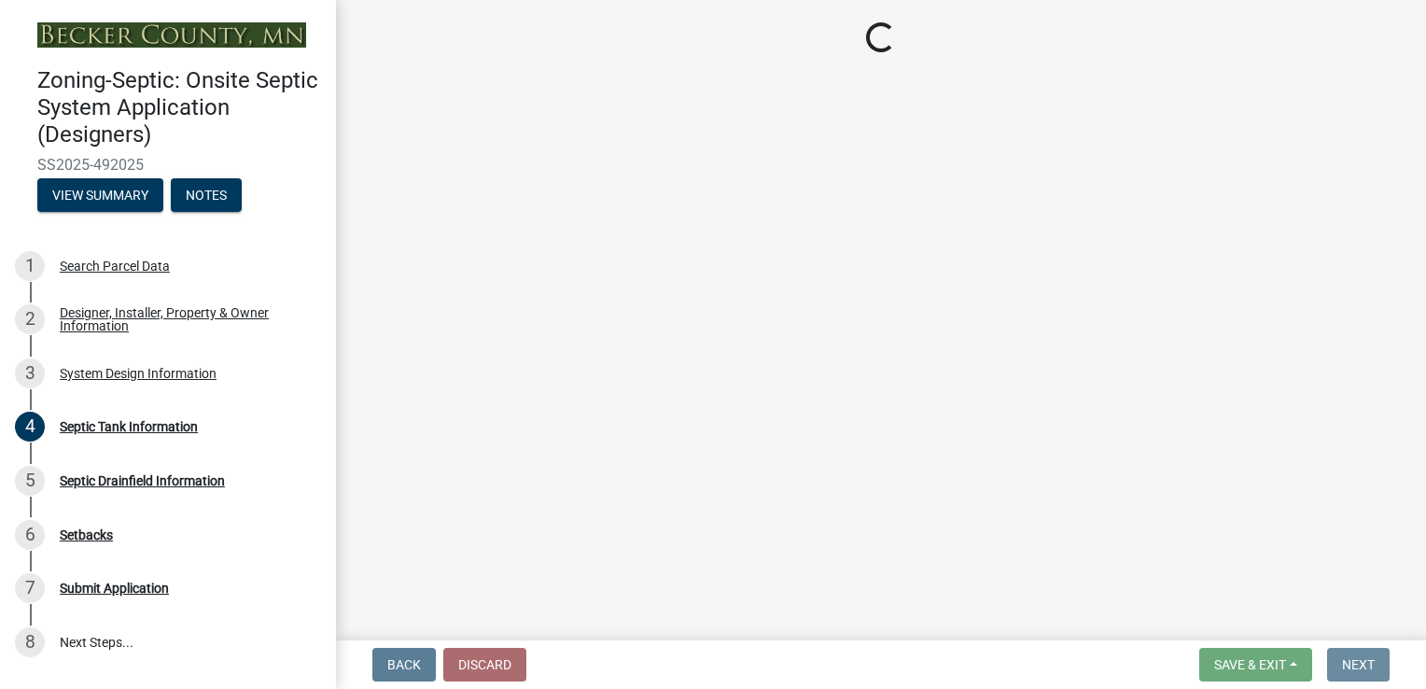
scroll to position [0, 0]
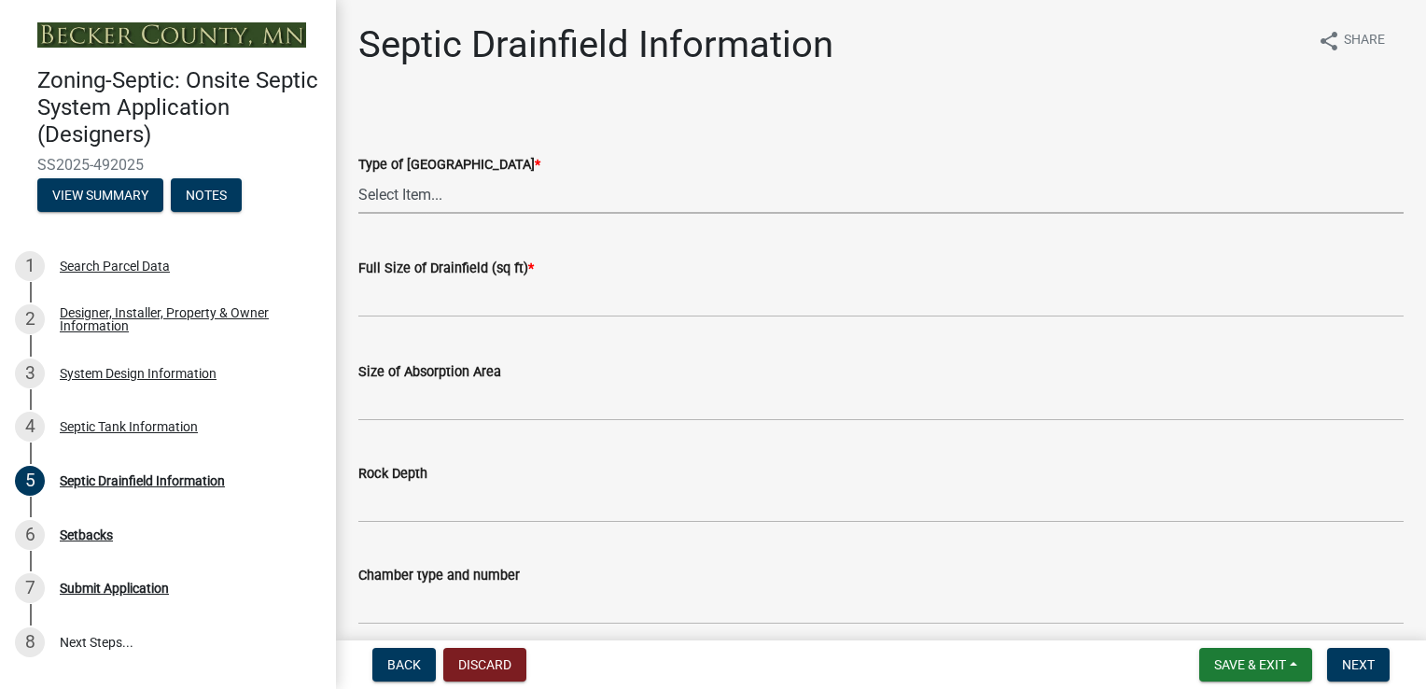
click at [418, 192] on select "Select Item... Chamber Trench Rock Trench Gravelless Mound Pressure Bed Seepage…" at bounding box center [881, 194] width 1046 height 38
click at [358, 175] on select "Select Item... Chamber Trench Rock Trench Gravelless Mound Pressure Bed Seepage…" at bounding box center [881, 194] width 1046 height 38
select select "757b77d3-357c-421c-8450-4fc78db4eecb"
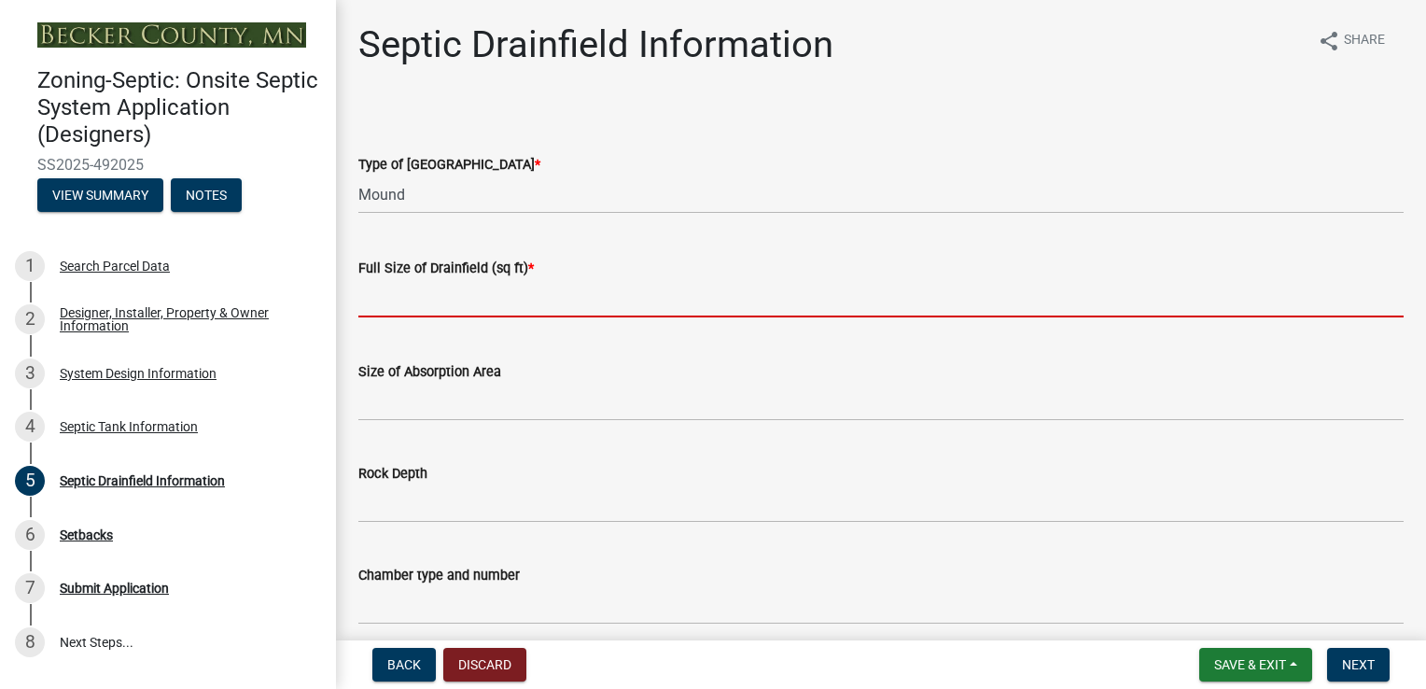
click at [398, 312] on input "text" at bounding box center [881, 298] width 1046 height 38
type input "630"
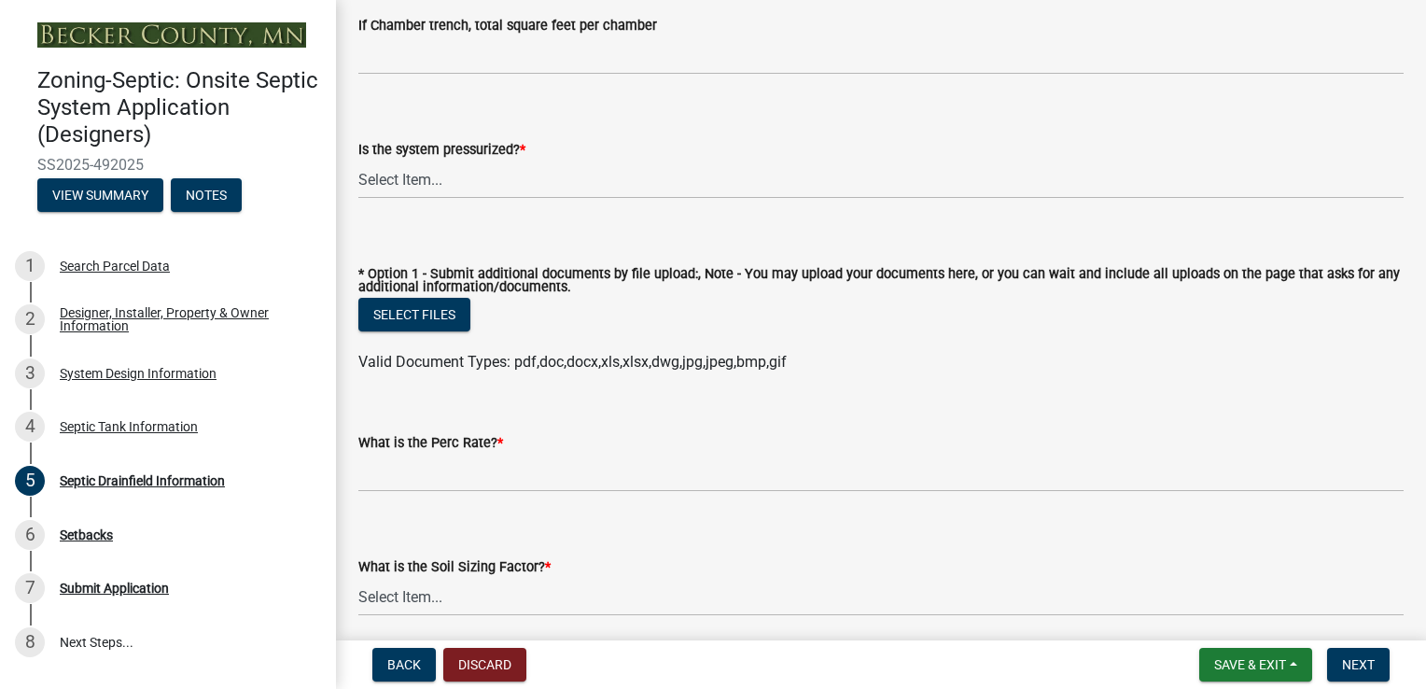
scroll to position [653, 0]
click at [420, 185] on select "Select Item... Yes No" at bounding box center [881, 178] width 1046 height 38
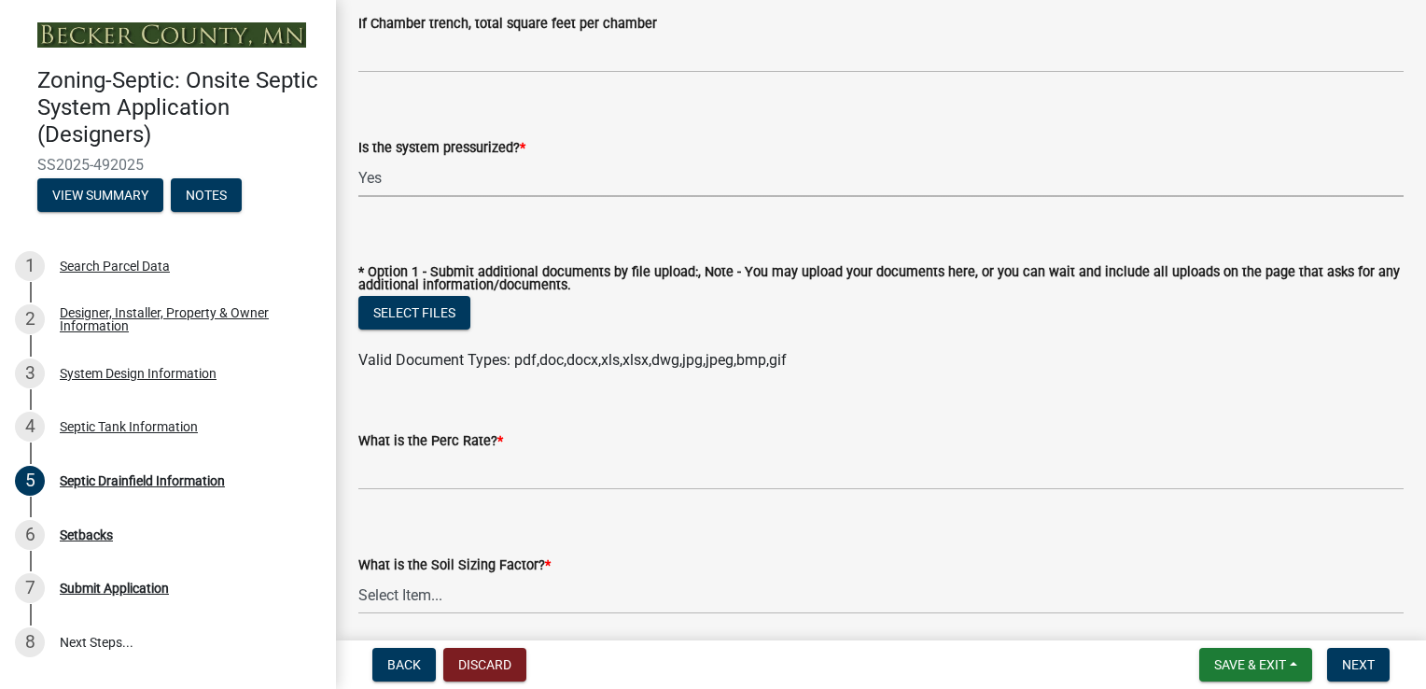
click at [358, 159] on select "Select Item... Yes No" at bounding box center [881, 178] width 1046 height 38
select select "366d546d-8bc3-42fb-bca7-8a9455861f61"
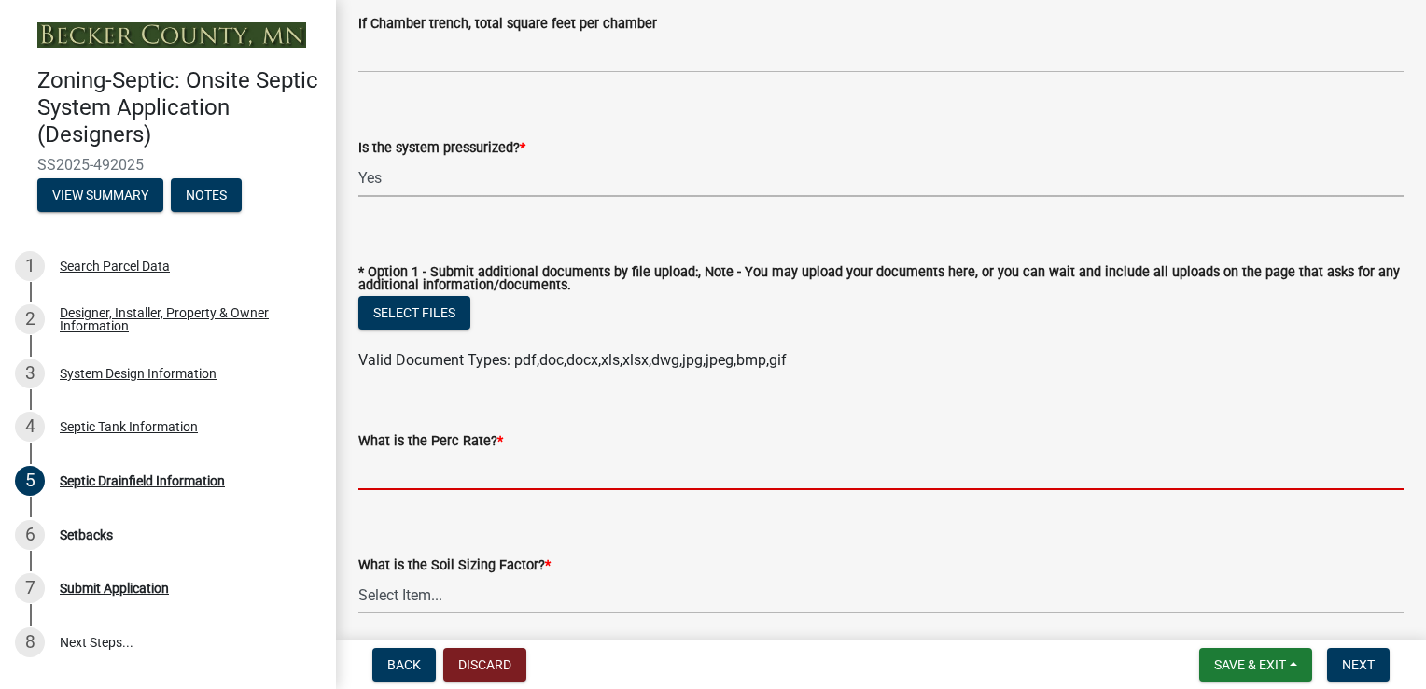
click at [436, 461] on input "What is the Perc Rate? *" at bounding box center [881, 471] width 1046 height 38
click at [457, 600] on select "Select Item... 0.00 0.24 0.45 0.50 0.60 0.78 .83 1.27 1.67" at bounding box center [881, 595] width 1046 height 38
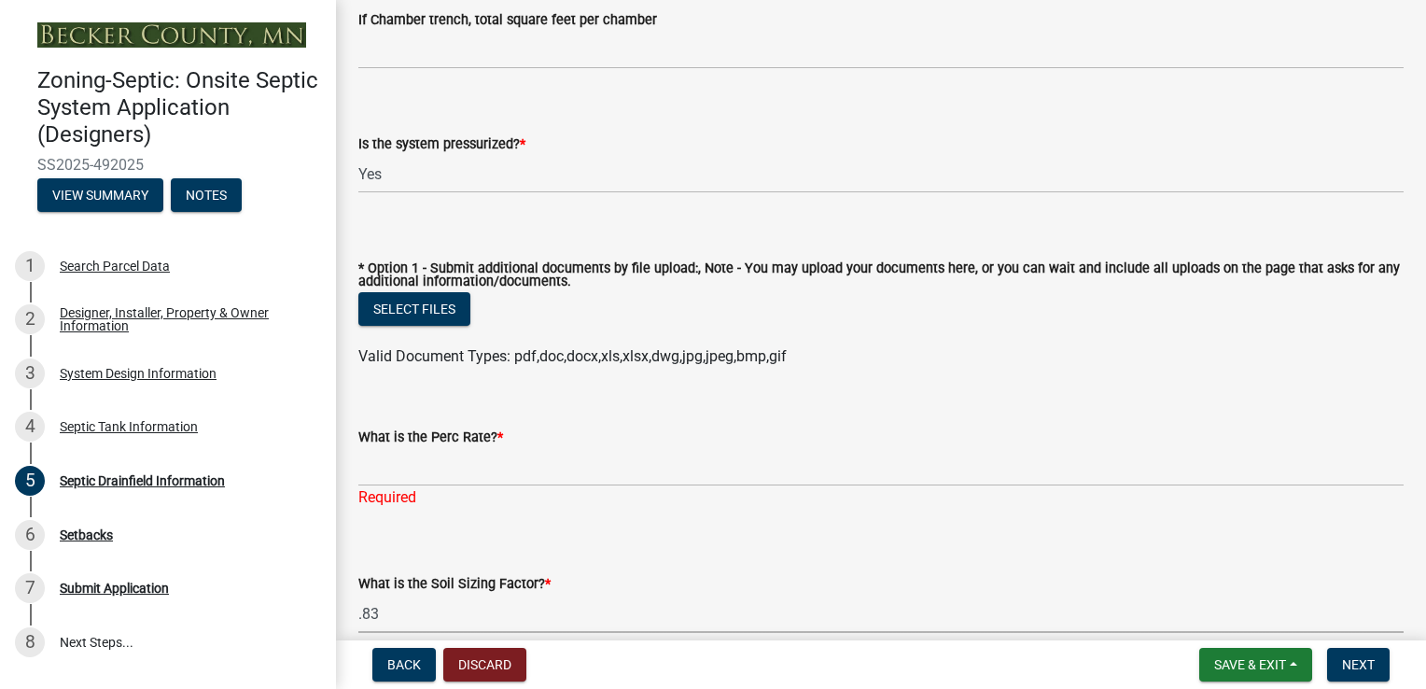
click at [358, 595] on select "Select Item... 0.00 0.24 0.45 0.50 0.60 0.78 .83 1.27 1.67" at bounding box center [881, 614] width 1046 height 38
select select "dac4ac35-55b4-499a-b025-a1e3fbf96bb4"
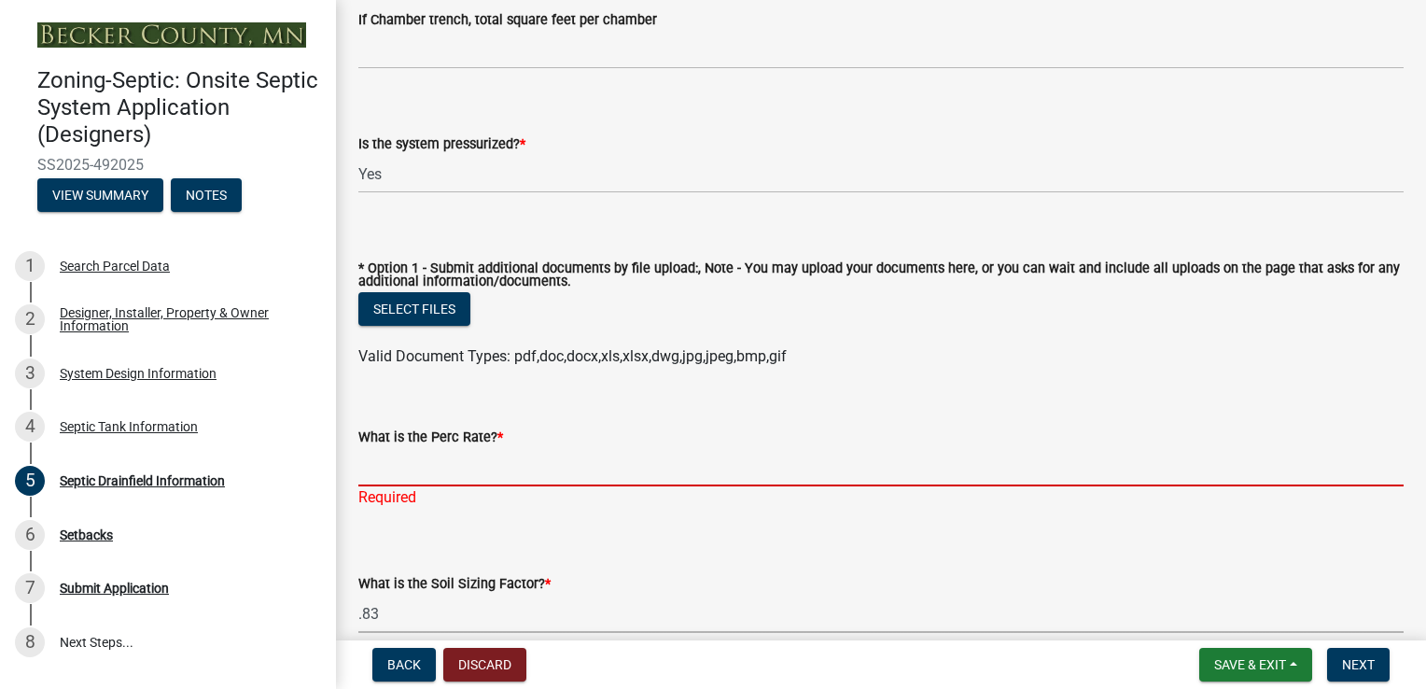
click at [403, 477] on input "What is the Perc Rate? *" at bounding box center [881, 467] width 1046 height 38
click at [881, 500] on div "Required" at bounding box center [881, 497] width 1046 height 22
click at [392, 466] on input "What is the Perc Rate? *" at bounding box center [881, 467] width 1046 height 38
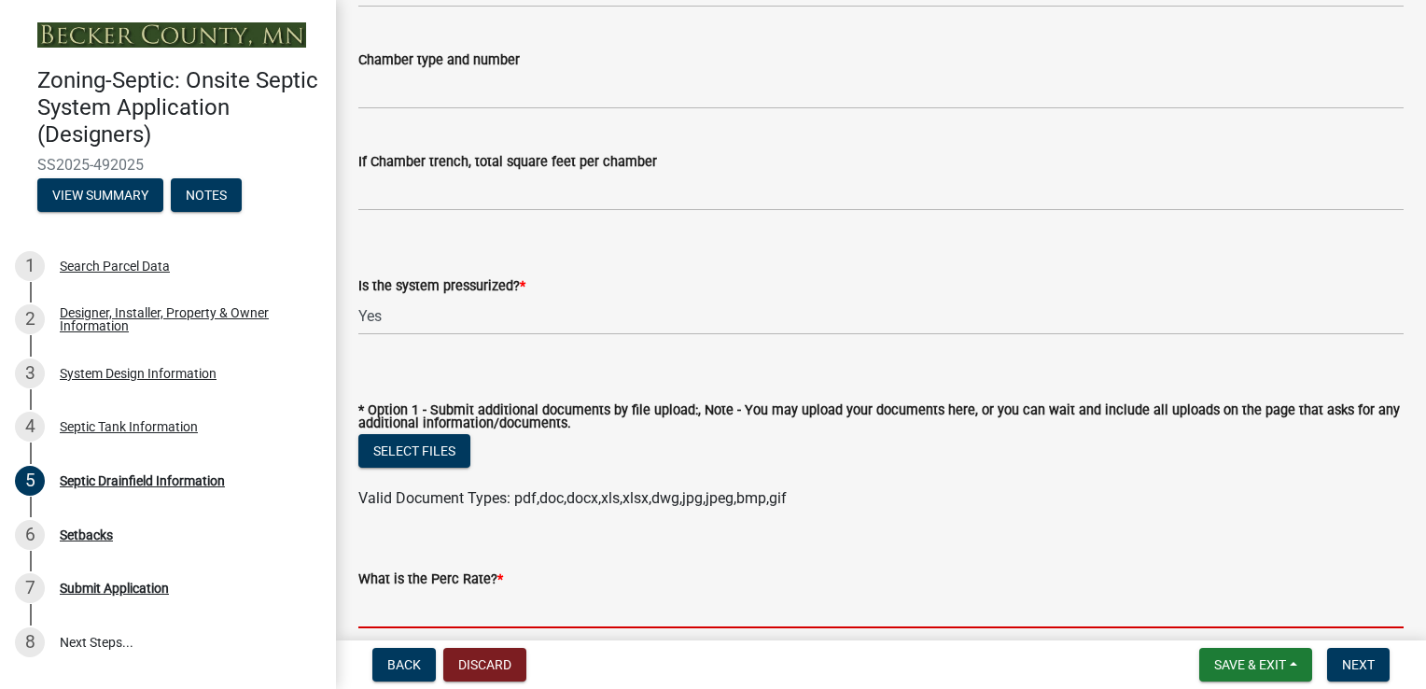
scroll to position [609, 0]
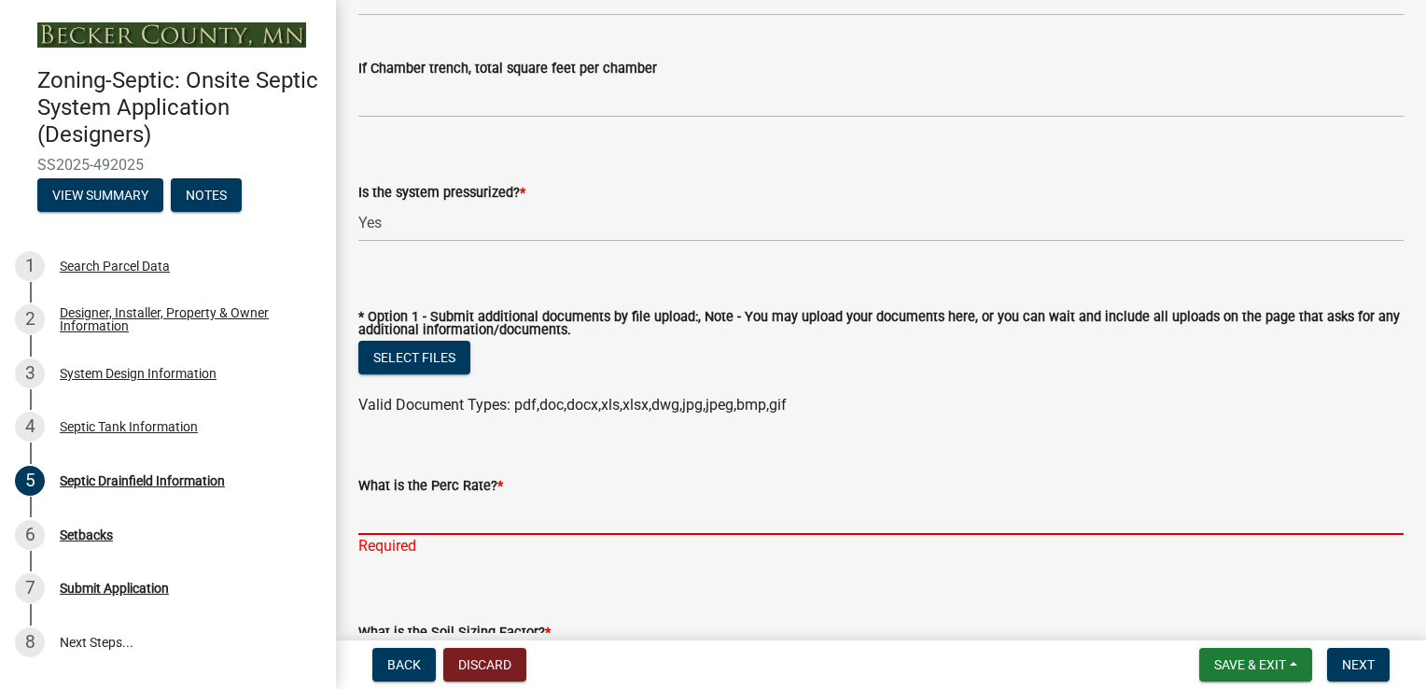
click at [422, 524] on input "What is the Perc Rate? *" at bounding box center [881, 516] width 1046 height 38
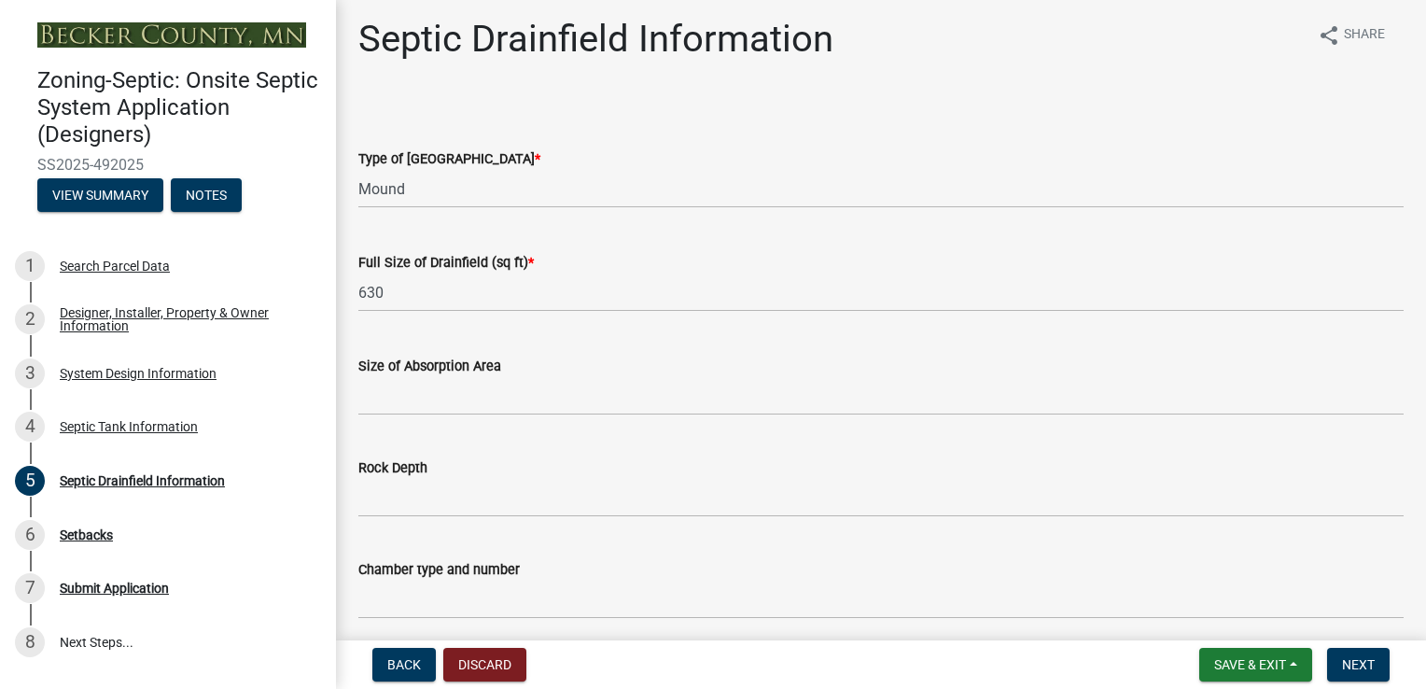
scroll to position [0, 0]
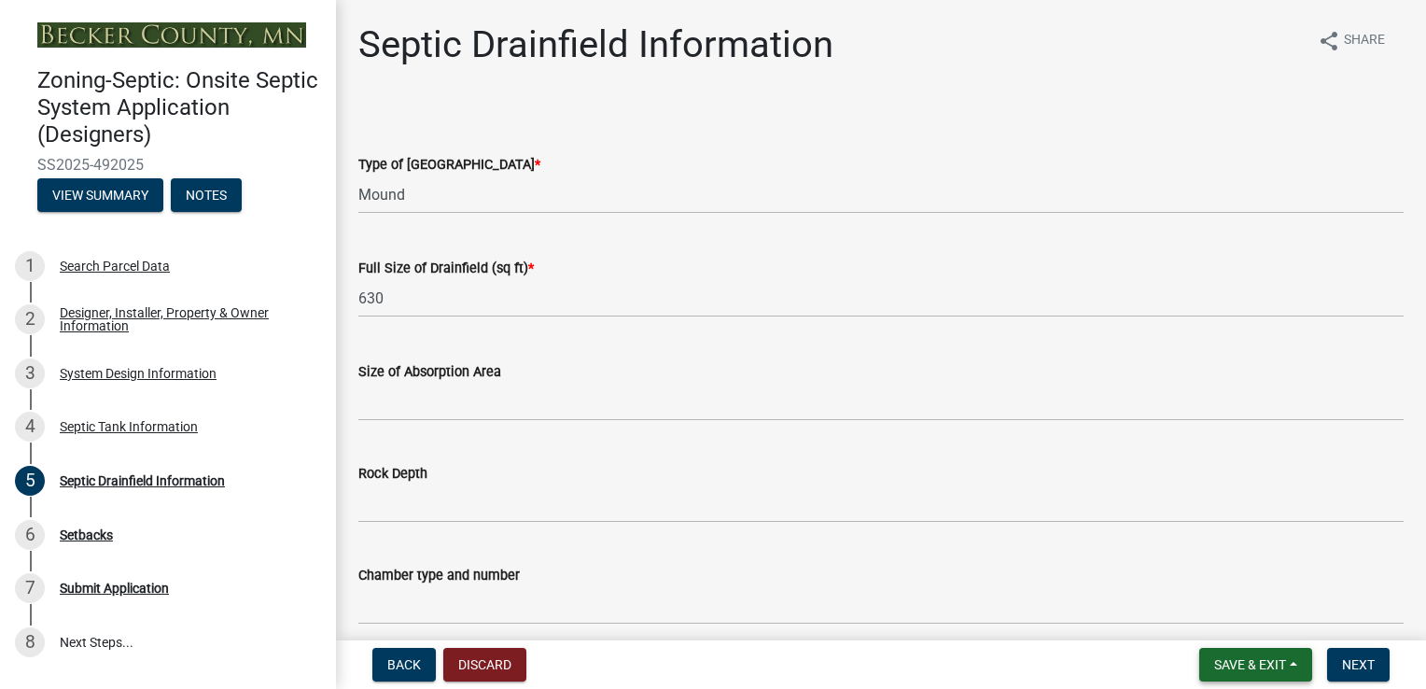
type input "20"
click at [1247, 665] on span "Save & Exit" at bounding box center [1250, 664] width 72 height 15
click at [1210, 578] on button "Save" at bounding box center [1237, 571] width 149 height 45
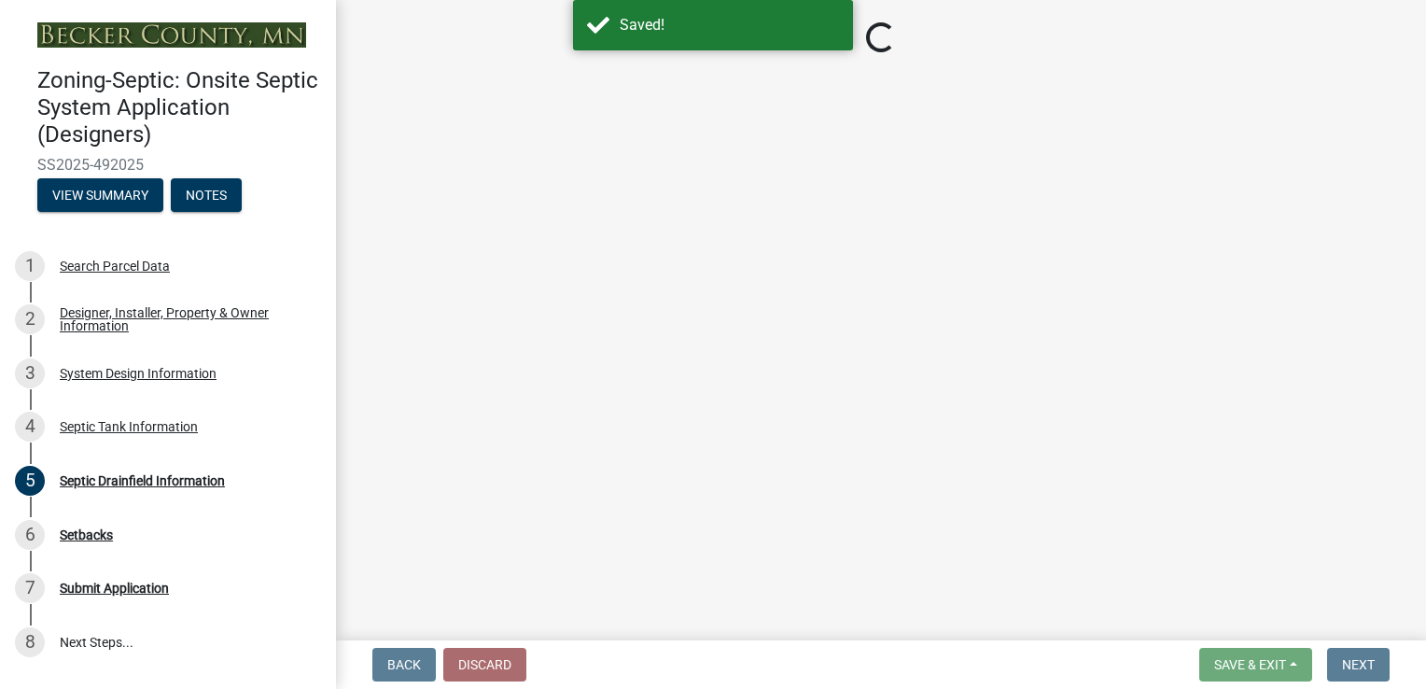
select select "757b77d3-357c-421c-8450-4fc78db4eecb"
select select "366d546d-8bc3-42fb-bca7-8a9455861f61"
select select "dac4ac35-55b4-499a-b025-a1e3fbf96bb4"
